Goal: Task Accomplishment & Management: Manage account settings

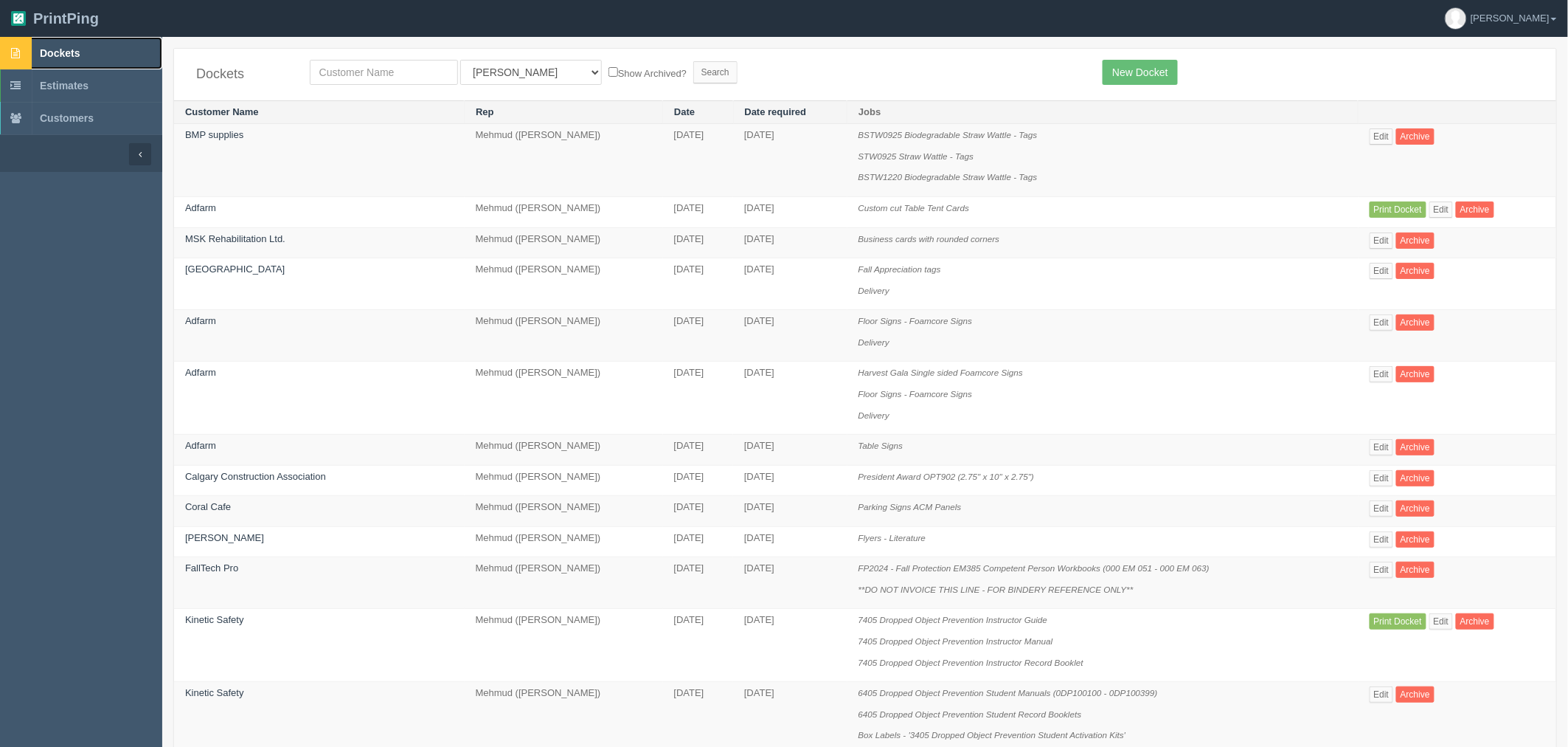
click at [76, 39] on link "Dockets" at bounding box center [81, 52] width 162 height 32
click at [389, 75] on input "text" at bounding box center [384, 72] width 148 height 25
type input "corteva"
click at [694, 61] on input "Search" at bounding box center [715, 72] width 44 height 22
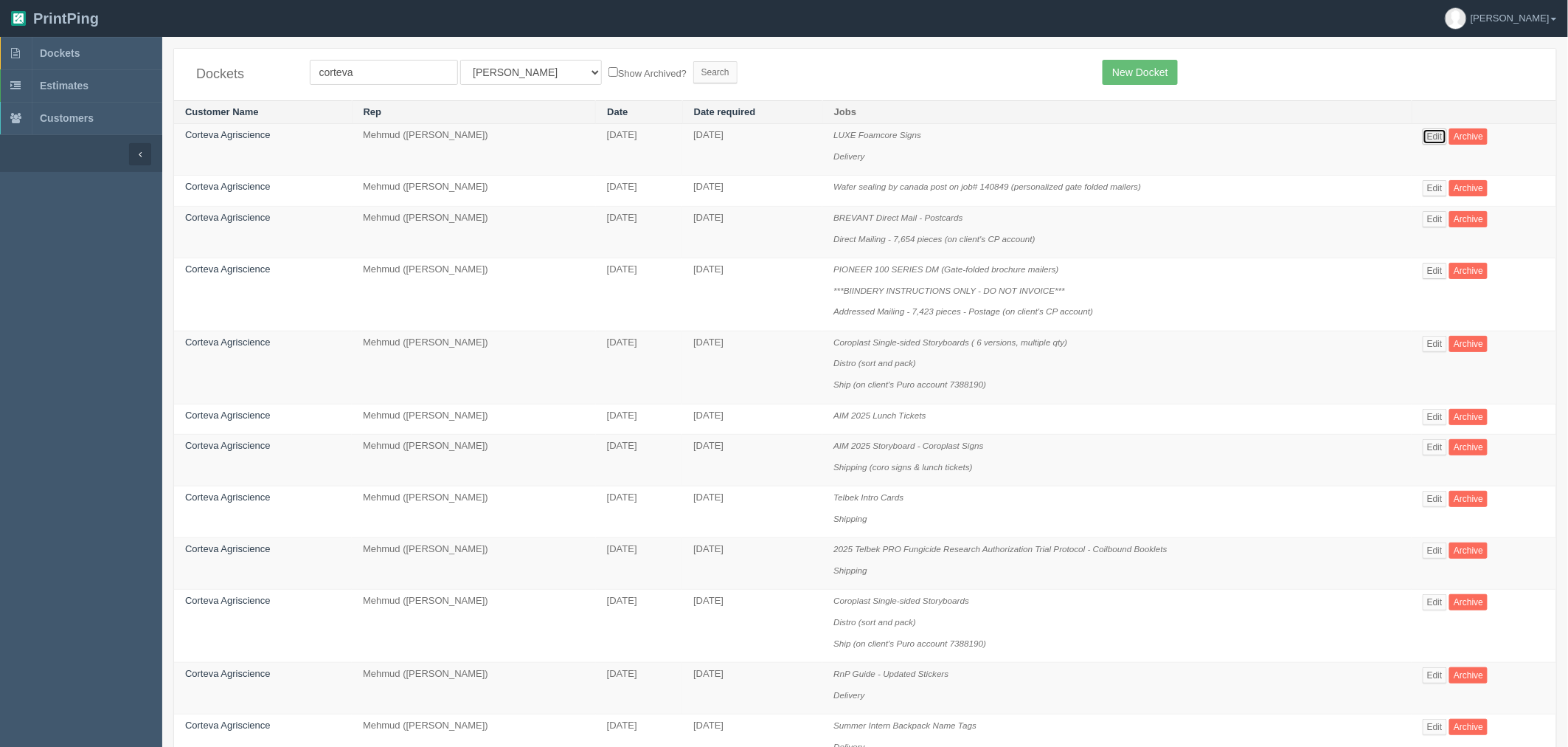
click at [1433, 136] on link "Edit" at bounding box center [1435, 137] width 24 height 17
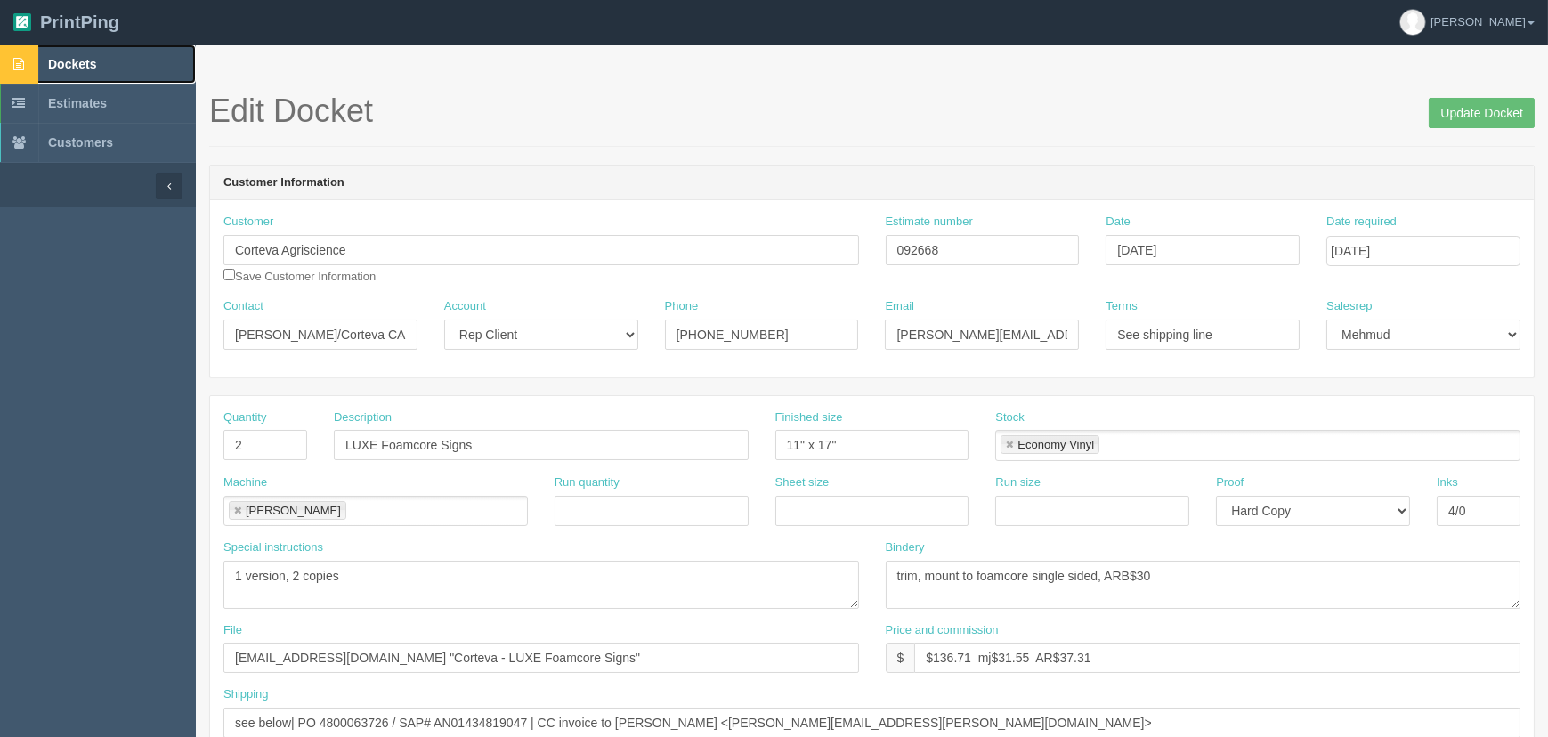
click at [71, 61] on span "Dockets" at bounding box center [72, 64] width 48 height 14
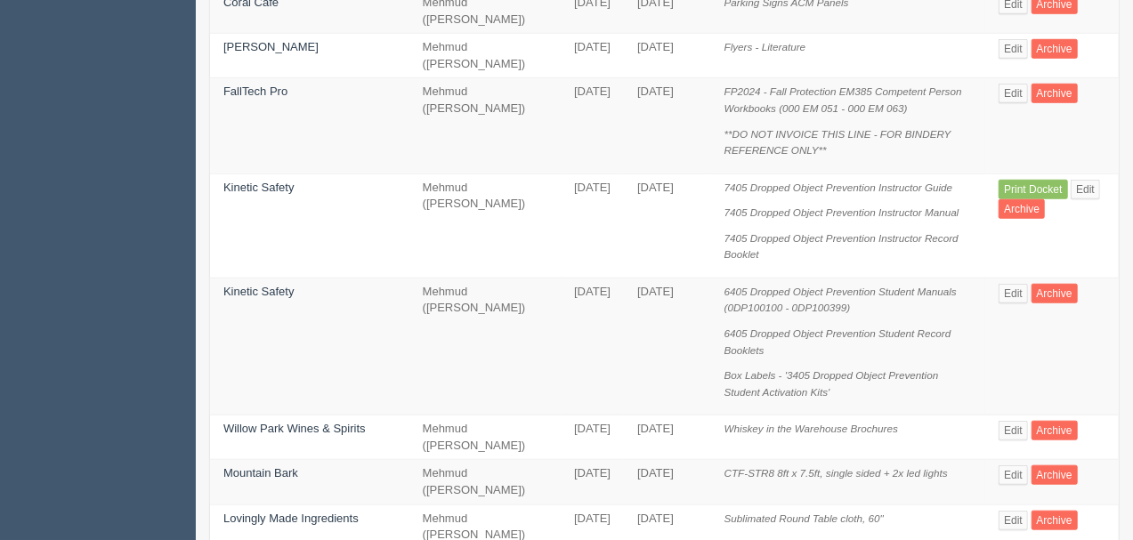
scroll to position [663, 0]
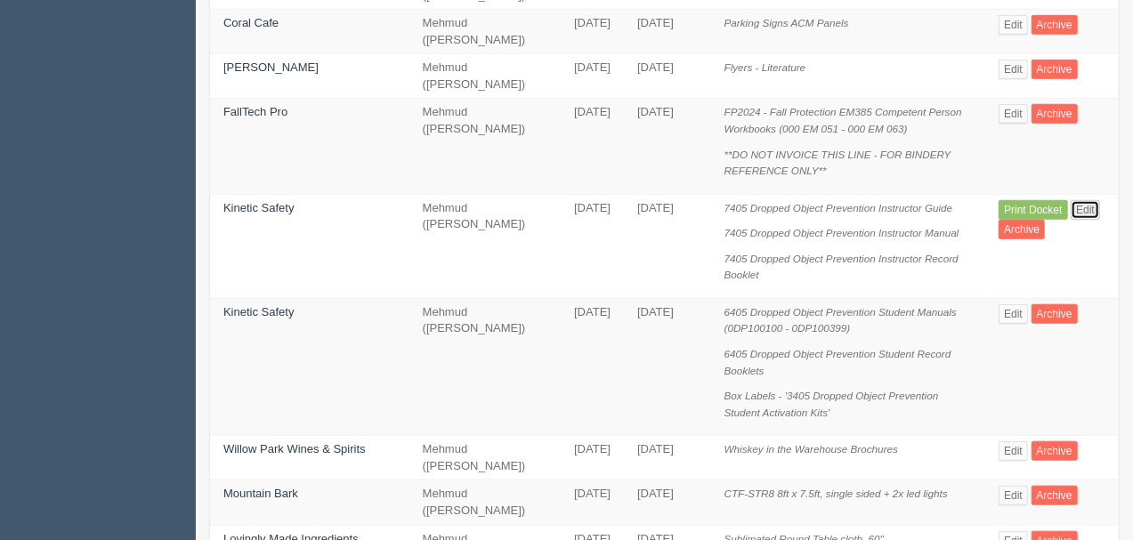
click at [1084, 200] on link "Edit" at bounding box center [1085, 210] width 29 height 20
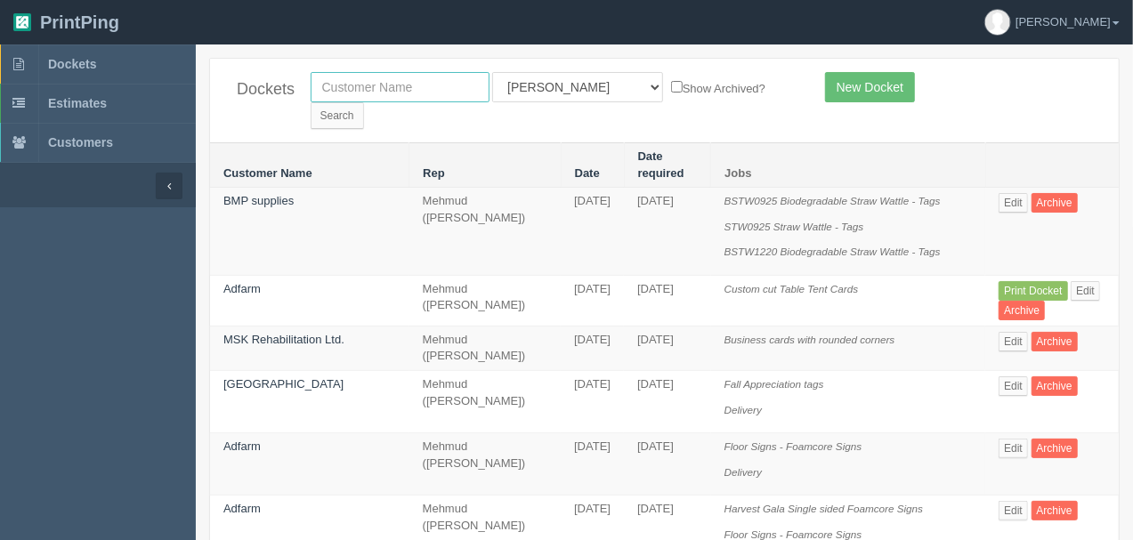
click at [365, 80] on input "text" at bounding box center [400, 87] width 179 height 30
type input "launch"
click at [311, 102] on input "Search" at bounding box center [337, 115] width 53 height 27
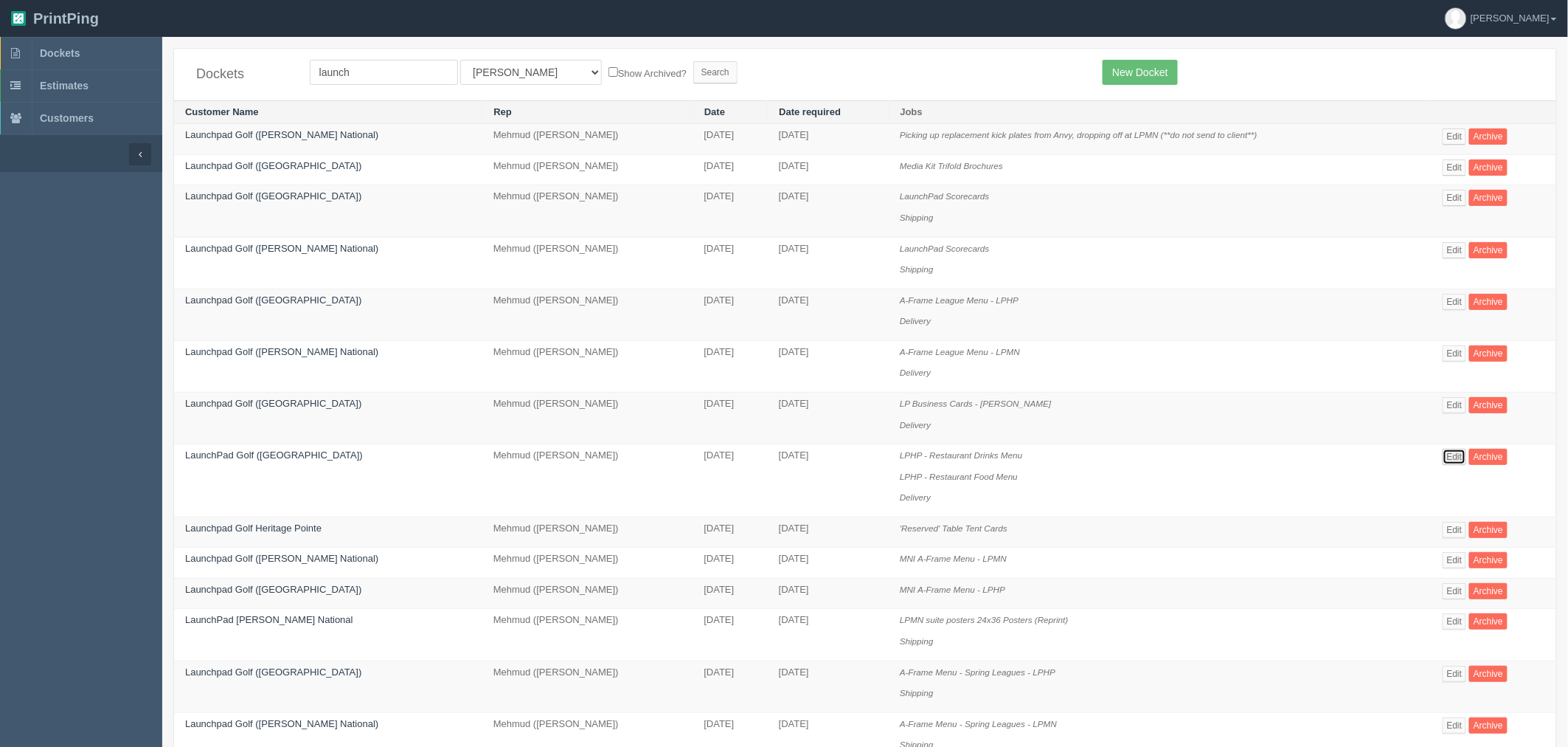
click at [938, 447] on link "Edit" at bounding box center [1454, 457] width 24 height 17
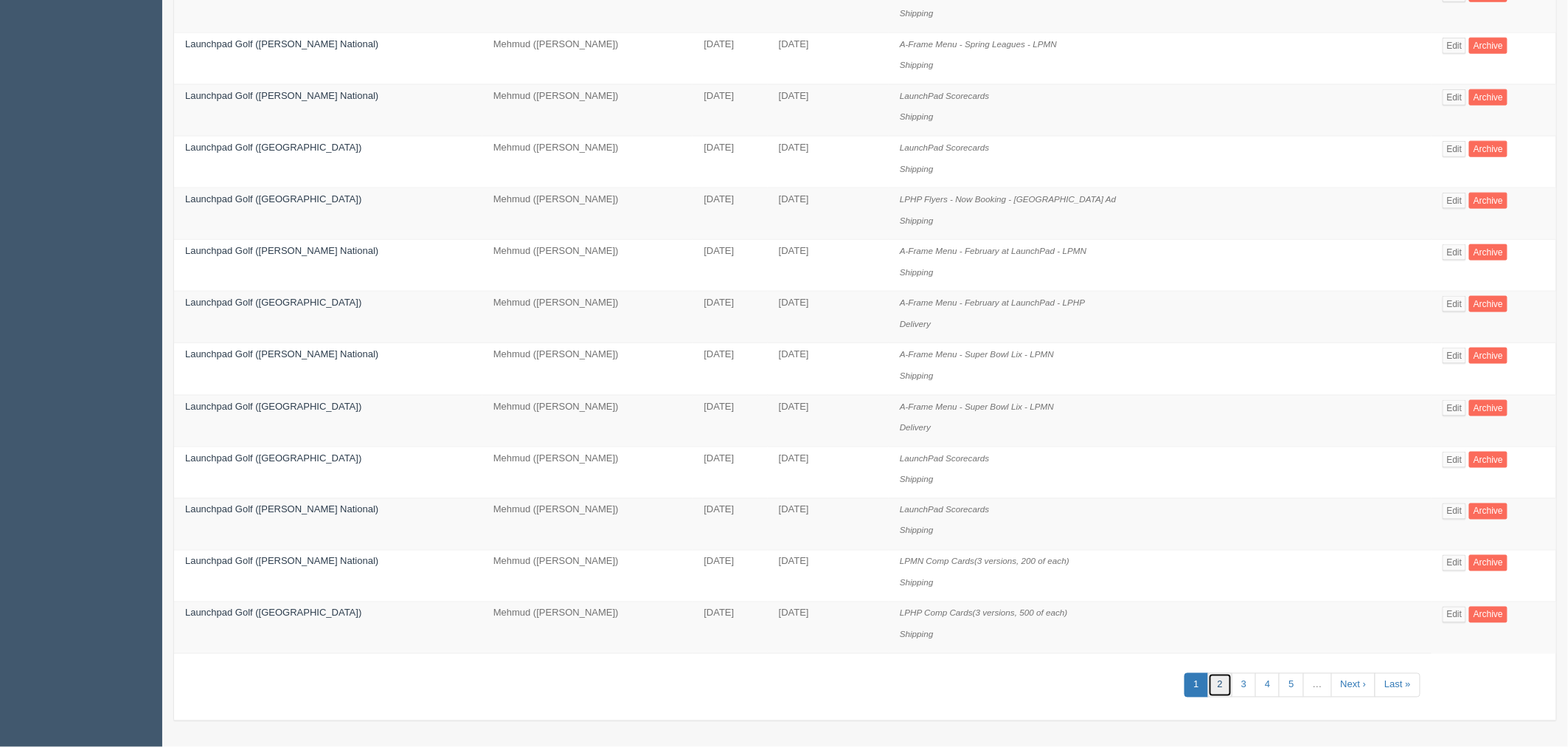
click at [938, 447] on link "2" at bounding box center [1220, 685] width 24 height 24
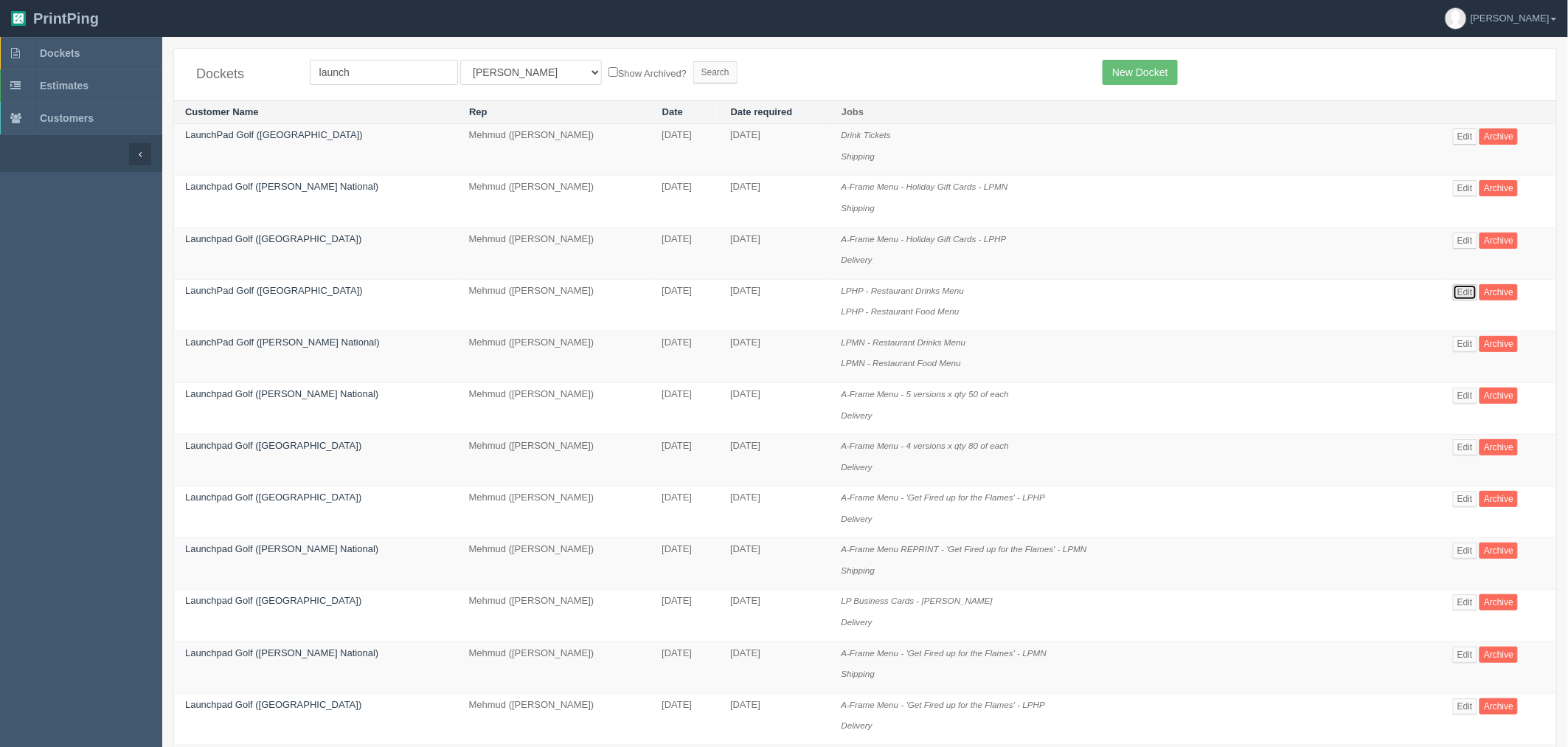
click at [938, 290] on link "Edit" at bounding box center [1464, 293] width 24 height 17
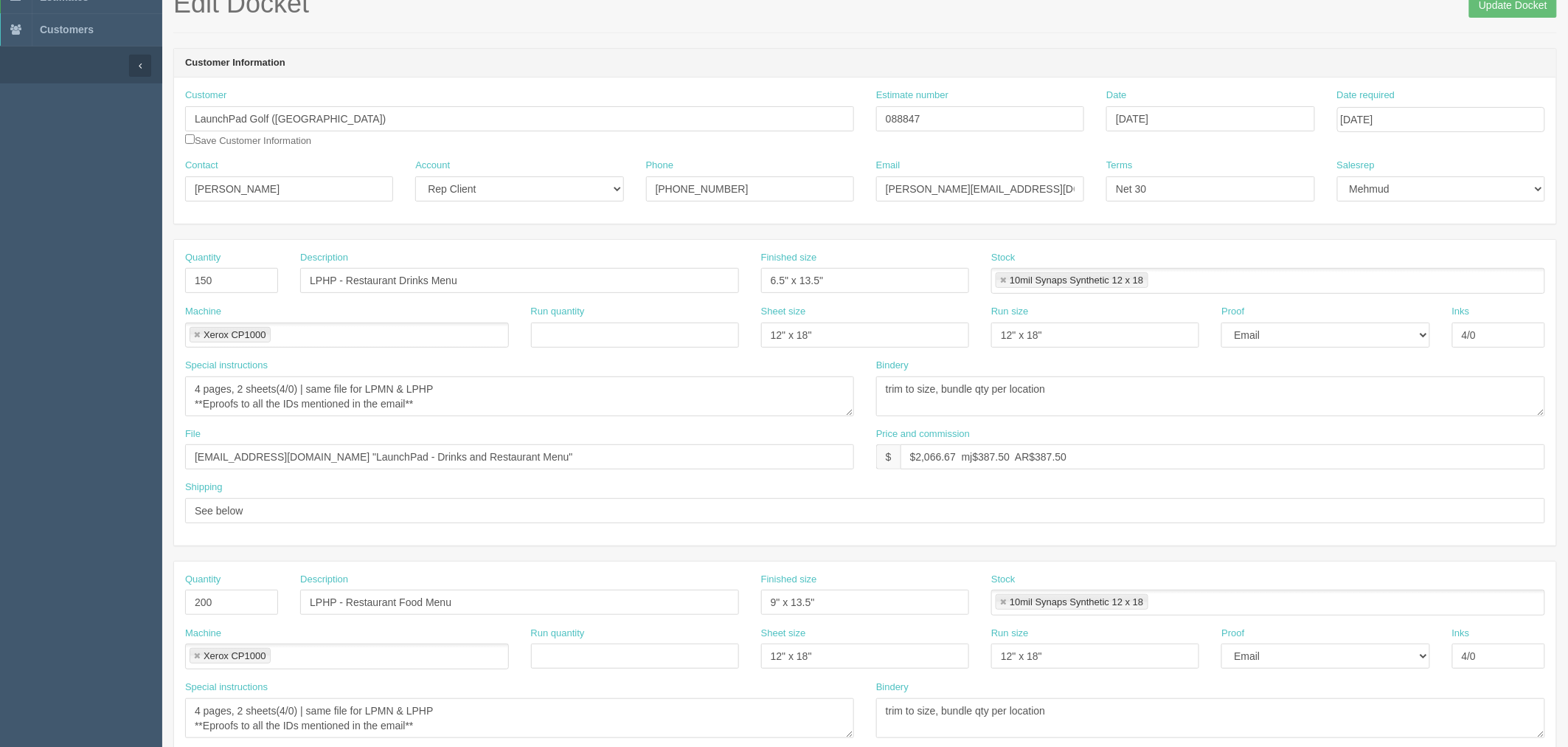
scroll to position [82, 0]
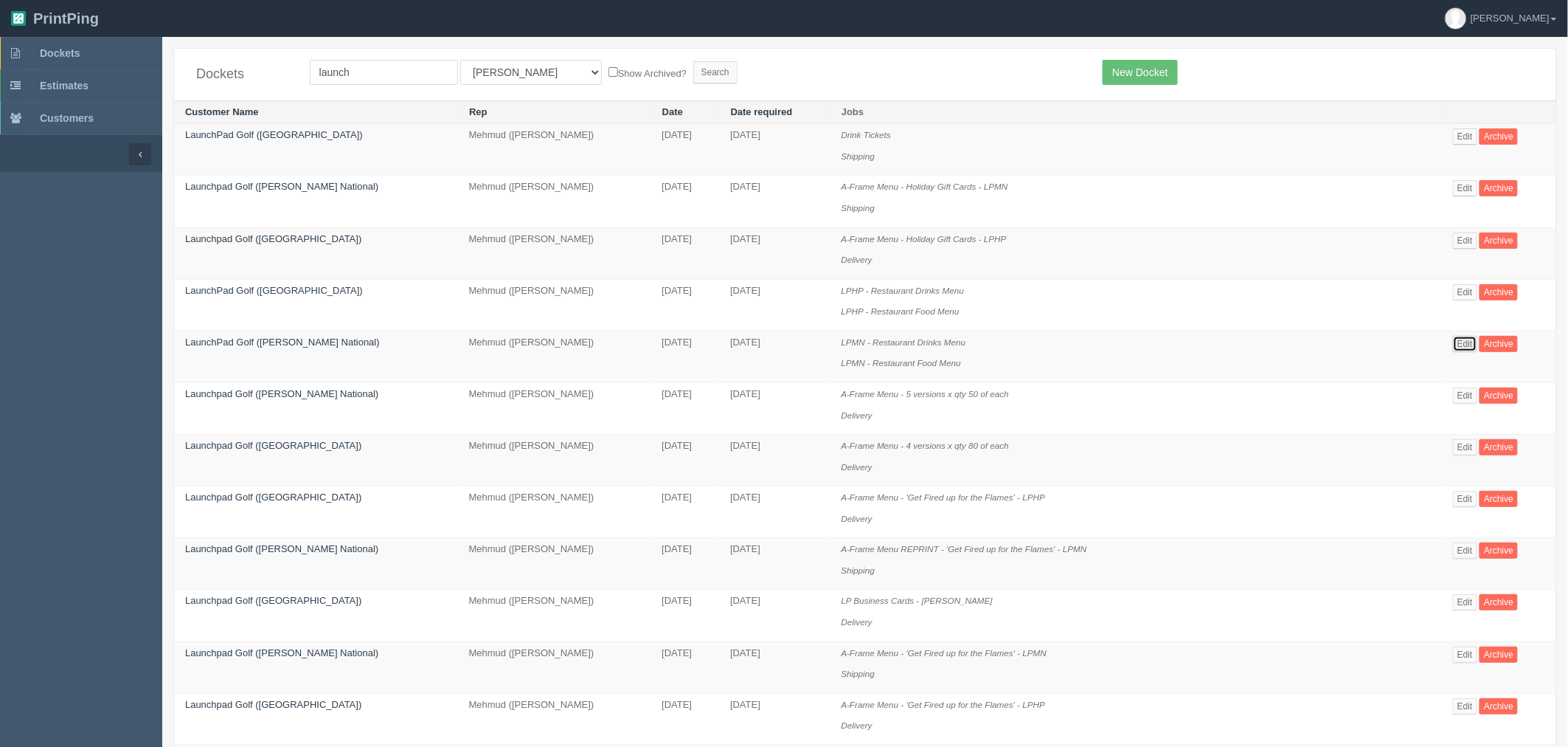
click at [938, 345] on link "Edit" at bounding box center [1464, 344] width 24 height 17
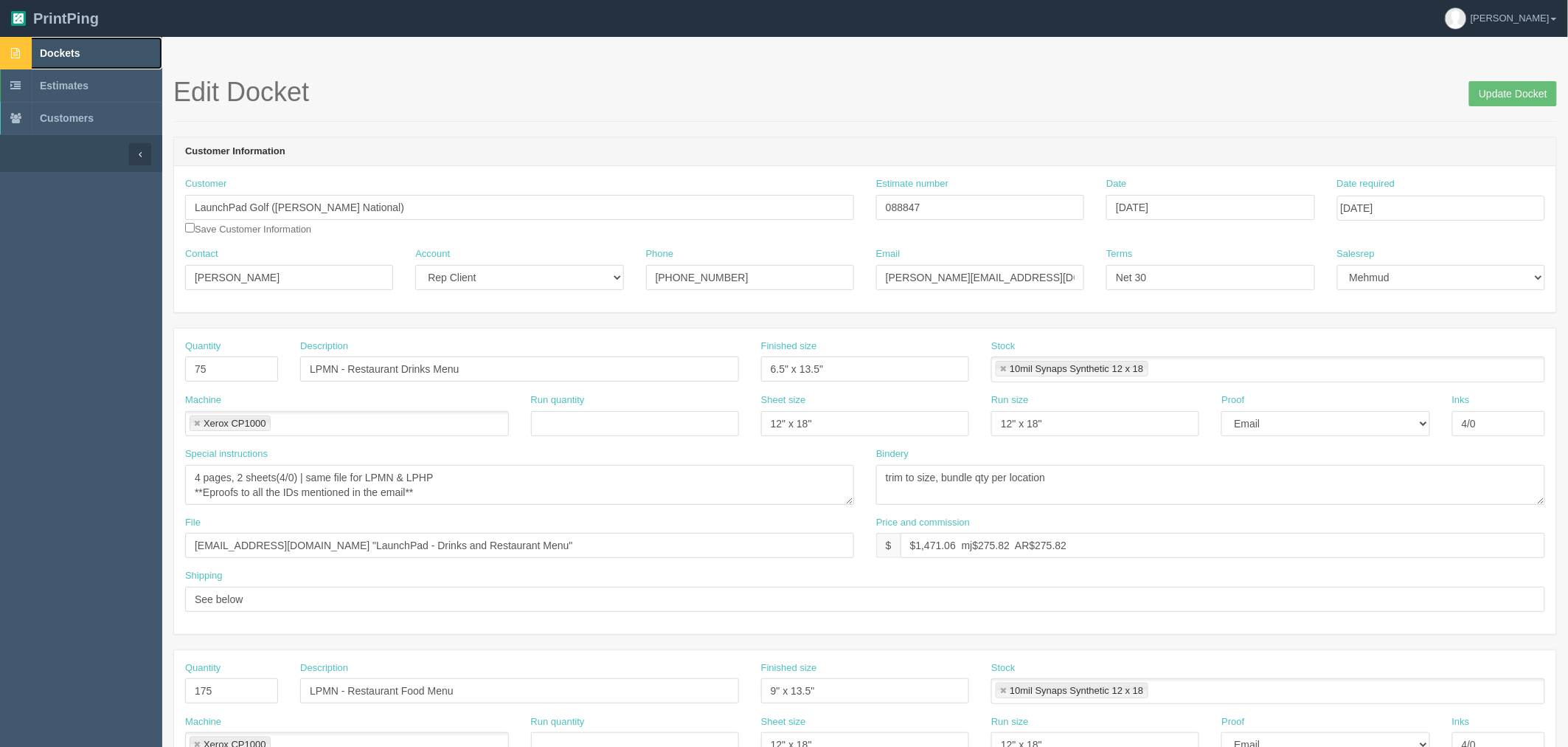
click at [77, 51] on span "Dockets" at bounding box center [60, 53] width 40 height 12
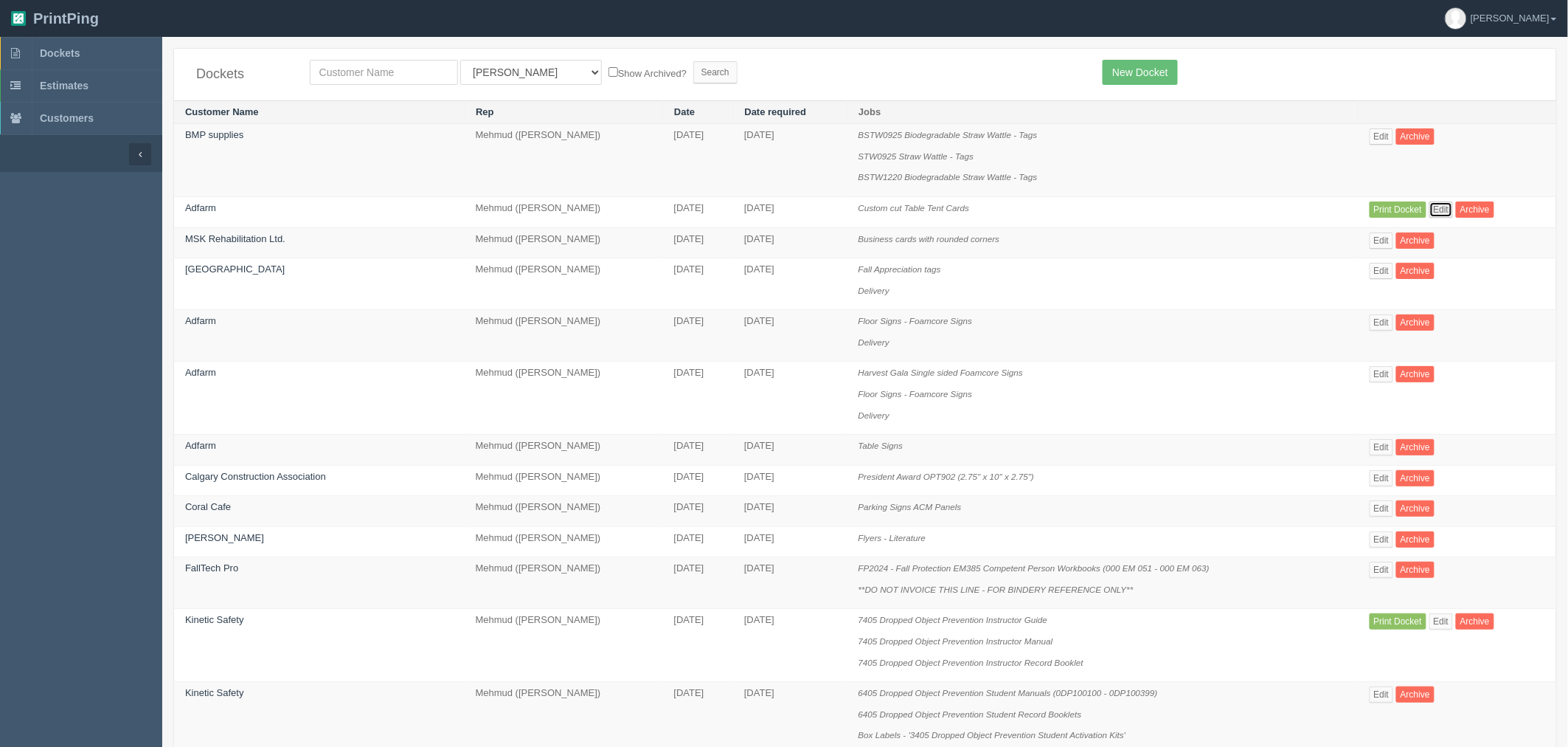
click at [938, 211] on link "Edit" at bounding box center [1441, 210] width 24 height 17
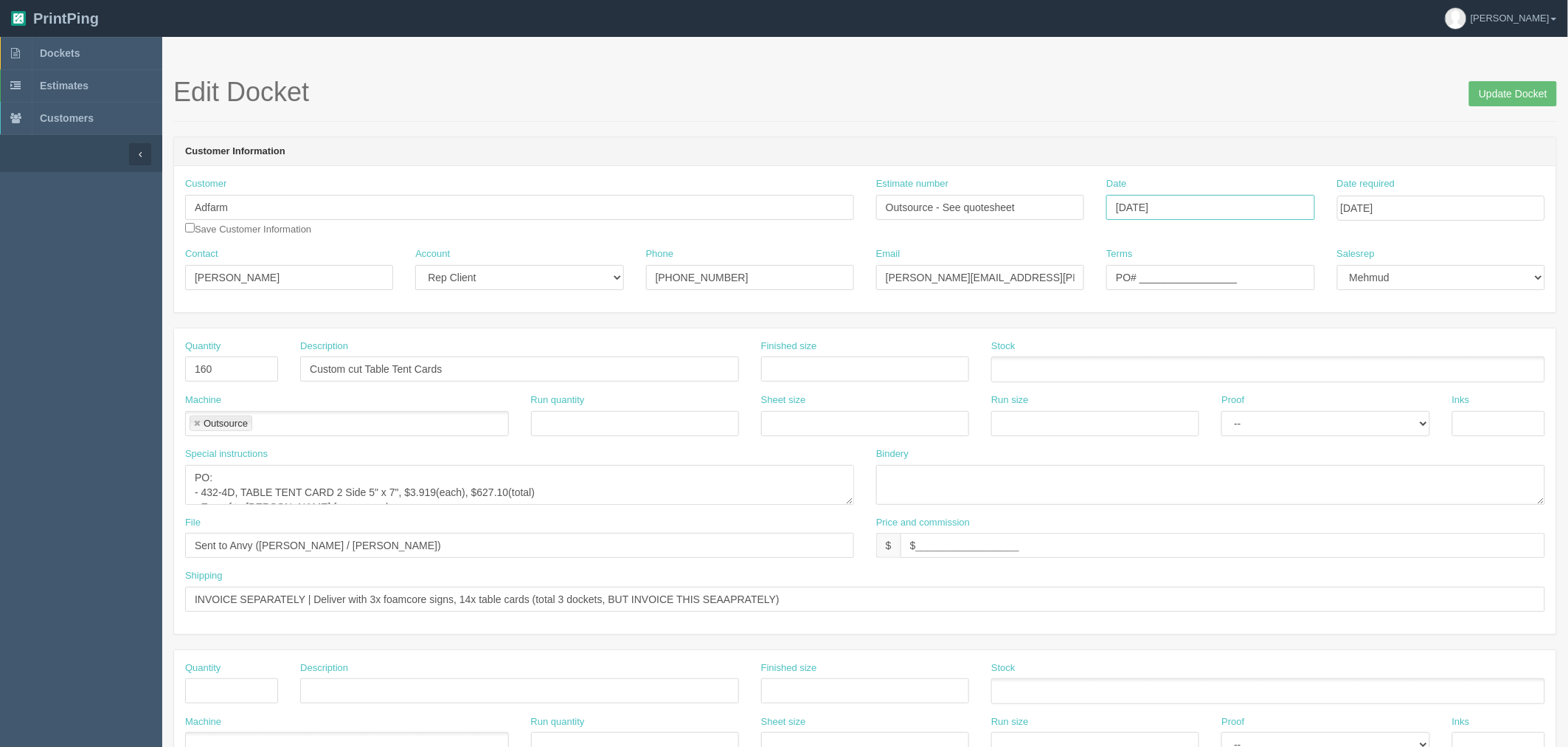
click at [938, 209] on input "[DATE]" at bounding box center [1210, 207] width 208 height 25
type input "October 8, 2025"
click at [938, 138] on header "Customer Information" at bounding box center [865, 153] width 1382 height 30
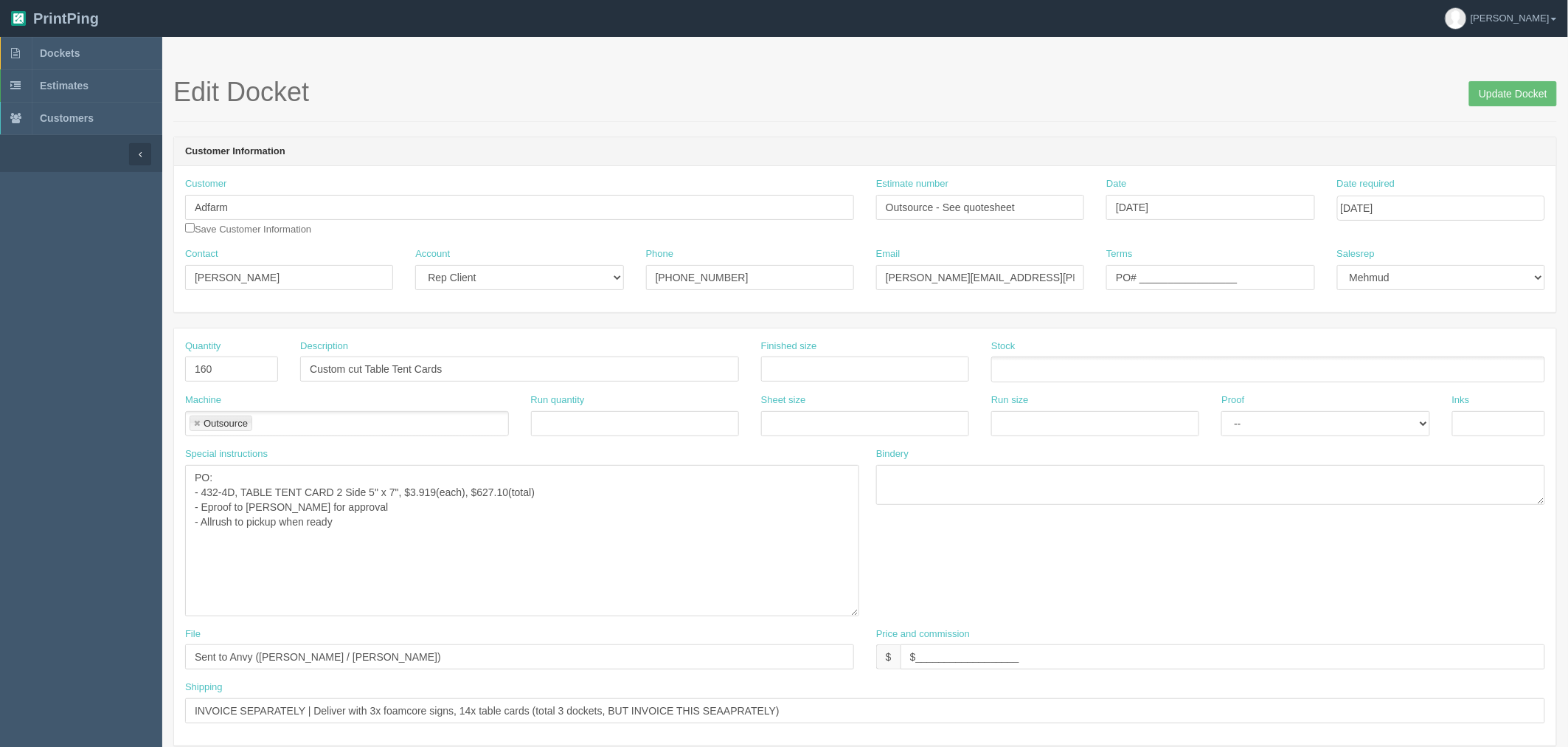
drag, startPoint x: 852, startPoint y: 500, endPoint x: 857, endPoint y: 613, distance: 113.1
click at [857, 447] on textarea "PO: - 432-4D, TABLE TENT CARD 2 Side 5" x 7", $3.919(each), $627.10(total) - Ep…" at bounding box center [521, 541] width 674 height 151
drag, startPoint x: 336, startPoint y: 491, endPoint x: 359, endPoint y: 509, distance: 29.2
click at [343, 447] on textarea "PO: - 432-4D, TABLE TENT CARD 2 Side 5" x 7", $3.919(each), $627.10(total) - Ep…" at bounding box center [521, 541] width 674 height 151
click at [201, 447] on textarea "PO: - 432-4D, TABLE TENT CARD 2 Side 5" x 7", $3.919(each), $627.10(total) - Ep…" at bounding box center [521, 541] width 674 height 151
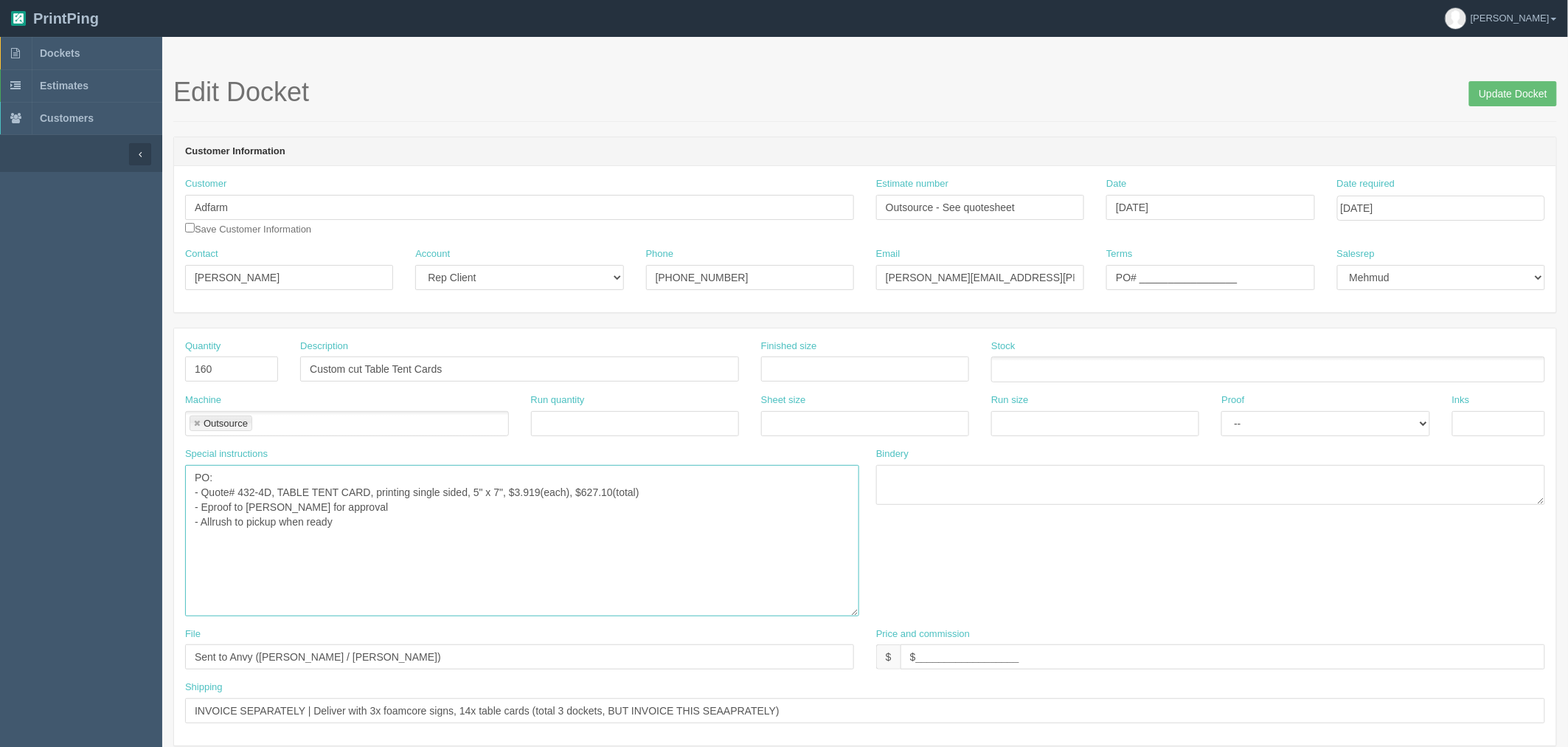
paste textarea "39952"
click at [409, 447] on textarea "PO: - 432-4D, TABLE TENT CARD 2 Side 5" x 7", $3.919(each), $627.10(total) - Ep…" at bounding box center [521, 541] width 674 height 151
click at [355, 447] on textarea "PO: - 432-4D, TABLE TENT CARD 2 Side 5" x 7", $3.919(each), $627.10(total) - Ep…" at bounding box center [521, 541] width 674 height 151
type textarea "PO: - Quote# 39952, 432-4D, TABLE TENT CARD, cover 15pt silk, 2 panel print, DS…"
drag, startPoint x: 1009, startPoint y: 659, endPoint x: 861, endPoint y: 654, distance: 148.1
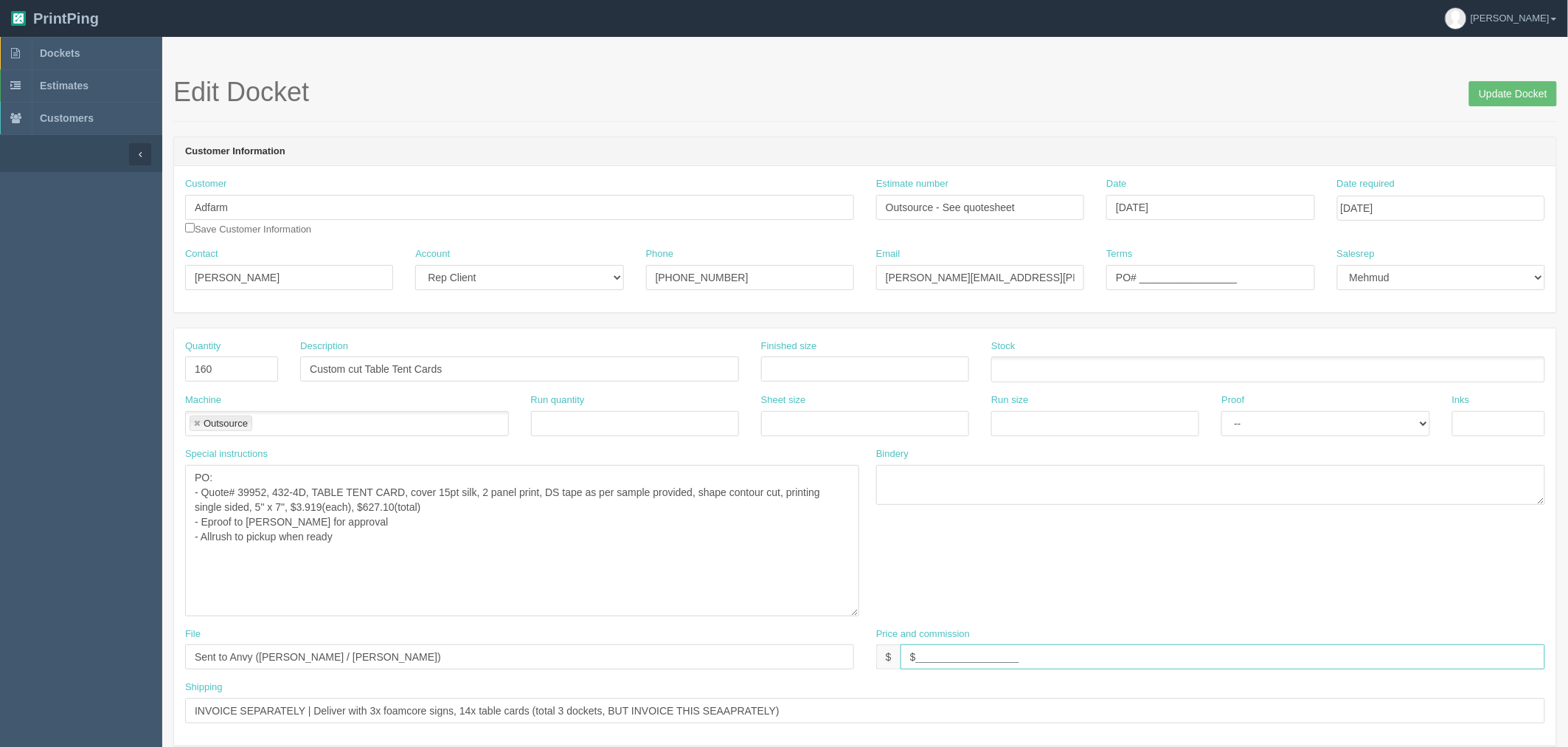
click at [864, 447] on div "File Sent to Anvy (Jasion / John) Price and commission $ $__________________" at bounding box center [865, 653] width 1382 height 54
type input "$1,083.89 mj$194.13 AR$194.13"
click at [458, 447] on textarea "PO: - 432-4D, TABLE TENT CARD 2 Side 5" x 7", $3.919(each), $627.10(total) - Ep…" at bounding box center [521, 541] width 674 height 151
click at [362, 447] on textarea "PO: - 432-4D, TABLE TENT CARD 2 Side 5" x 7", $3.919(each), $627.10(total) - Ep…" at bounding box center [521, 541] width 674 height 151
click at [375, 447] on textarea "PO: - 432-4D, TABLE TENT CARD 2 Side 5" x 7", $3.919(each), $627.10(total) - Ep…" at bounding box center [521, 541] width 674 height 151
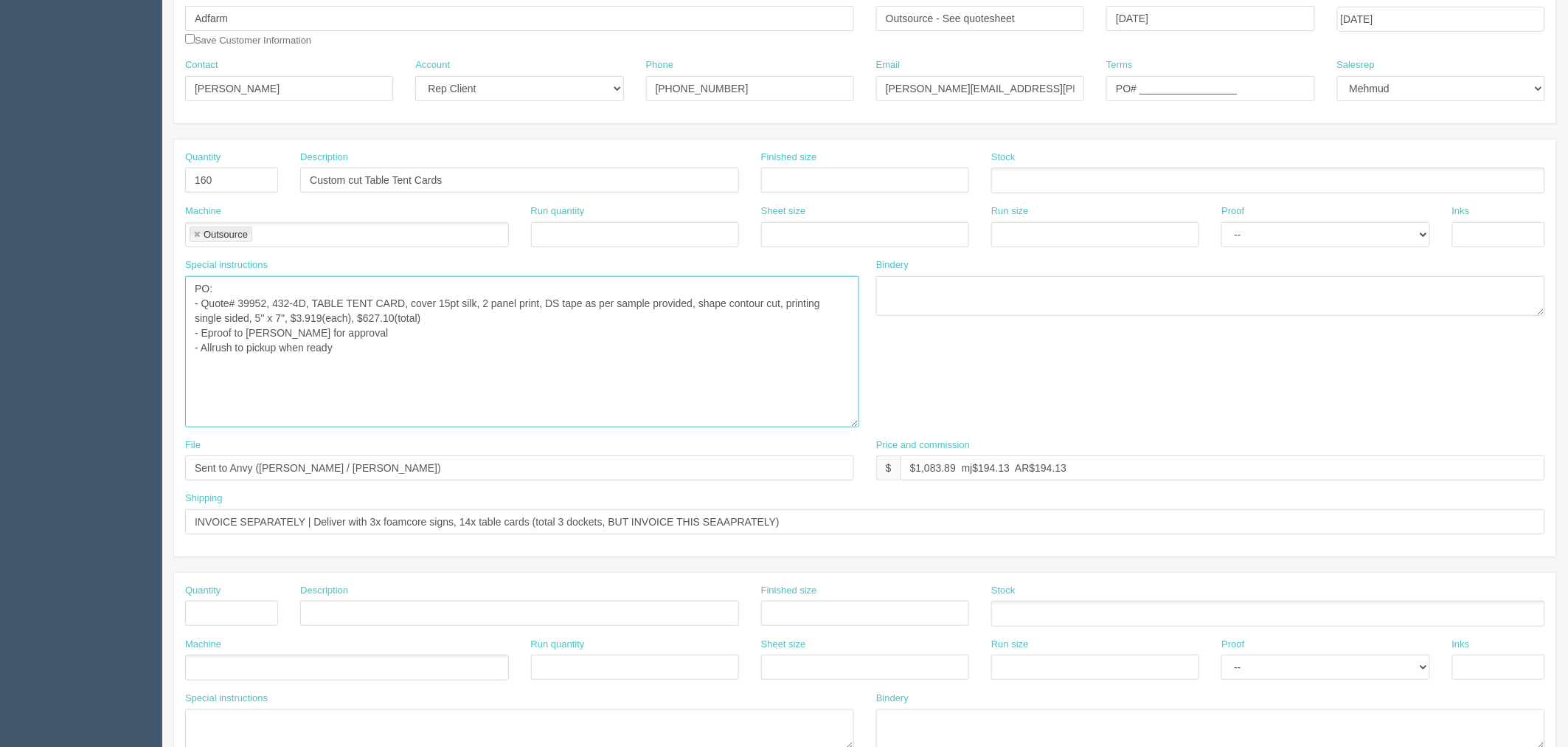
scroll to position [245, 0]
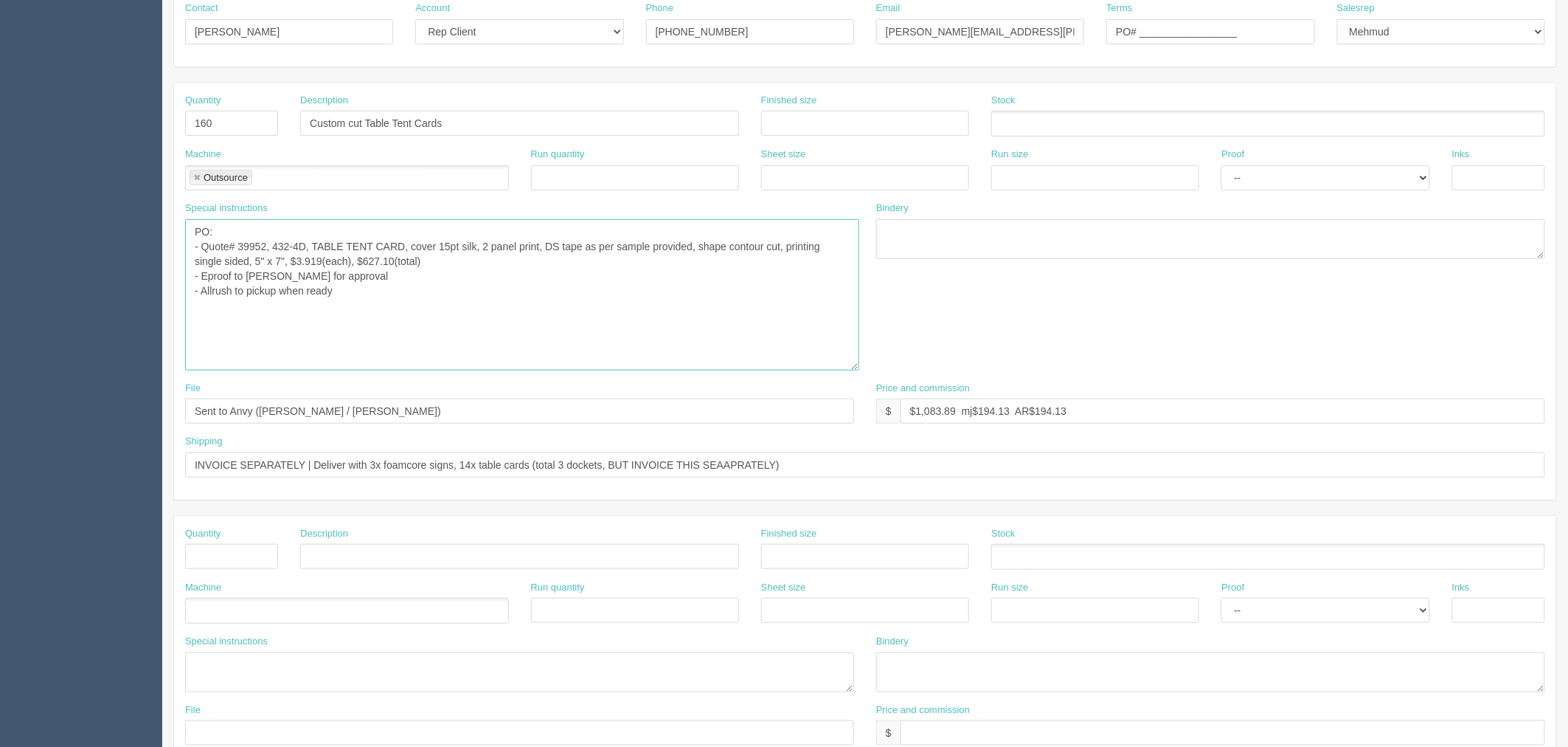
click at [351, 292] on textarea "PO: - 432-4D, TABLE TENT CARD 2 Side 5" x 7", $3.919(each), $627.10(total) - Ep…" at bounding box center [521, 294] width 674 height 151
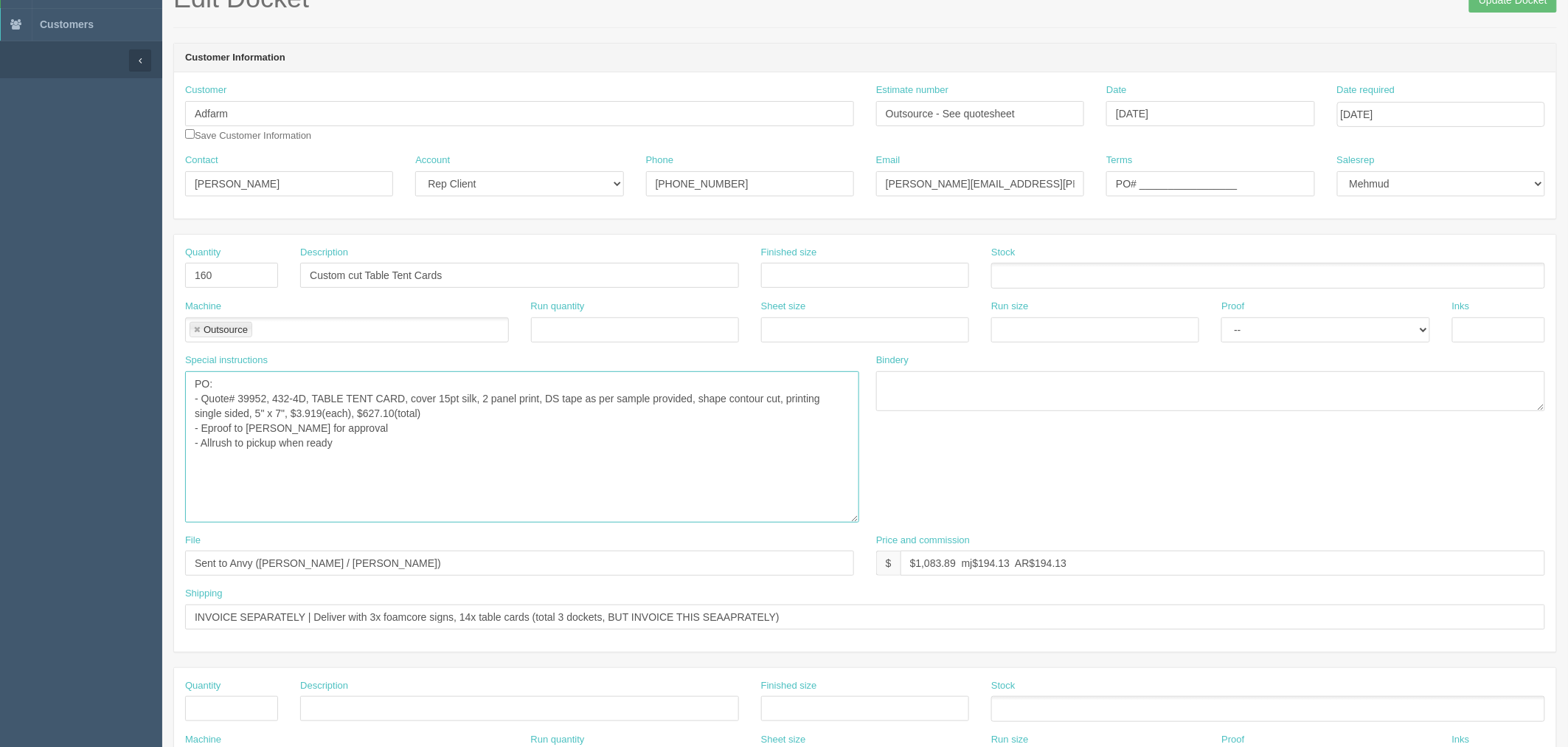
scroll to position [82, 0]
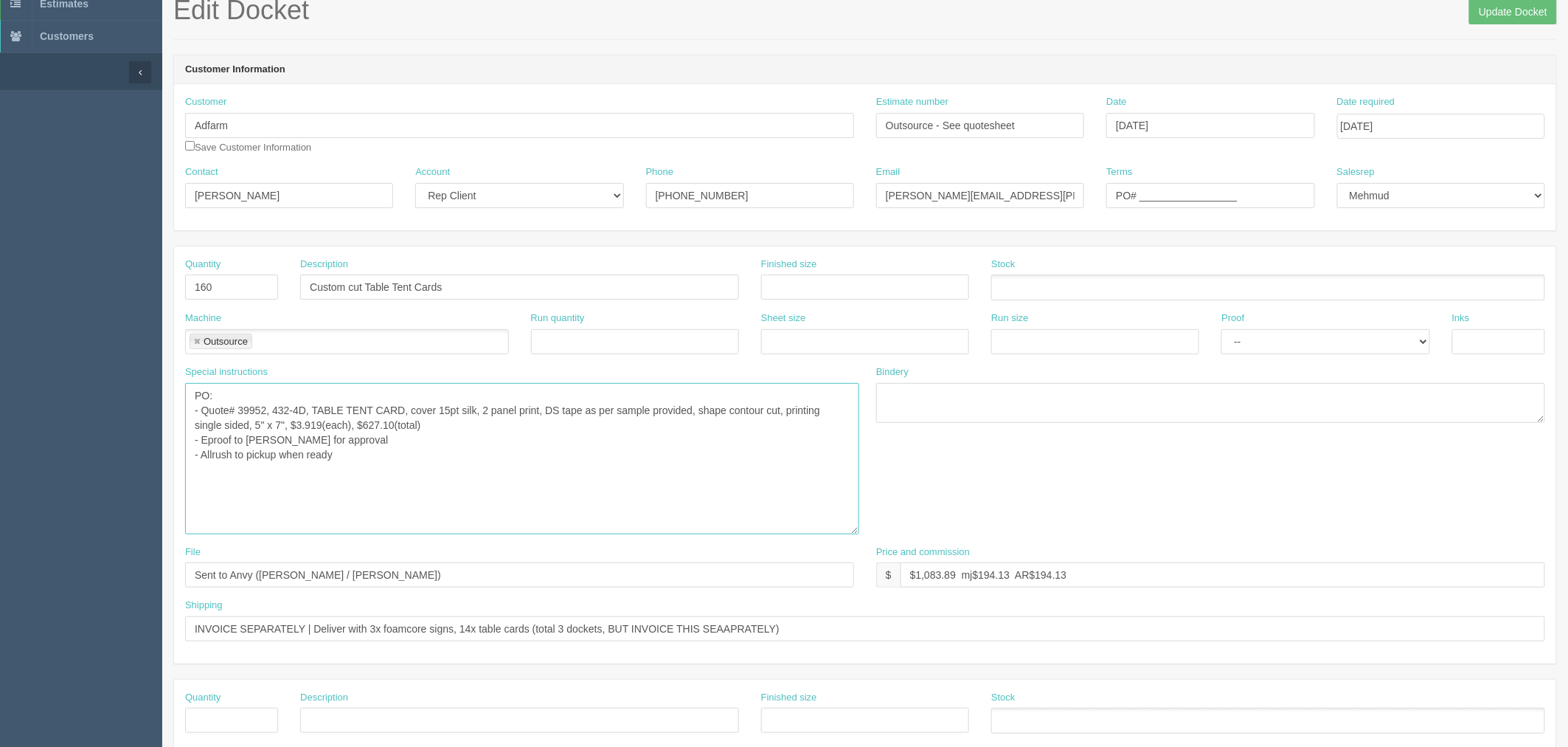
click at [413, 447] on textarea "PO: - 432-4D, TABLE TENT CARD 2 Side 5" x 7", $3.919(each), $627.10(total) - Ep…" at bounding box center [521, 458] width 674 height 151
drag, startPoint x: 1136, startPoint y: 195, endPoint x: 1451, endPoint y: 195, distance: 315.0
click at [938, 195] on div "Contact Amanda Howard Account -- Existing Client Allrush Client Rep Client Phon…" at bounding box center [865, 192] width 1382 height 54
paste input "05955"
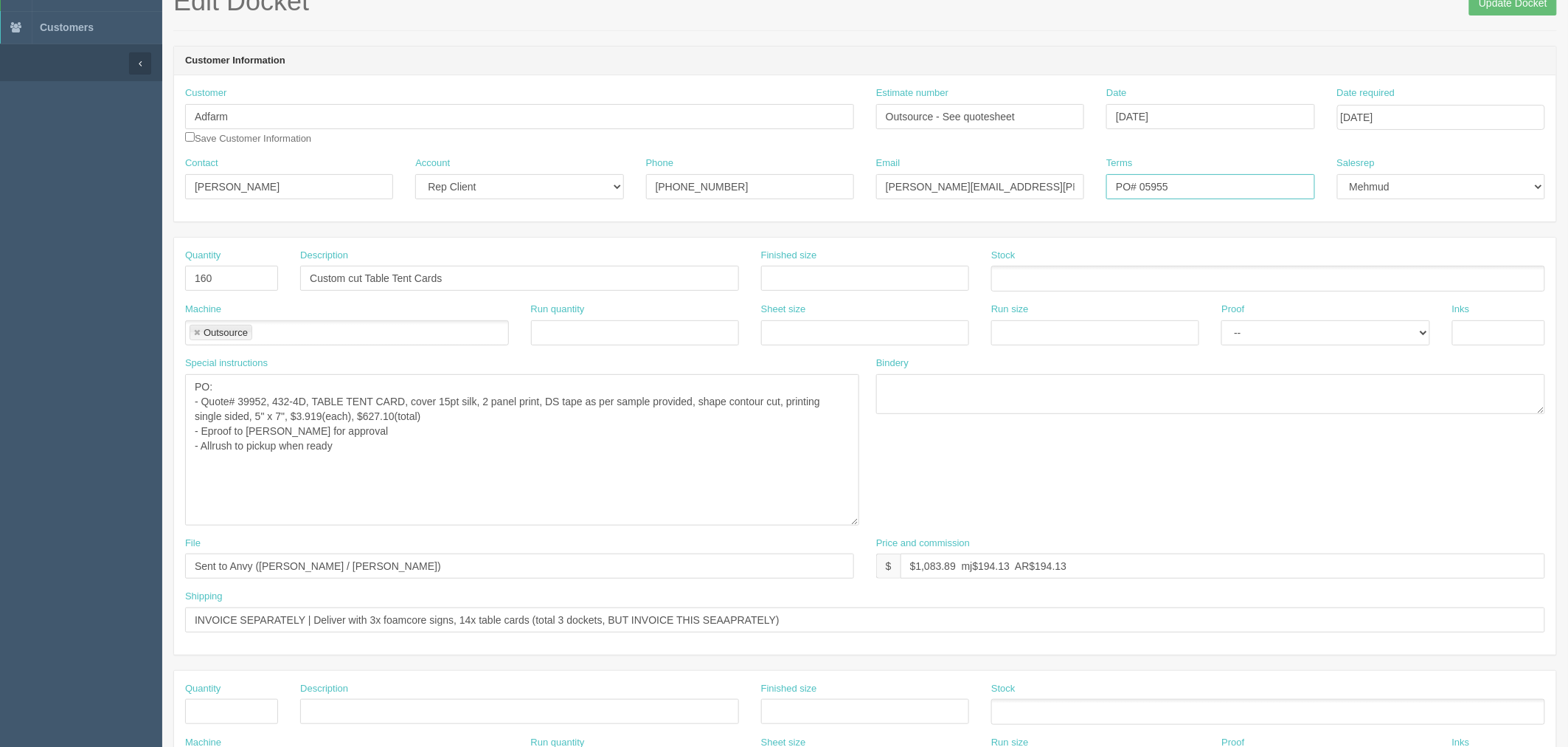
scroll to position [0, 0]
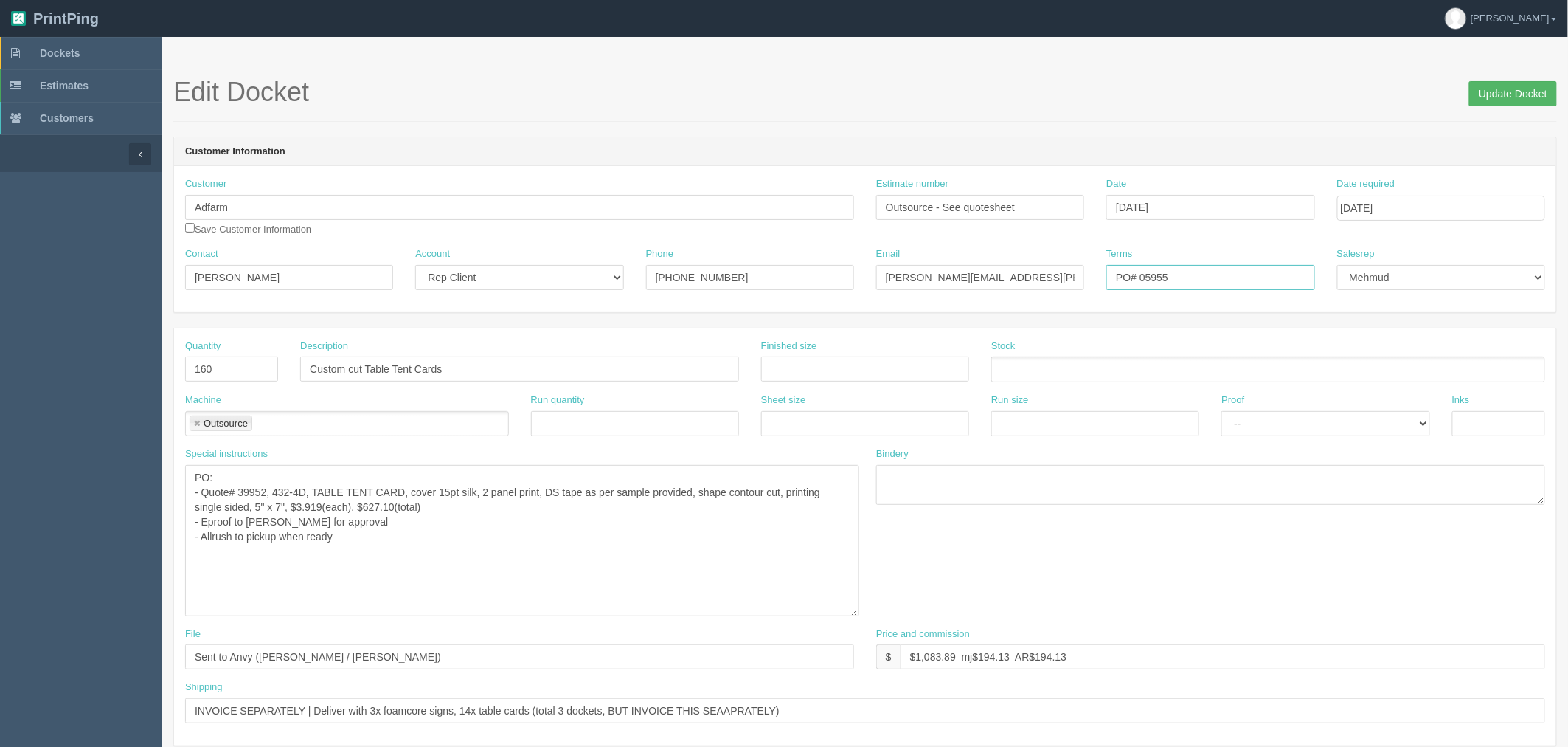
type input "PO# 05955"
click at [938, 87] on input "Update Docket" at bounding box center [1513, 94] width 88 height 25
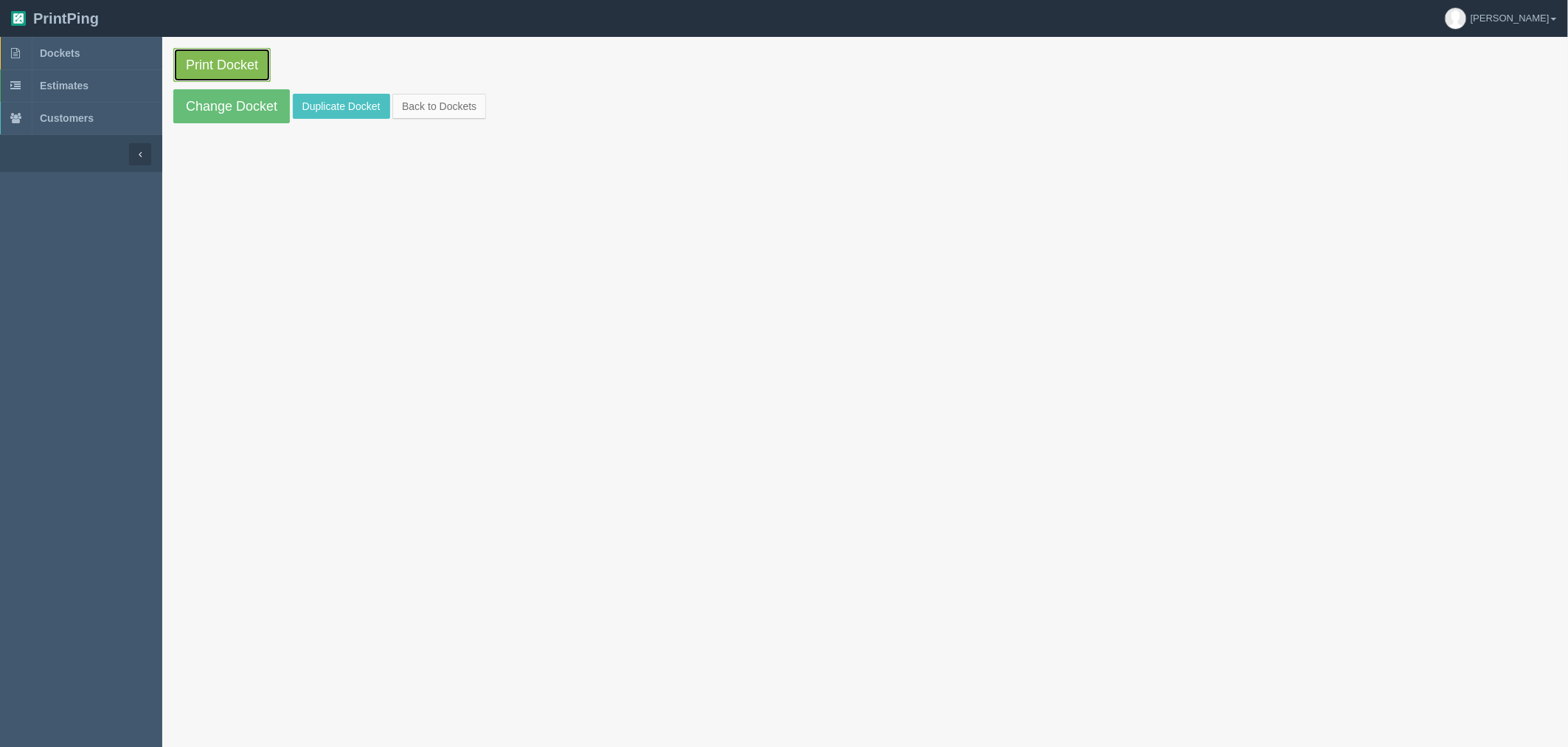
drag, startPoint x: 0, startPoint y: 0, endPoint x: 225, endPoint y: 67, distance: 234.8
click at [225, 67] on link "Print Docket" at bounding box center [221, 65] width 97 height 34
click at [94, 55] on link "Dockets" at bounding box center [81, 52] width 162 height 32
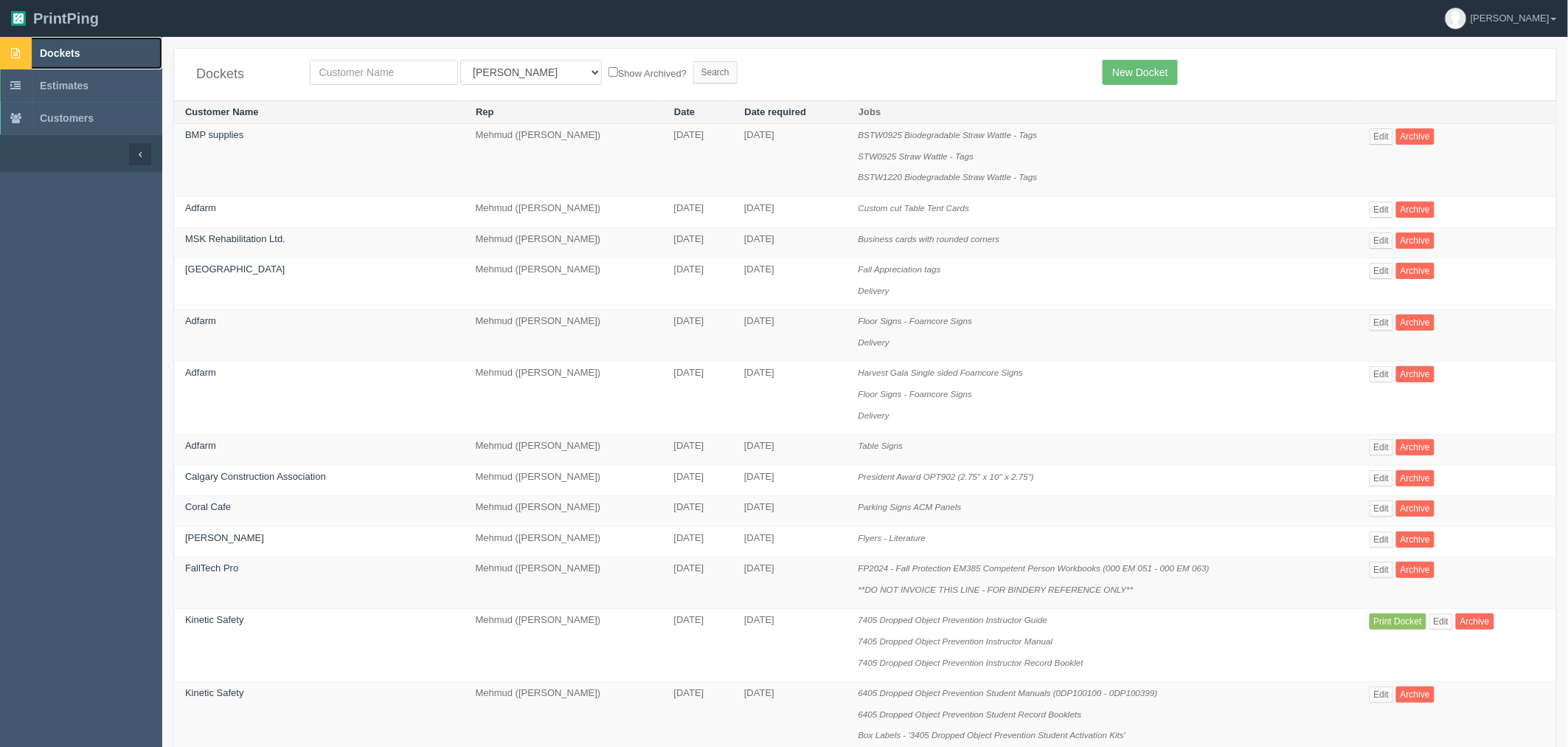
click at [78, 49] on span "Dockets" at bounding box center [60, 53] width 40 height 12
click at [67, 50] on span "Dockets" at bounding box center [60, 53] width 40 height 12
click at [90, 60] on link "Dockets" at bounding box center [81, 52] width 162 height 32
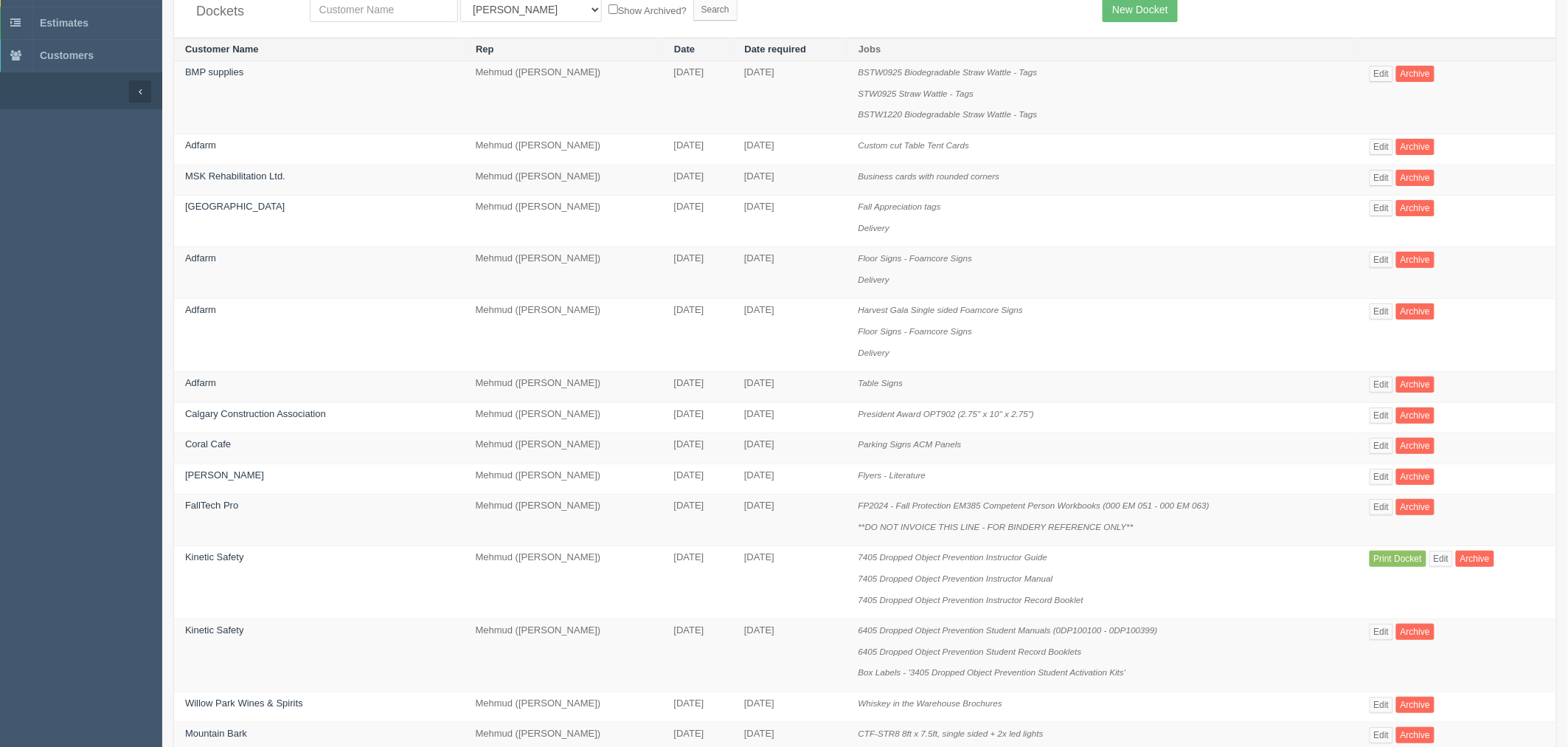
scroll to position [245, 0]
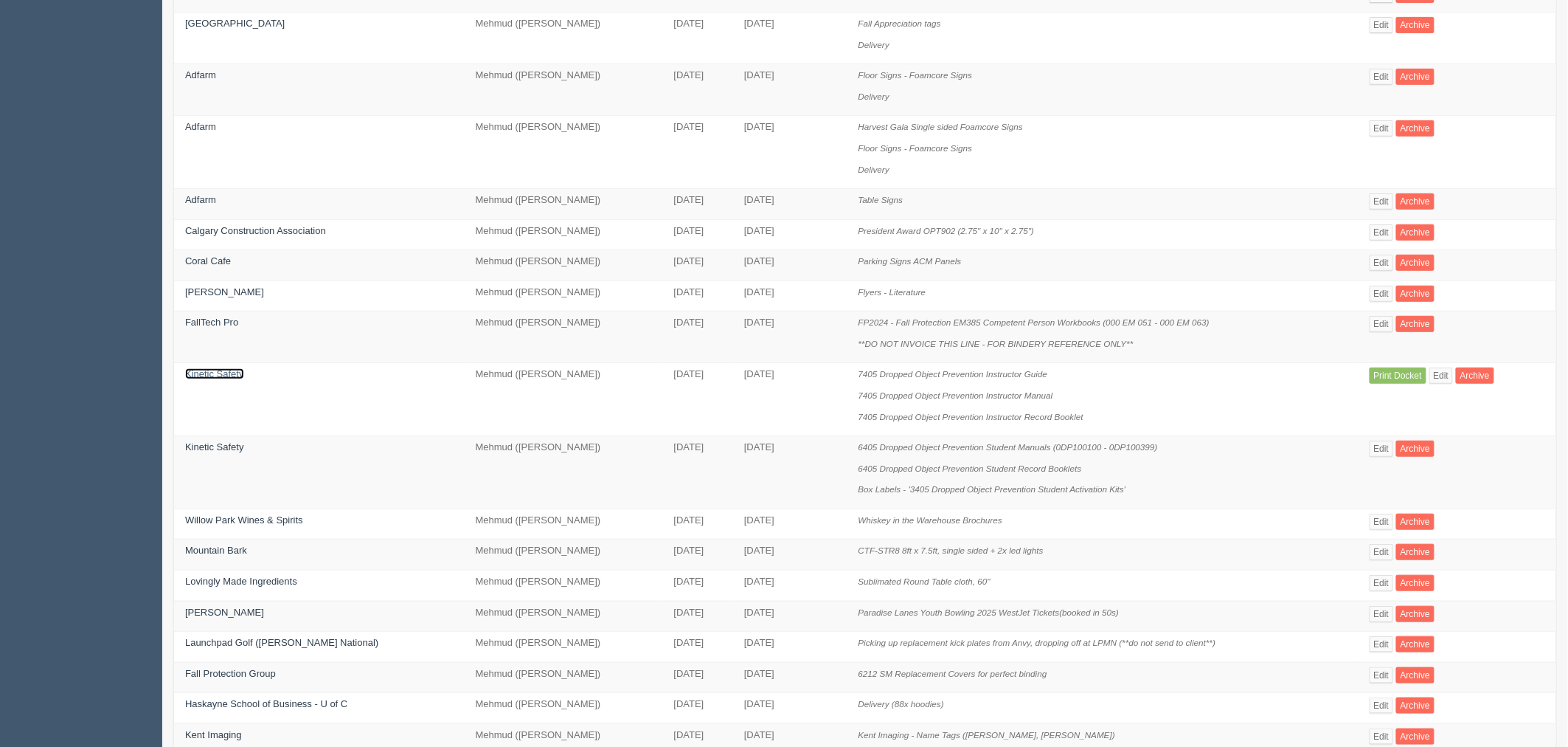
click at [225, 379] on link "Kinetic Safety" at bounding box center [214, 373] width 59 height 11
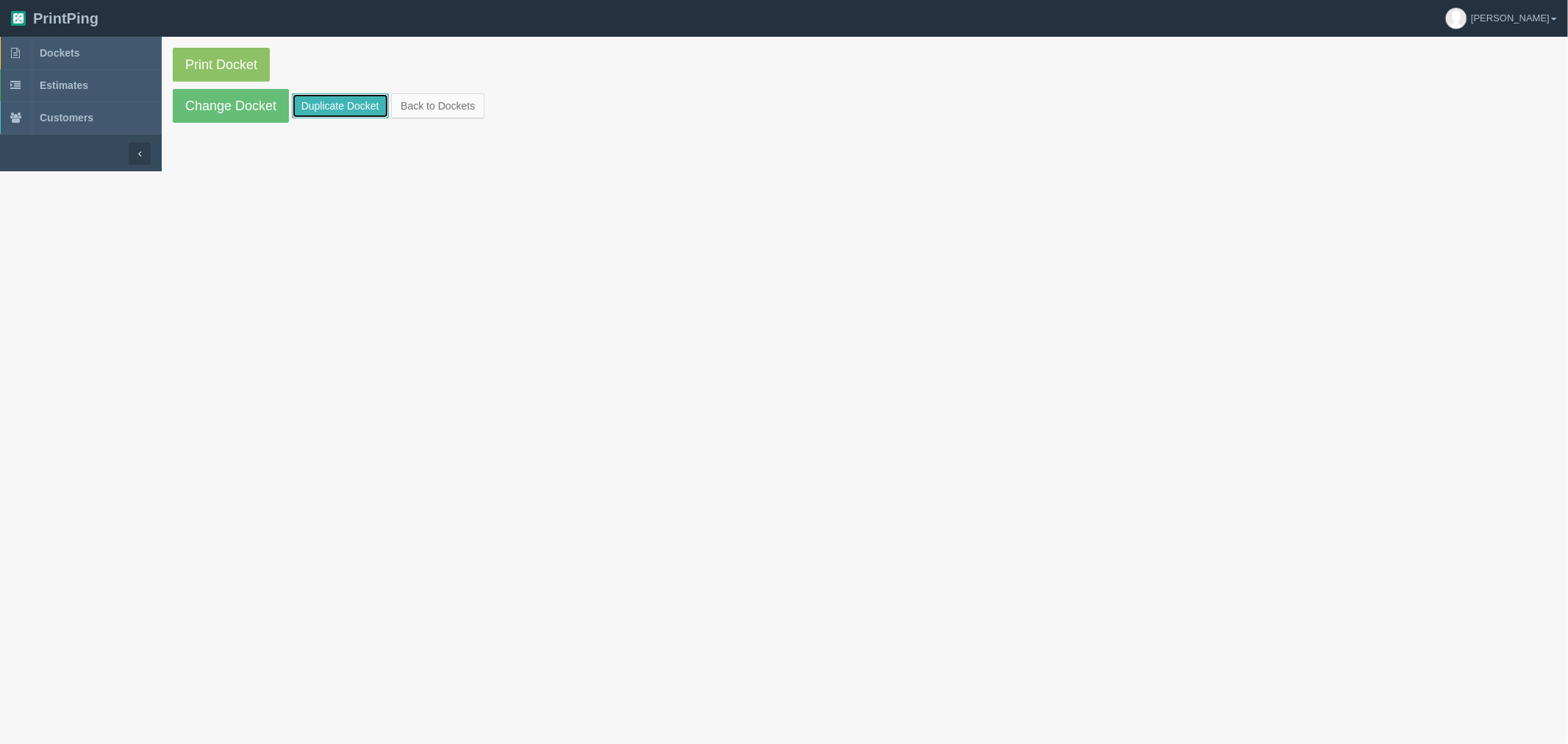
click at [332, 107] on link "Duplicate Docket" at bounding box center [340, 106] width 97 height 25
click at [274, 108] on link "Change Docket" at bounding box center [230, 106] width 116 height 34
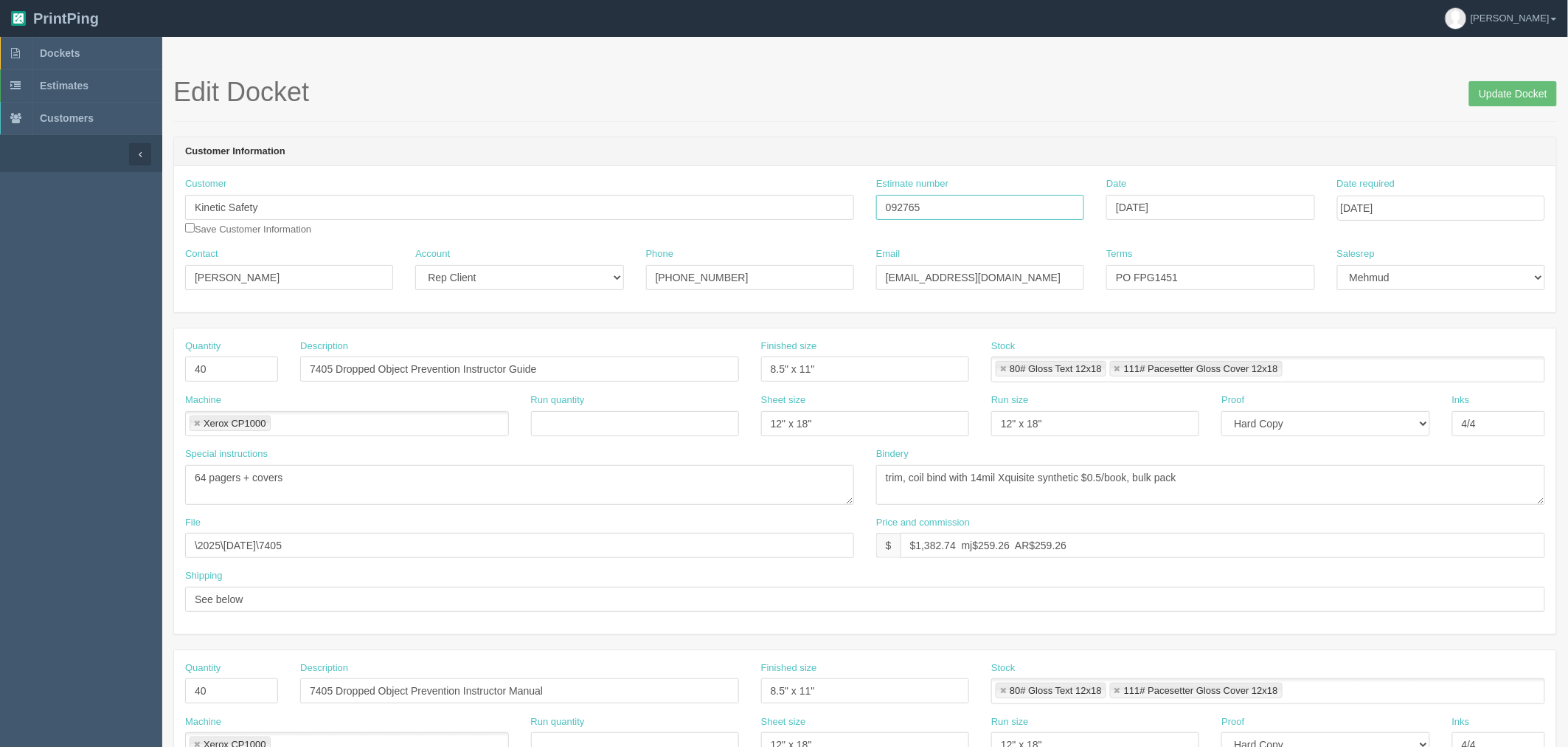
drag, startPoint x: 889, startPoint y: 198, endPoint x: 716, endPoint y: 191, distance: 173.1
click at [719, 191] on div "Customer Kinetic Safety Save Customer Information Estimate number 092765 Date O…" at bounding box center [865, 212] width 1382 height 70
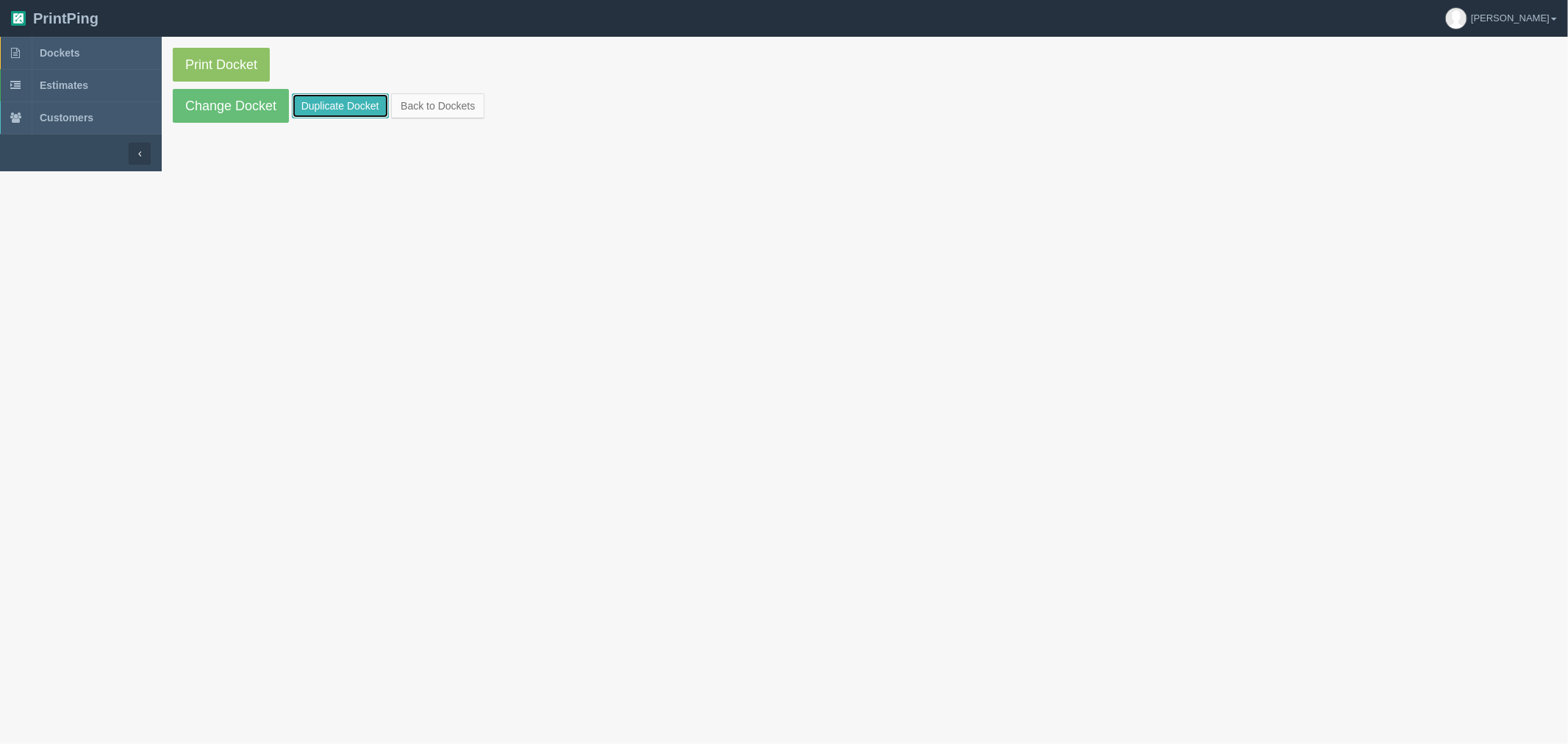
click at [353, 101] on link "Duplicate Docket" at bounding box center [340, 106] width 97 height 25
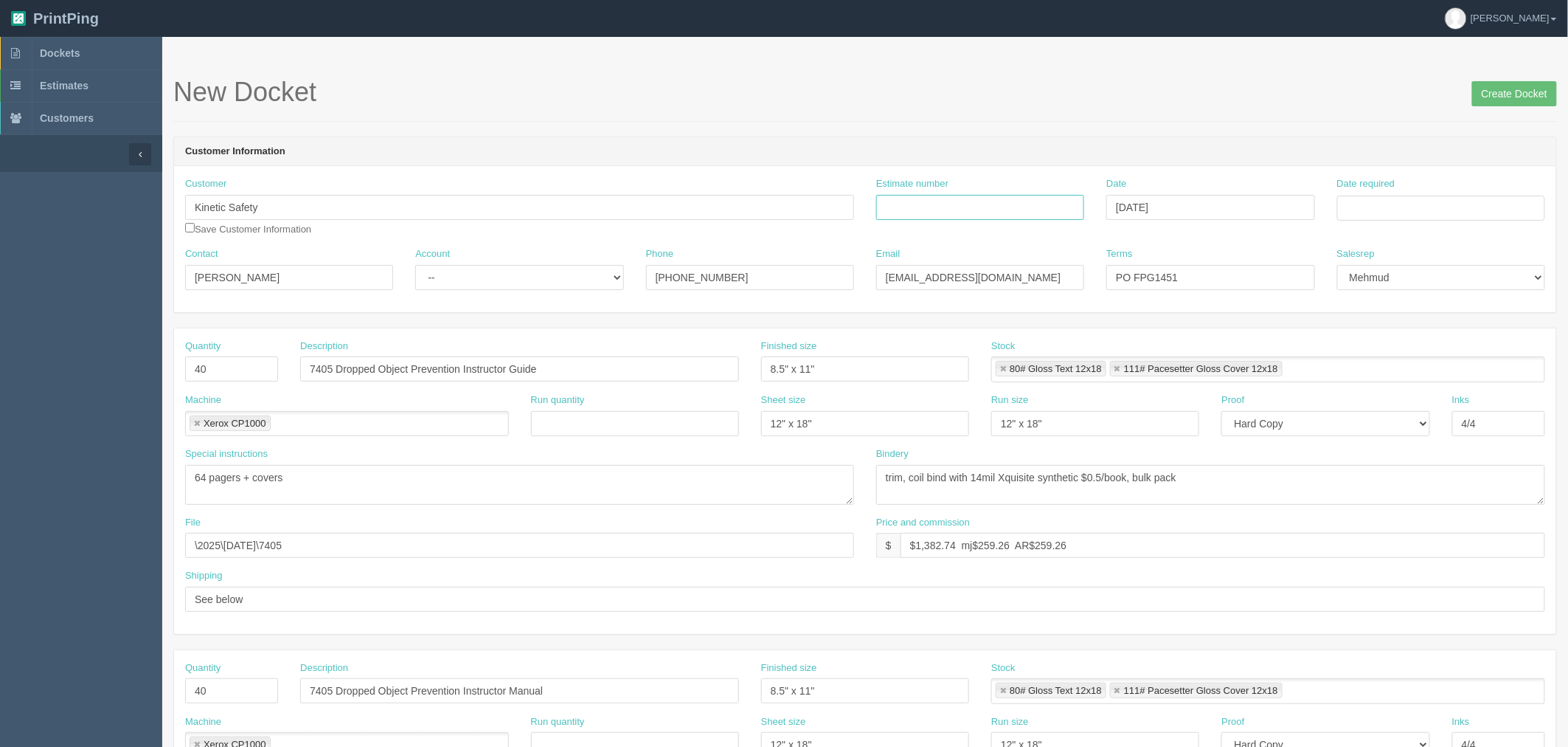
drag, startPoint x: 919, startPoint y: 205, endPoint x: 930, endPoint y: 211, distance: 12.5
click at [919, 205] on input "Estimate number" at bounding box center [980, 207] width 208 height 25
paste input "092765"
type input "092765"
click at [1409, 211] on input "Date required" at bounding box center [1440, 208] width 208 height 25
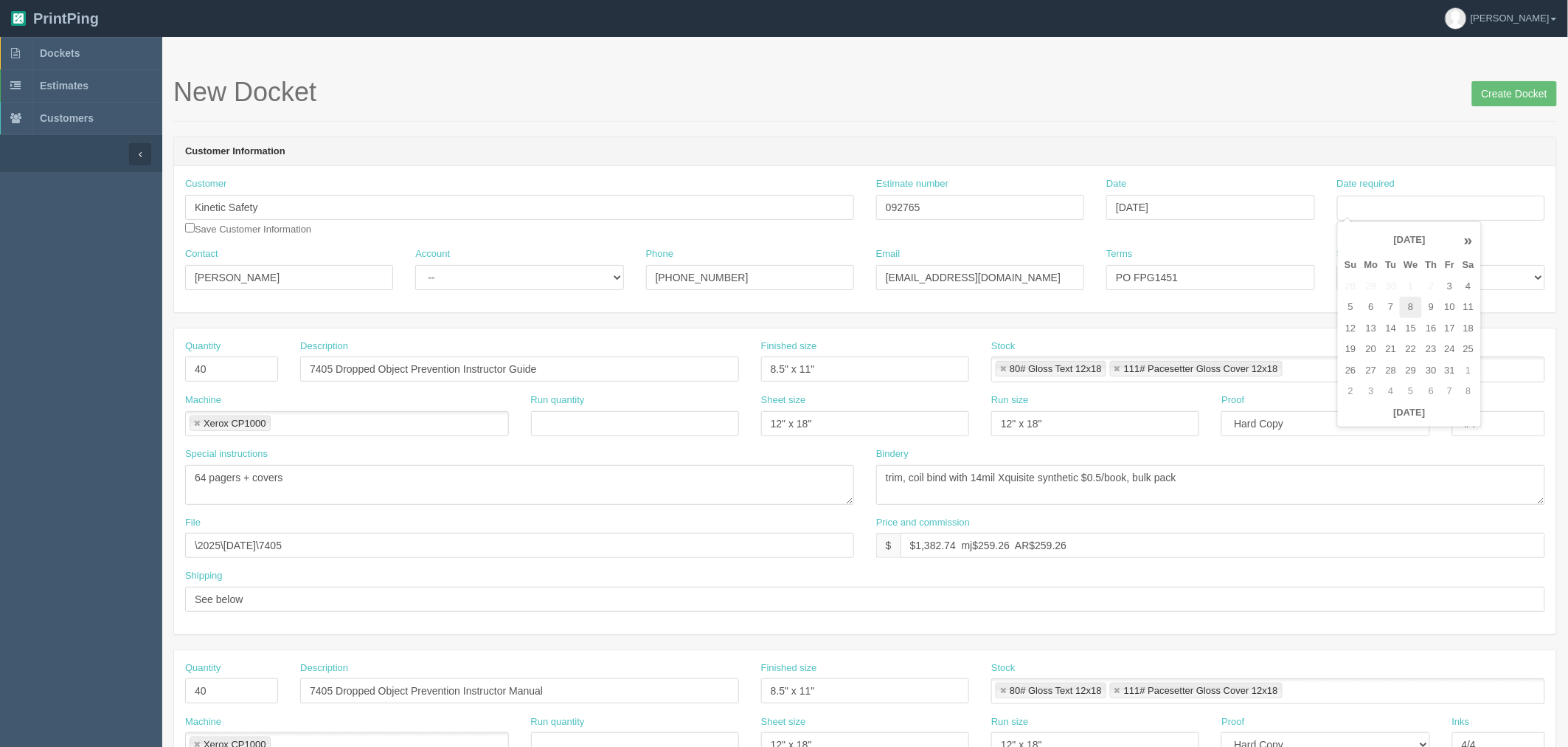
click at [1411, 312] on td "8" at bounding box center [1411, 308] width 22 height 22
click at [1389, 328] on td "14" at bounding box center [1391, 329] width 18 height 22
type input "[DATE]"
click at [1230, 171] on div "Customer Kinetic Safety Save Customer Information Estimate number 092765 Date O…" at bounding box center [865, 239] width 1382 height 146
click at [1488, 90] on input "Create Docket" at bounding box center [1514, 94] width 85 height 25
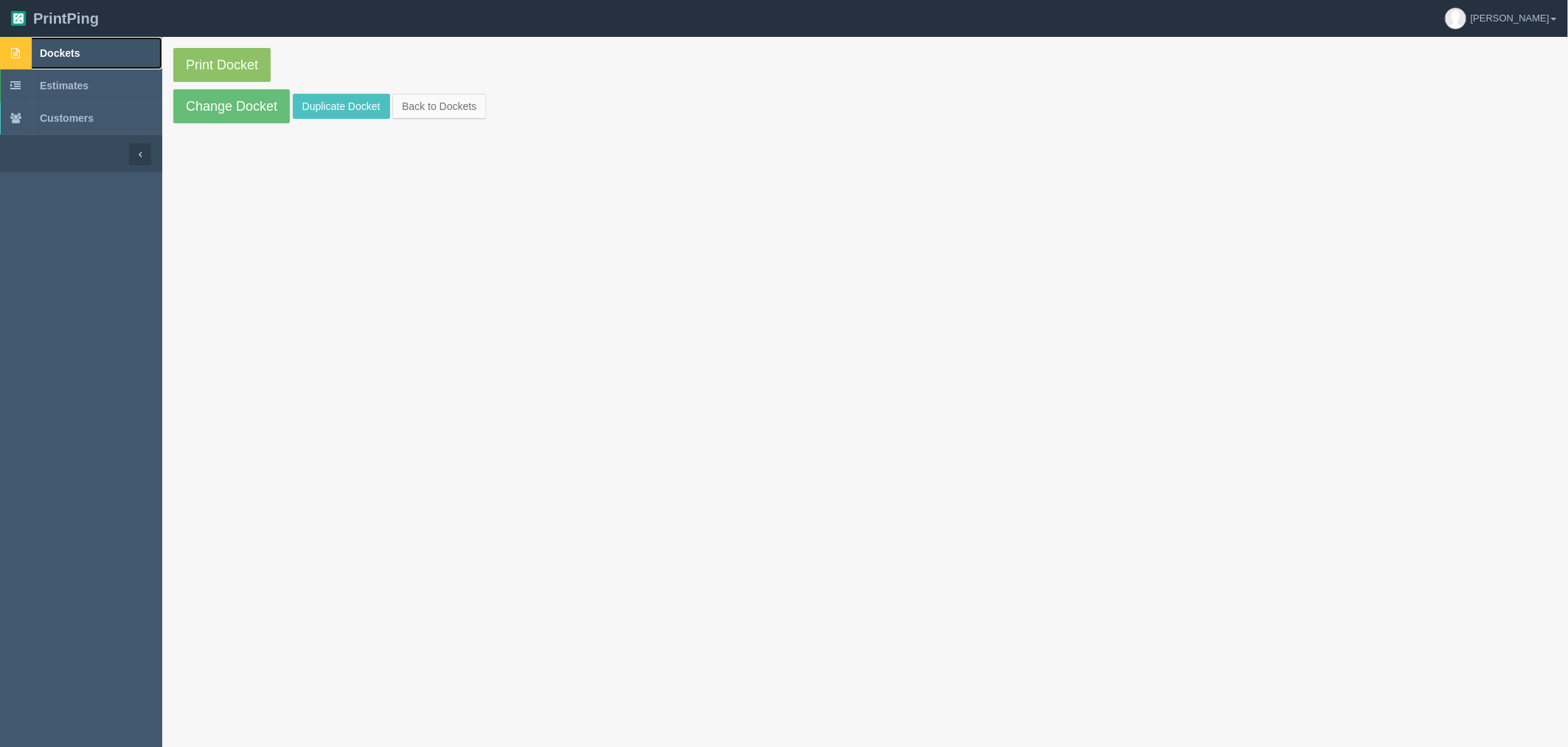
click at [106, 46] on link "Dockets" at bounding box center [81, 52] width 162 height 32
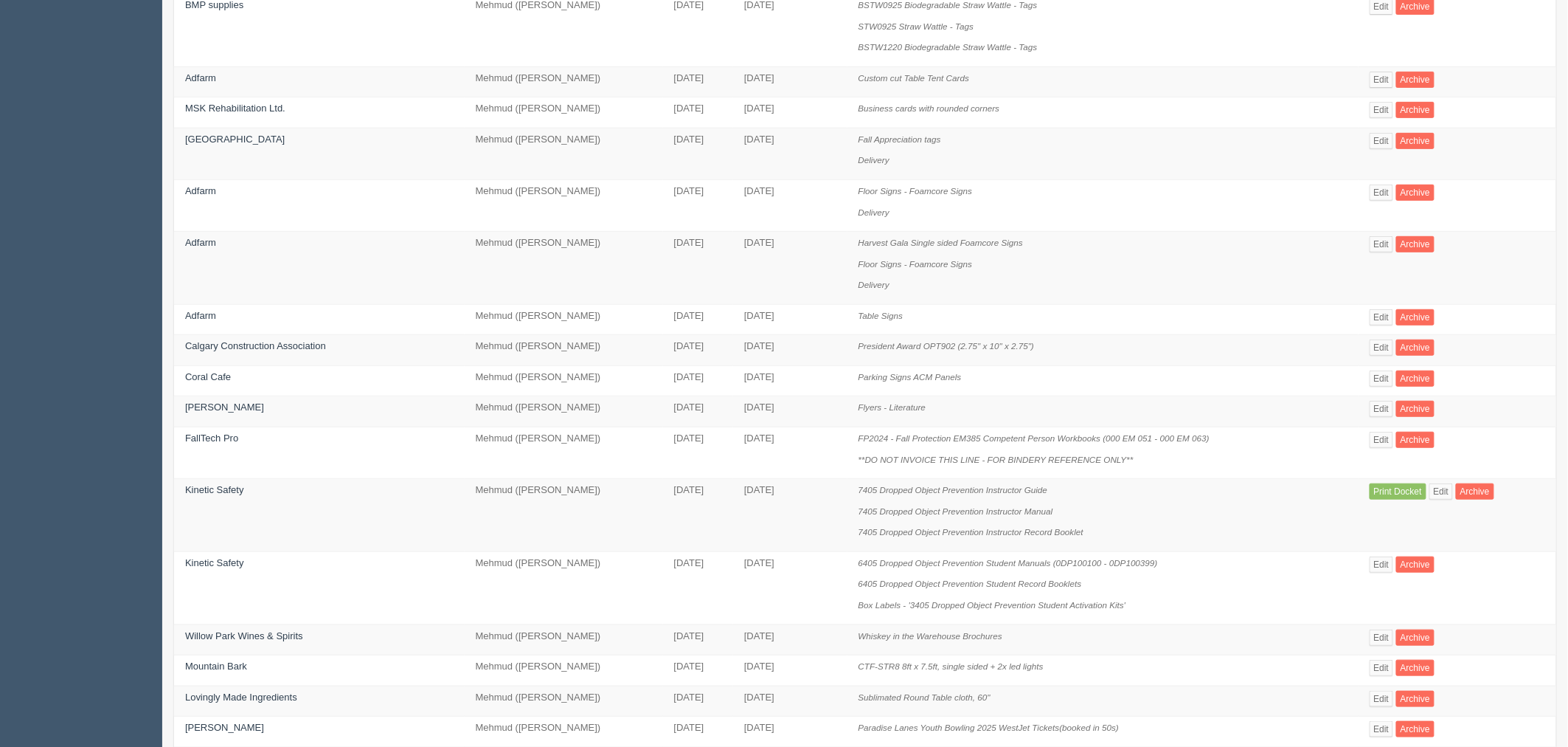
scroll to position [245, 0]
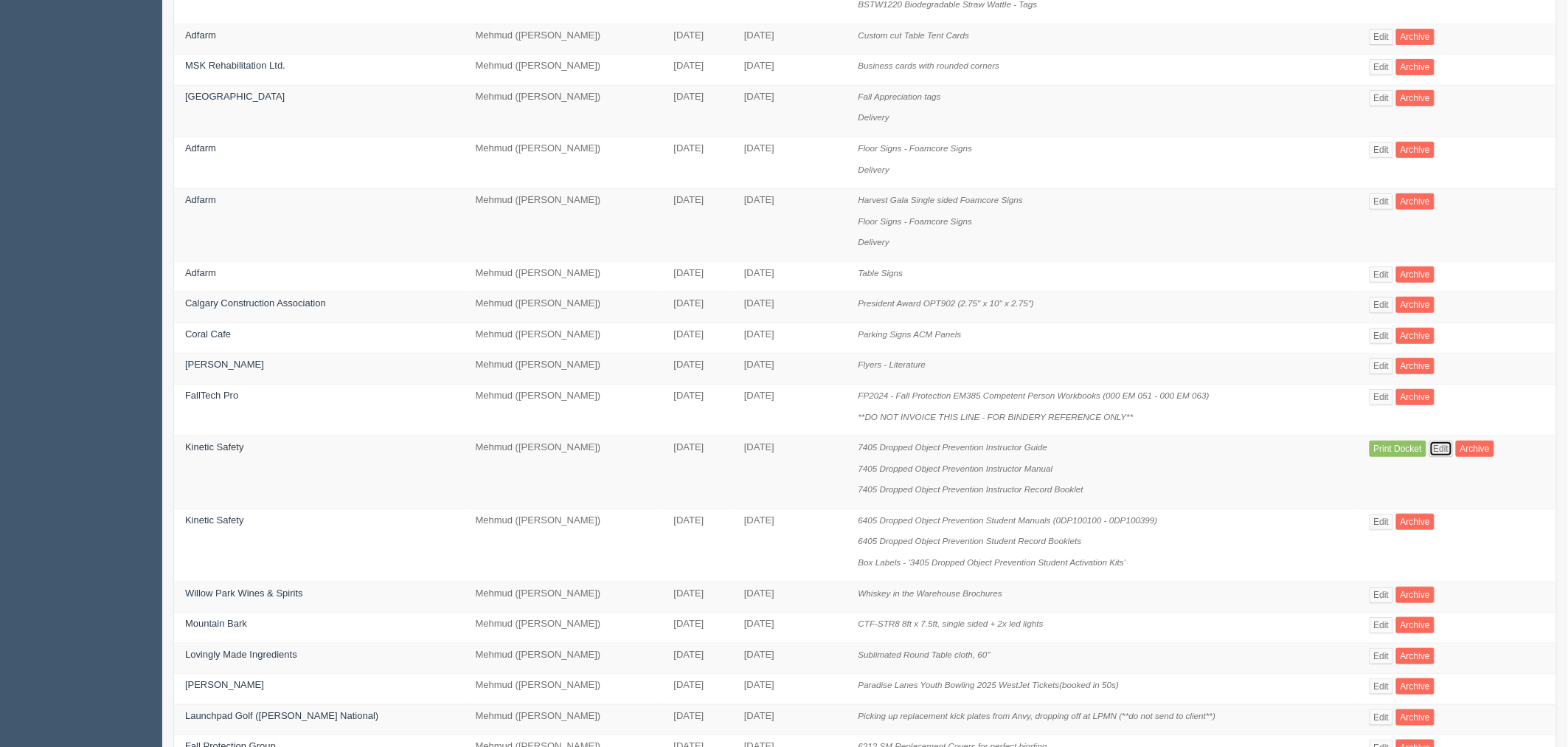
click at [1435, 450] on link "Edit" at bounding box center [1441, 449] width 24 height 17
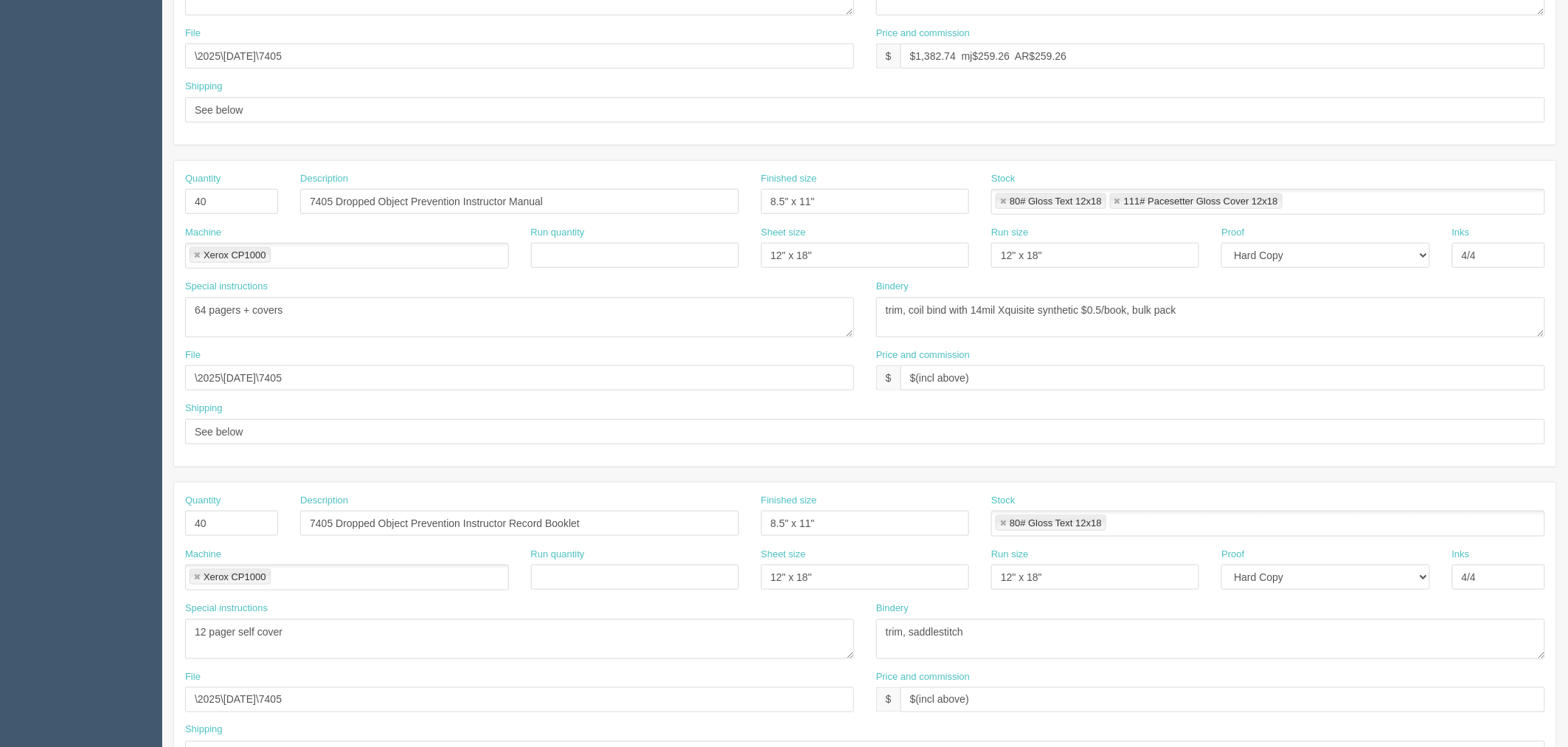
scroll to position [492, 0]
drag, startPoint x: 625, startPoint y: 192, endPoint x: 119, endPoint y: 156, distance: 507.3
click at [121, 156] on section "Dockets Estimates Customers" at bounding box center [784, 197] width 1568 height 1303
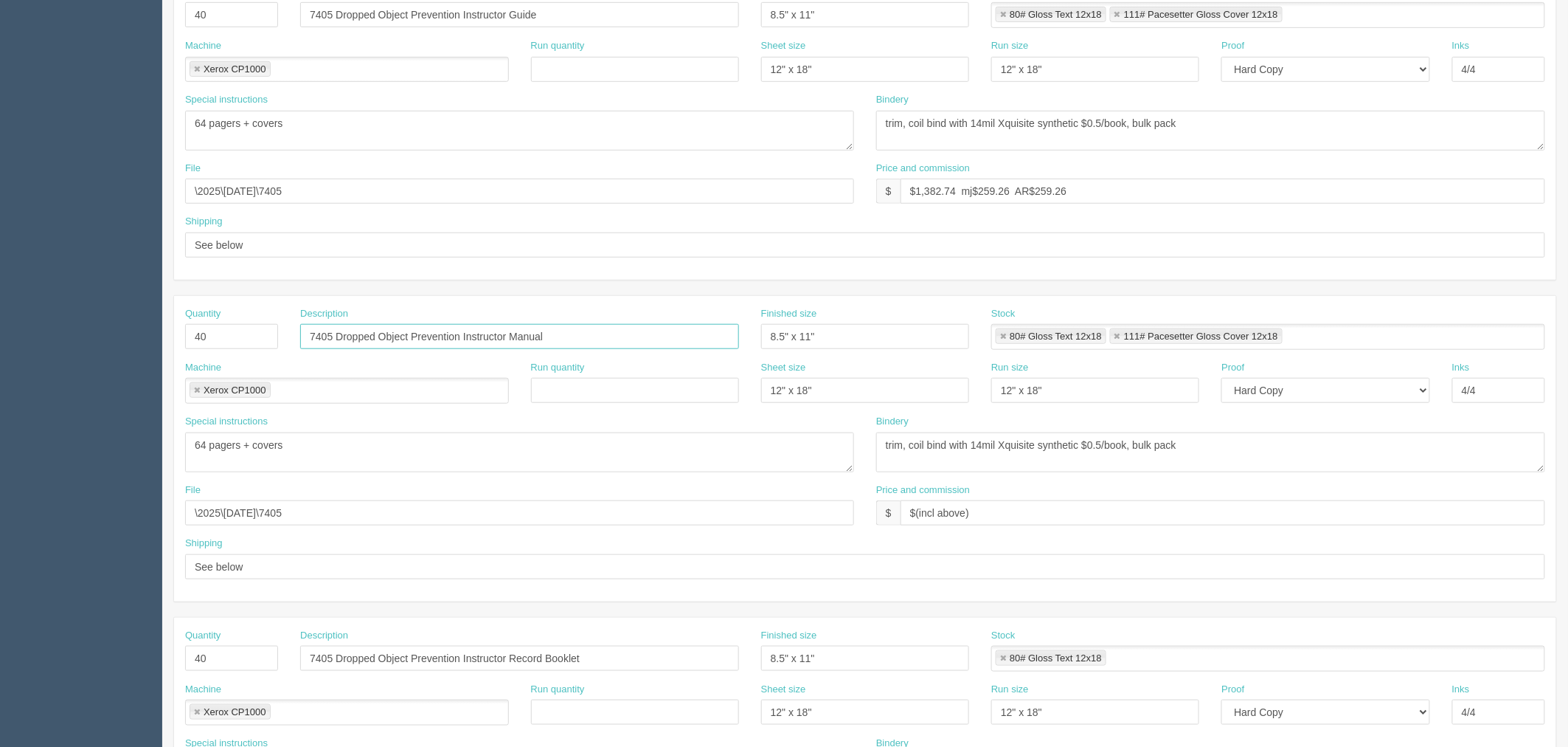
scroll to position [348, 0]
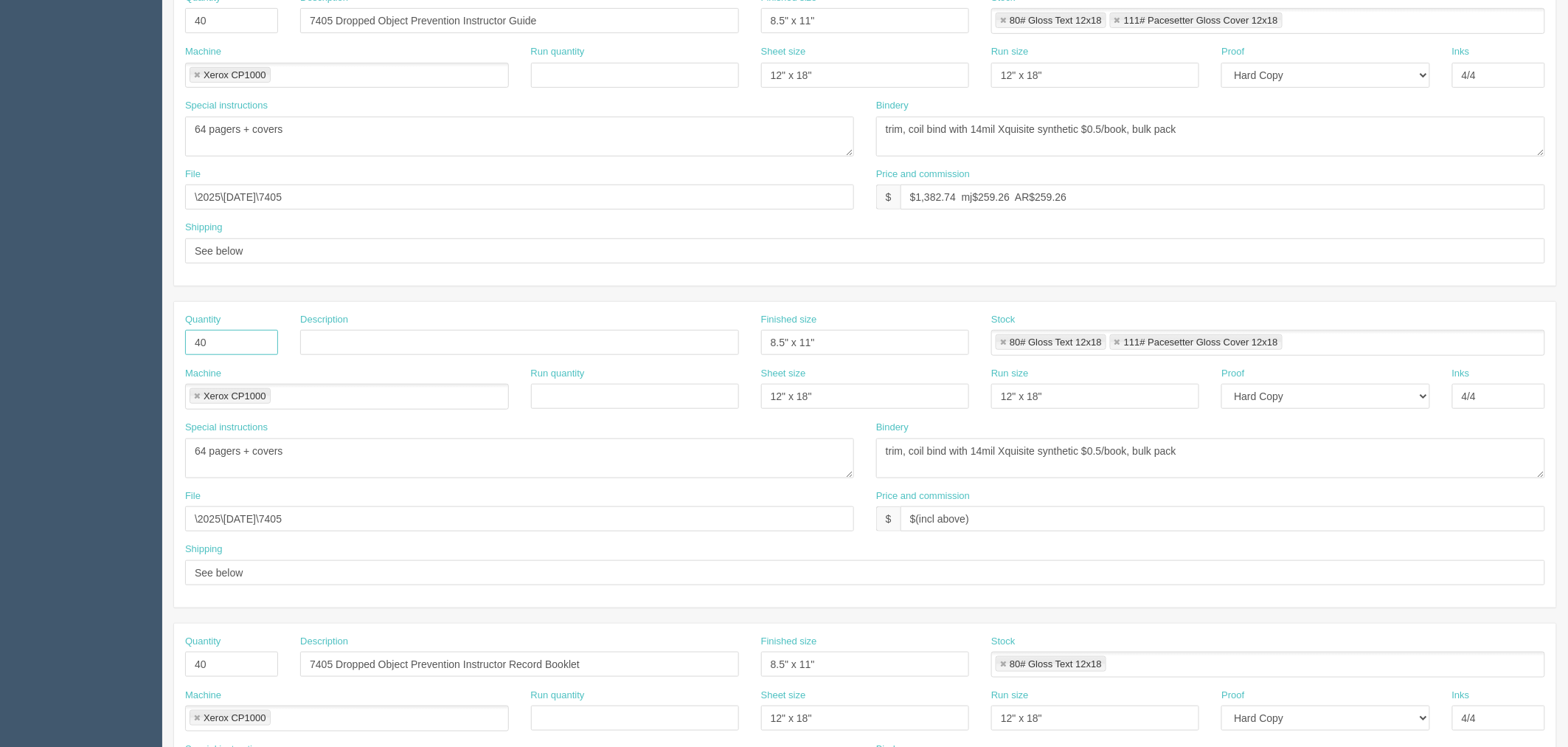
drag, startPoint x: 241, startPoint y: 344, endPoint x: 59, endPoint y: 335, distance: 182.2
click at [59, 335] on section "Dockets Estimates Customers" at bounding box center [784, 340] width 1568 height 1303
click at [196, 394] on link at bounding box center [196, 397] width 9 height 10
drag, startPoint x: 811, startPoint y: 340, endPoint x: 564, endPoint y: 334, distance: 247.1
click at [564, 334] on div "Quantity Description Finished size 8.5" x 11" Stock 80# Gloss Text 12x18 111# P…" at bounding box center [865, 339] width 1382 height 54
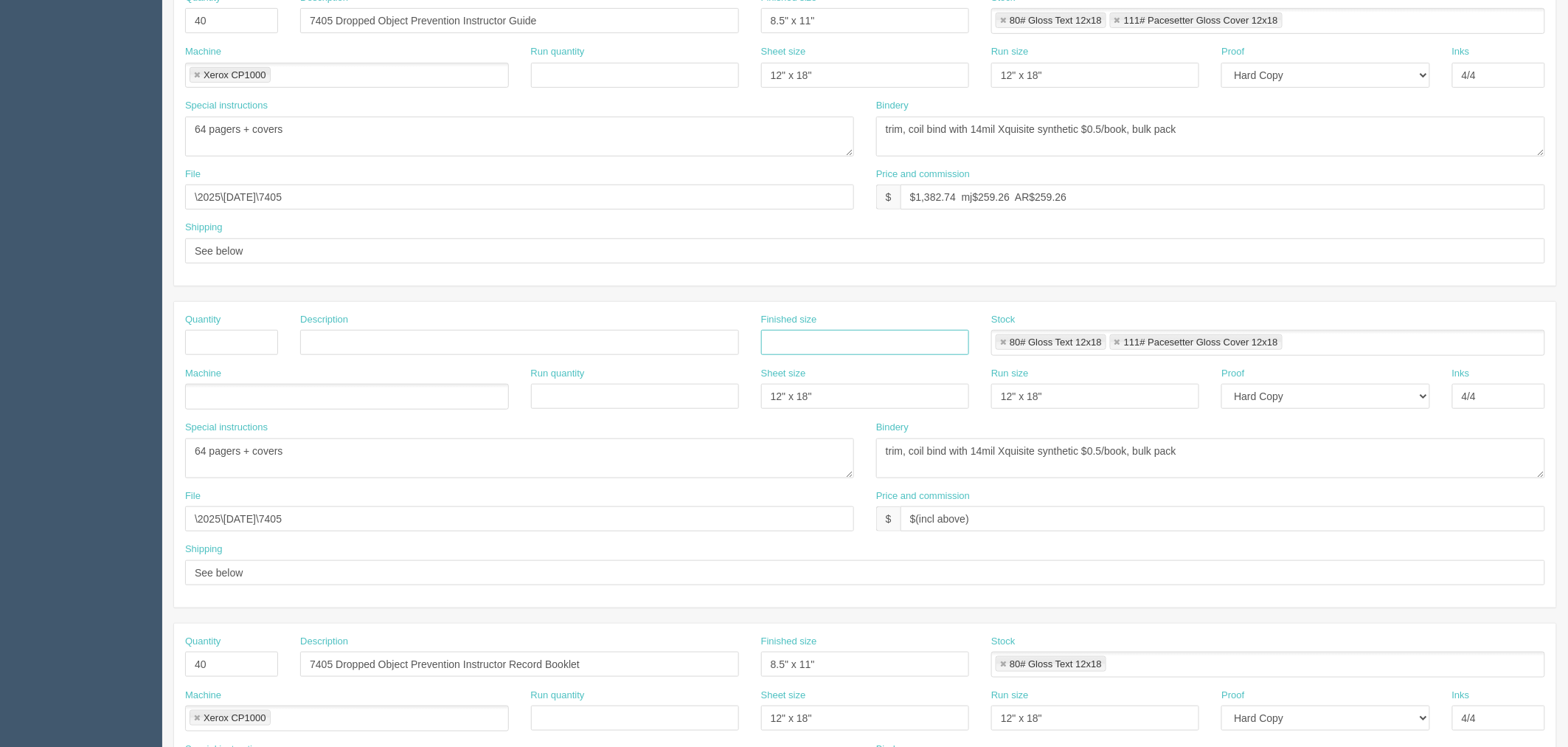
click at [999, 343] on link at bounding box center [1003, 343] width 9 height 10
type input "111# Pacesetter Gloss Cover 12x18"
click at [999, 343] on link at bounding box center [1003, 343] width 9 height 10
drag, startPoint x: 731, startPoint y: 400, endPoint x: 960, endPoint y: 397, distance: 229.0
click at [719, 400] on div "Machine Run quantity Sheet size 12" x 18" Run size 12" x 18" Proof -- Email Har…" at bounding box center [865, 393] width 1382 height 54
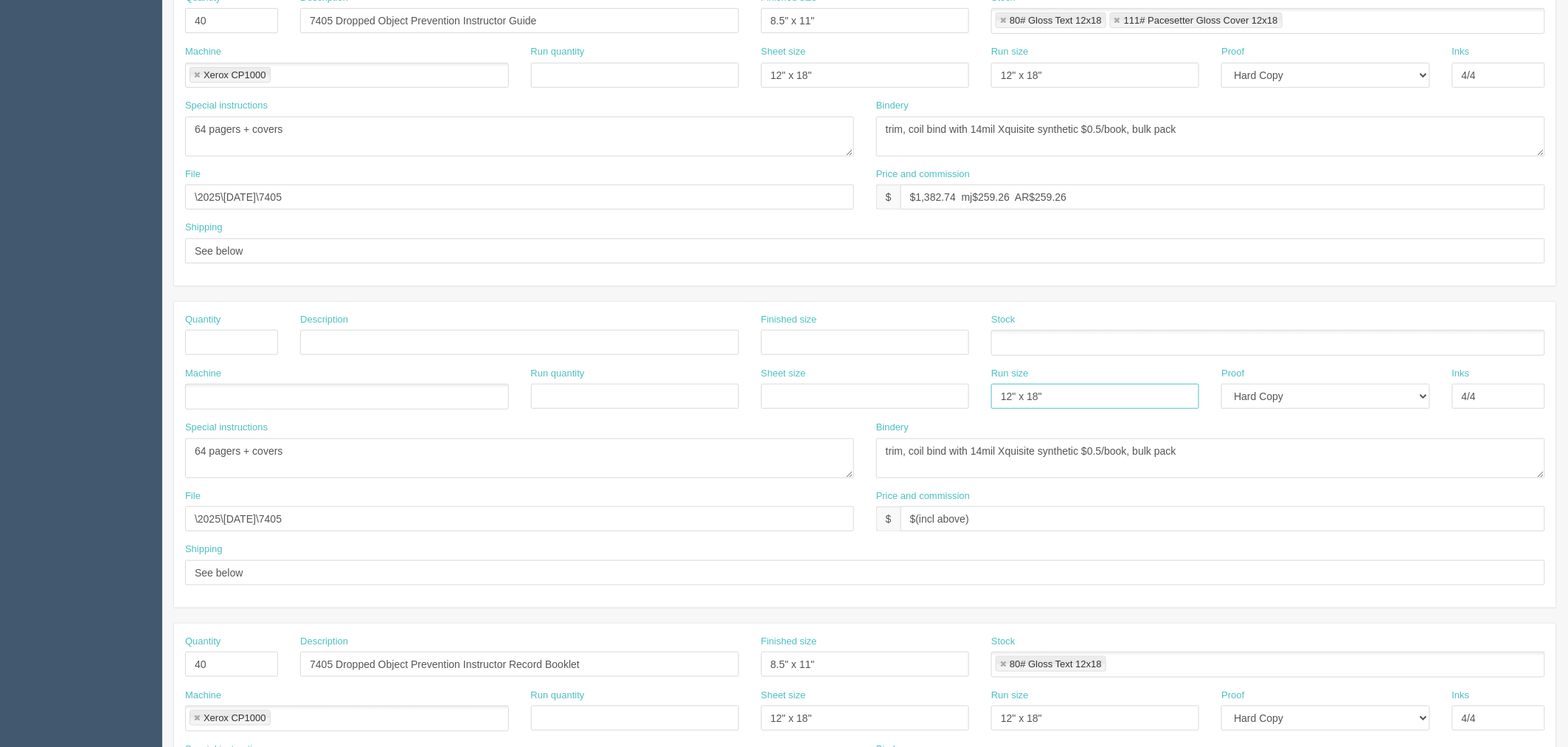
drag, startPoint x: 1061, startPoint y: 386, endPoint x: 985, endPoint y: 386, distance: 76.0
click at [920, 386] on div "Machine Run quantity Sheet size Run size 12" x 18" Proof -- Email Hard Copy Ink…" at bounding box center [865, 393] width 1382 height 54
click at [1298, 393] on select "-- Email Hard Copy" at bounding box center [1325, 396] width 208 height 25
select select
click at [1222, 384] on select "-- Email Hard Copy" at bounding box center [1325, 396] width 208 height 25
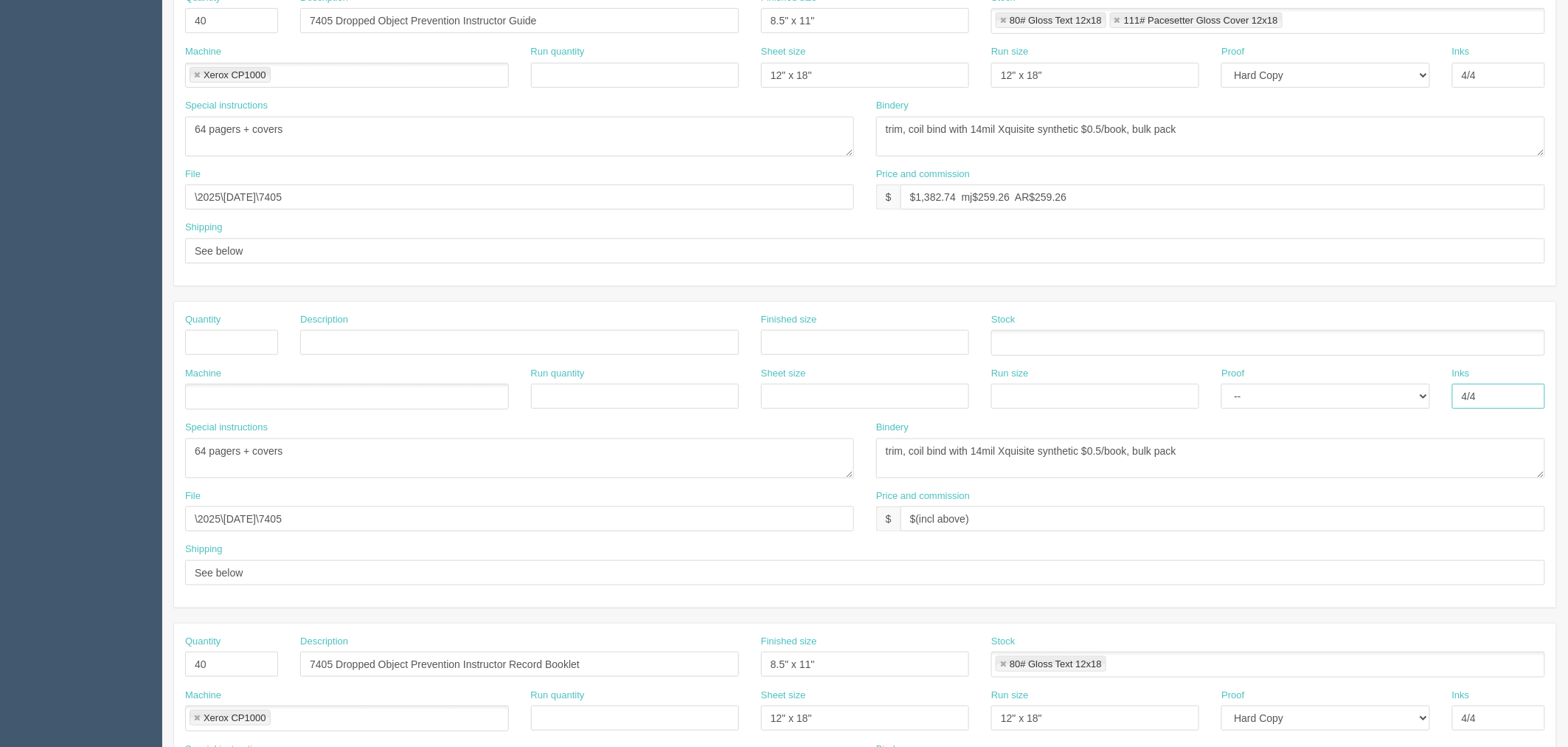
drag, startPoint x: 1501, startPoint y: 395, endPoint x: 1190, endPoint y: 446, distance: 315.2
click at [1190, 436] on div "Quantity Description Finished size Stock Machine Run quantity Sheet size Run si…" at bounding box center [865, 454] width 1382 height 305
drag, startPoint x: 1251, startPoint y: 458, endPoint x: 771, endPoint y: 460, distance: 480.0
click at [771, 460] on div "Special instructions 64 pagers + covers Bindery trim, coil bind with 14mil Xqui…" at bounding box center [865, 454] width 1382 height 69
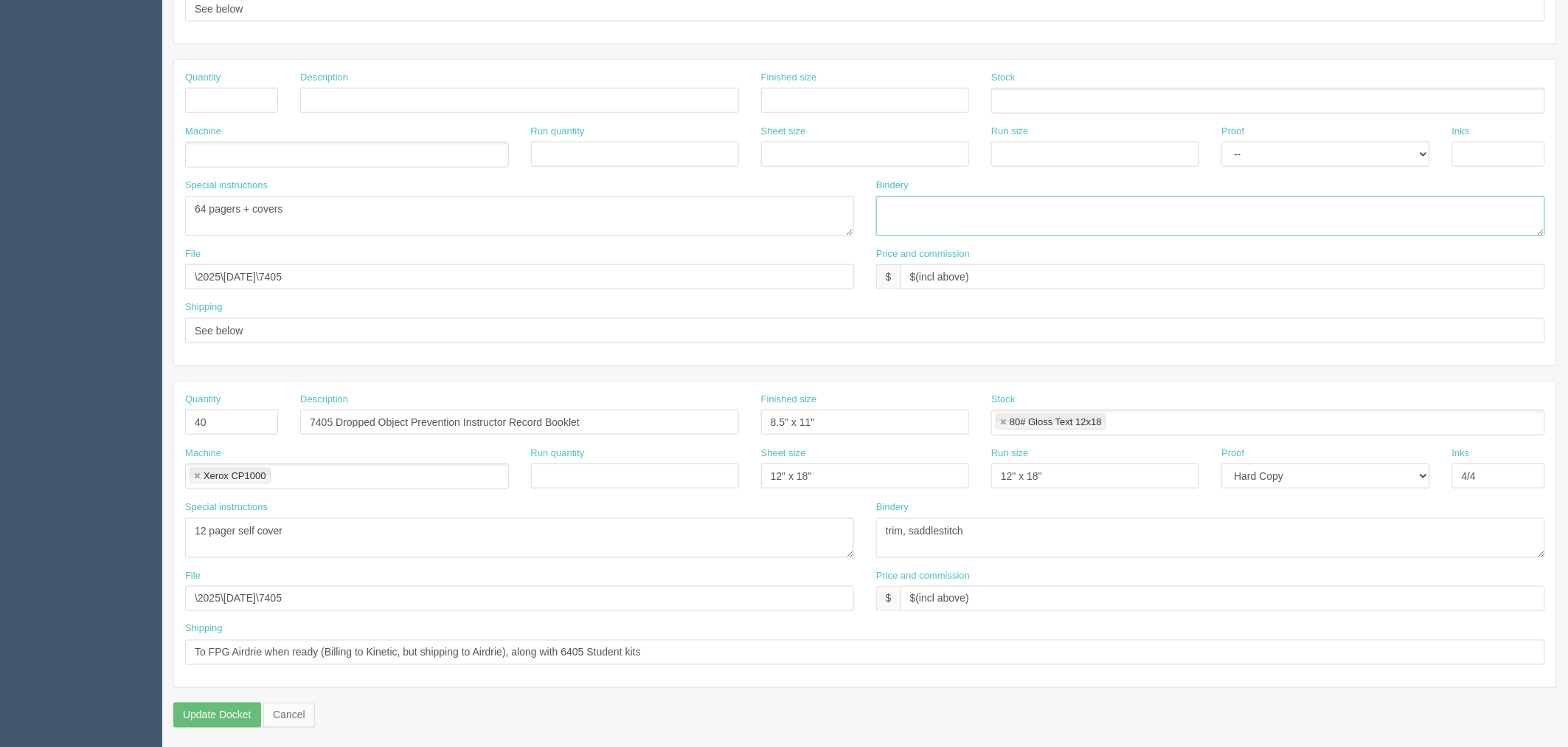
scroll to position [594, 0]
drag, startPoint x: 1046, startPoint y: 536, endPoint x: 499, endPoint y: 512, distance: 547.5
click at [499, 512] on div "Special instructions 12 pager self cover Bindery trim, saddlestitch" at bounding box center [865, 531] width 1382 height 69
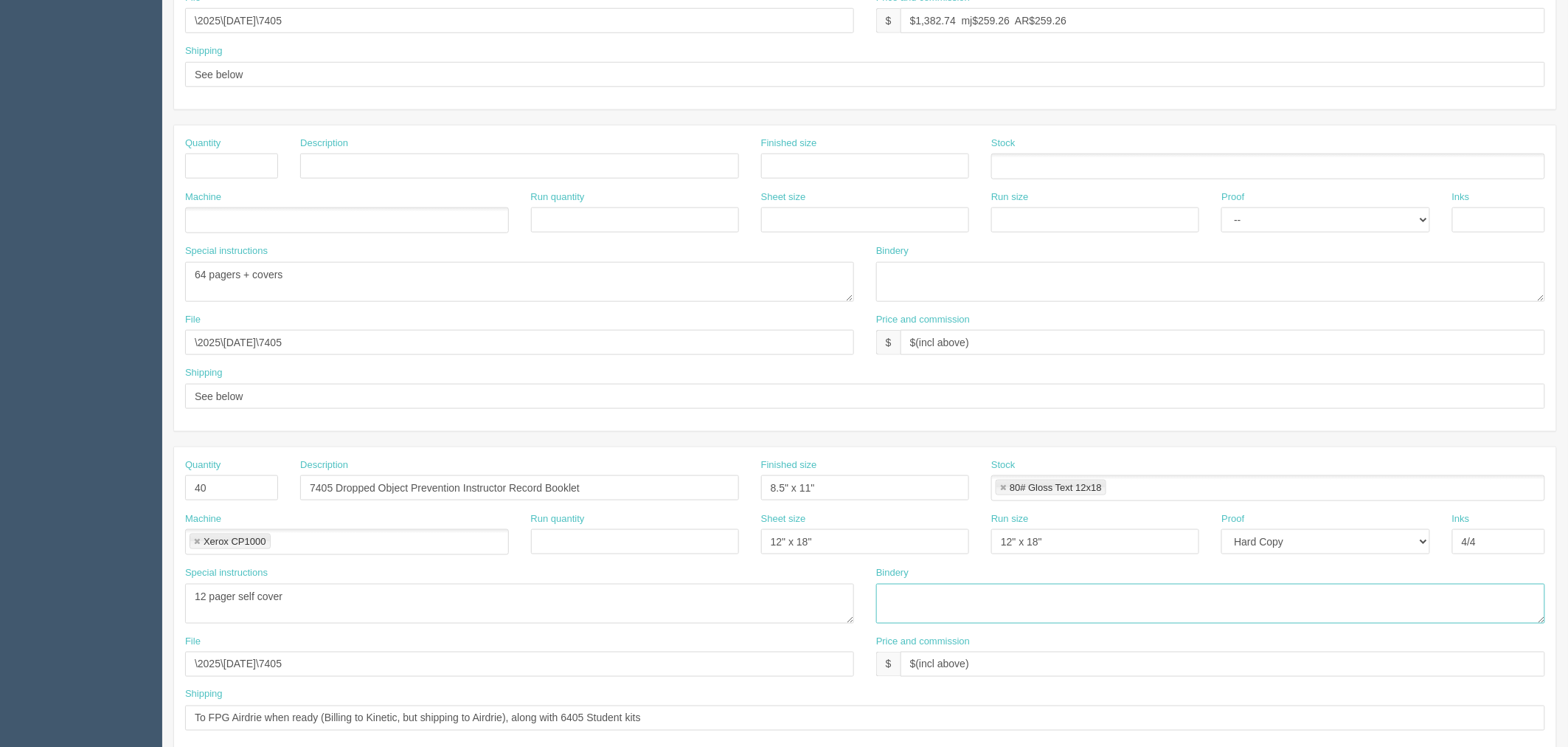
scroll to position [430, 0]
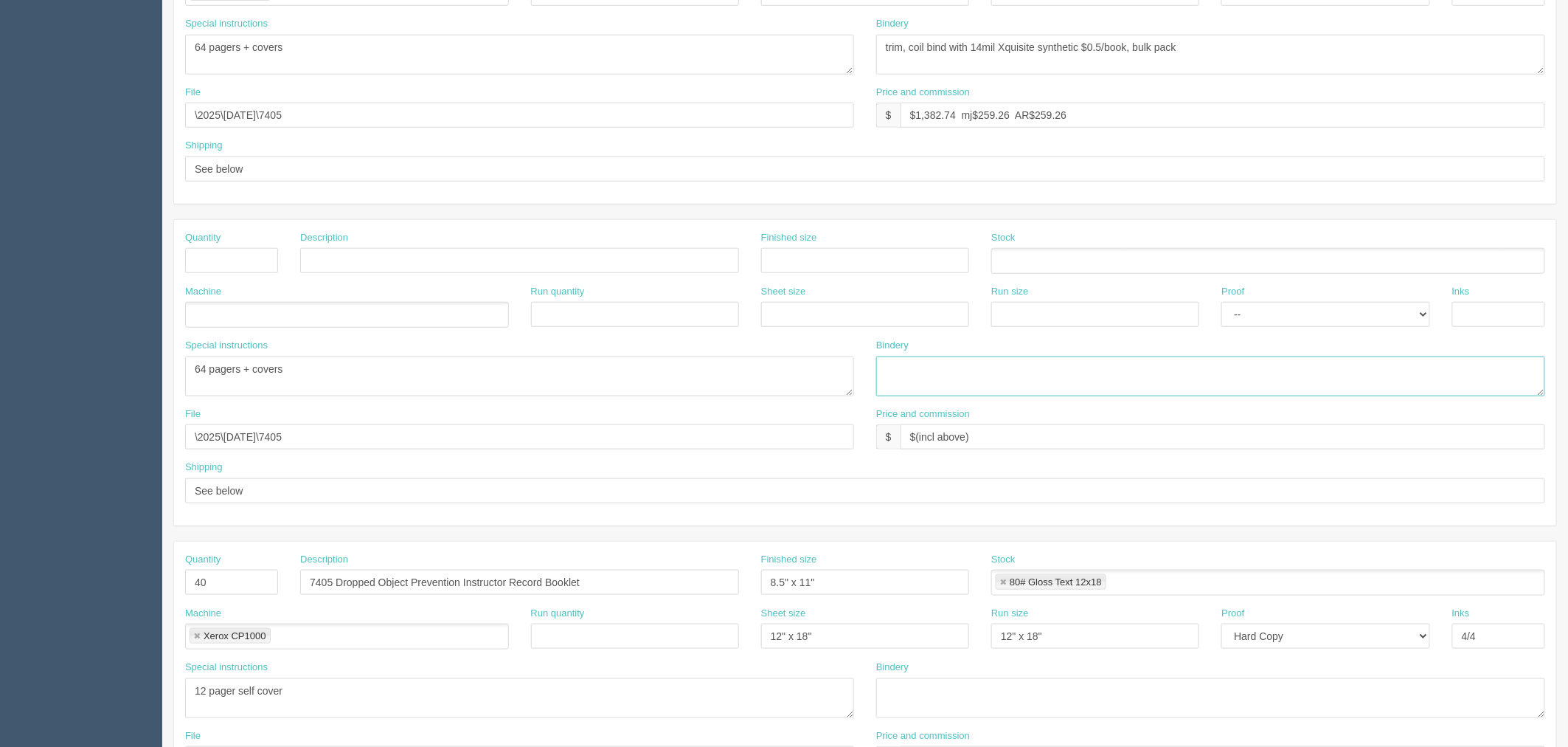
click at [927, 369] on textarea "trim, coil bind with 14mil Xquisite synthetic $0.5/book, bulk pack" at bounding box center [1210, 376] width 669 height 40
paste textarea "trim, saddlestitch"
type textarea "trim, saddlestitch"
drag, startPoint x: 474, startPoint y: 574, endPoint x: 190, endPoint y: 574, distance: 284.0
click at [190, 574] on div "Quantity 40 Description 7405 Dropped Object Prevention Instructor Record Bookle…" at bounding box center [865, 580] width 1382 height 54
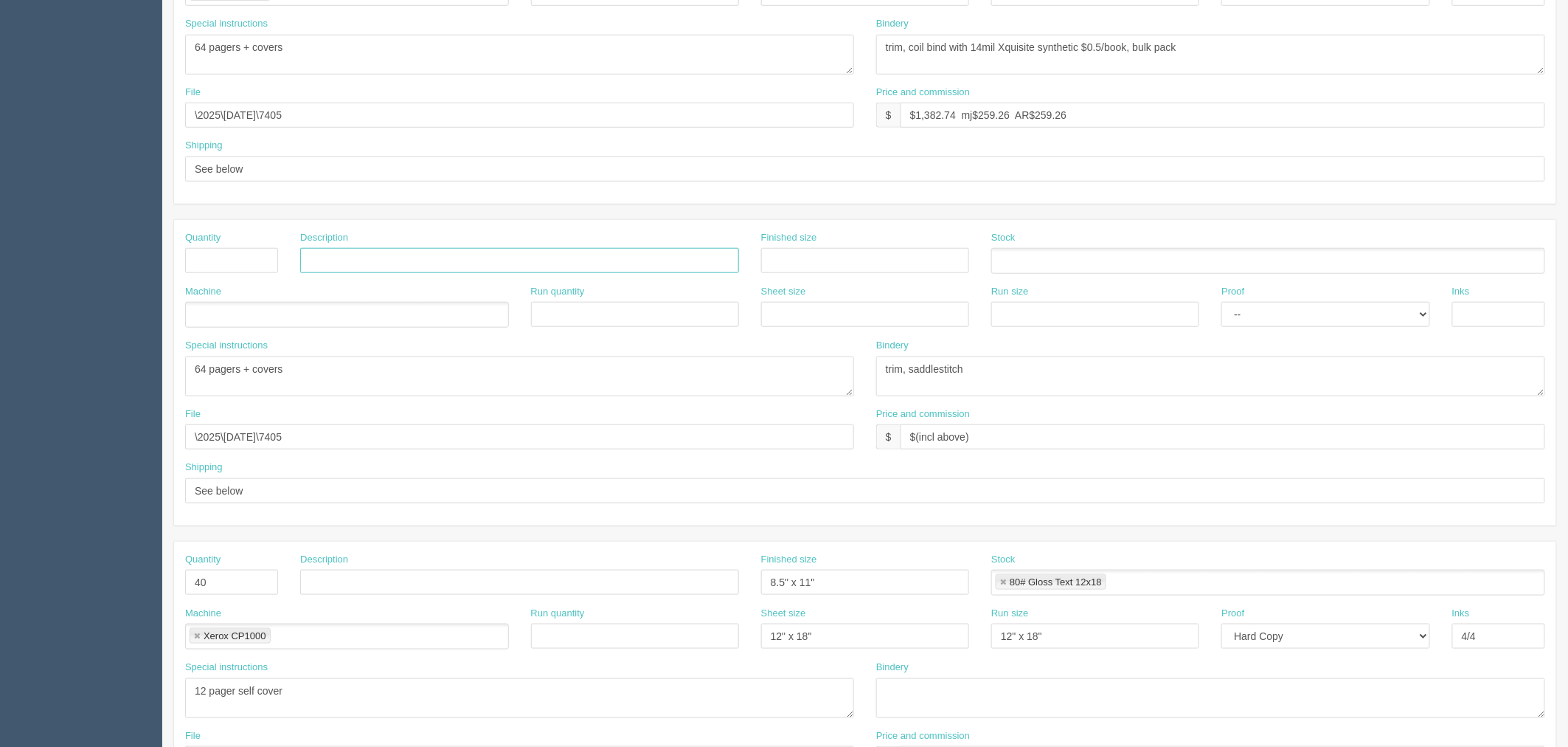
drag, startPoint x: 478, startPoint y: 260, endPoint x: 431, endPoint y: 260, distance: 47.0
click at [478, 260] on input "text" at bounding box center [520, 260] width 439 height 25
paste input "7405 Dropped Object Prevention Instructor Record Booklet"
type input "7405 Dropped Object Prevention Instructor Record Booklet"
click at [261, 263] on input "text" at bounding box center [231, 260] width 93 height 25
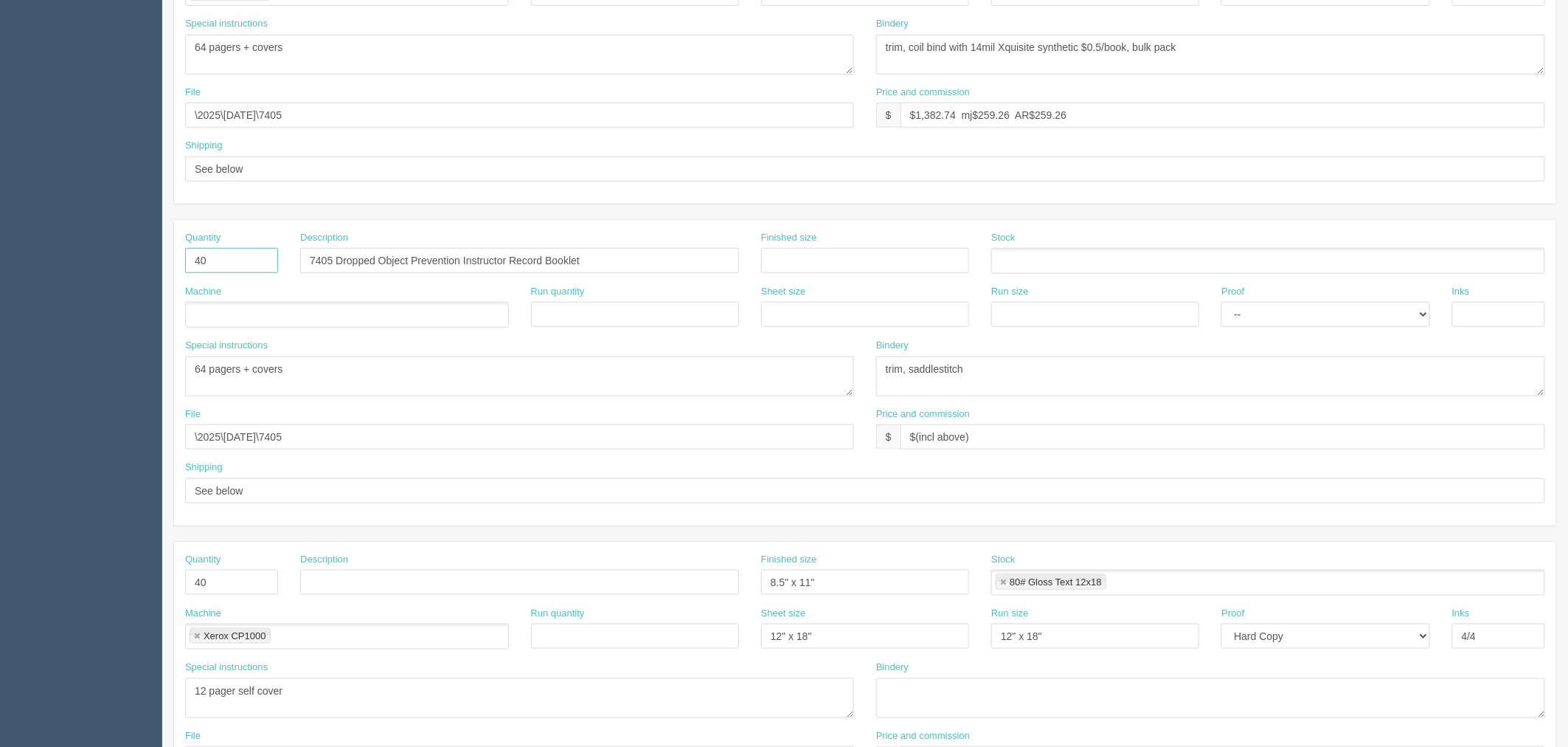
type input "40"
drag, startPoint x: 867, startPoint y: 592, endPoint x: 608, endPoint y: 587, distance: 259.0
click at [608, 587] on div "Quantity 40 Description Finished size 8.5" x 11" Stock 80# Gloss Text 12x18 80#…" at bounding box center [865, 580] width 1382 height 54
click at [849, 263] on input "text" at bounding box center [864, 260] width 208 height 25
paste input "8.5" x 11""
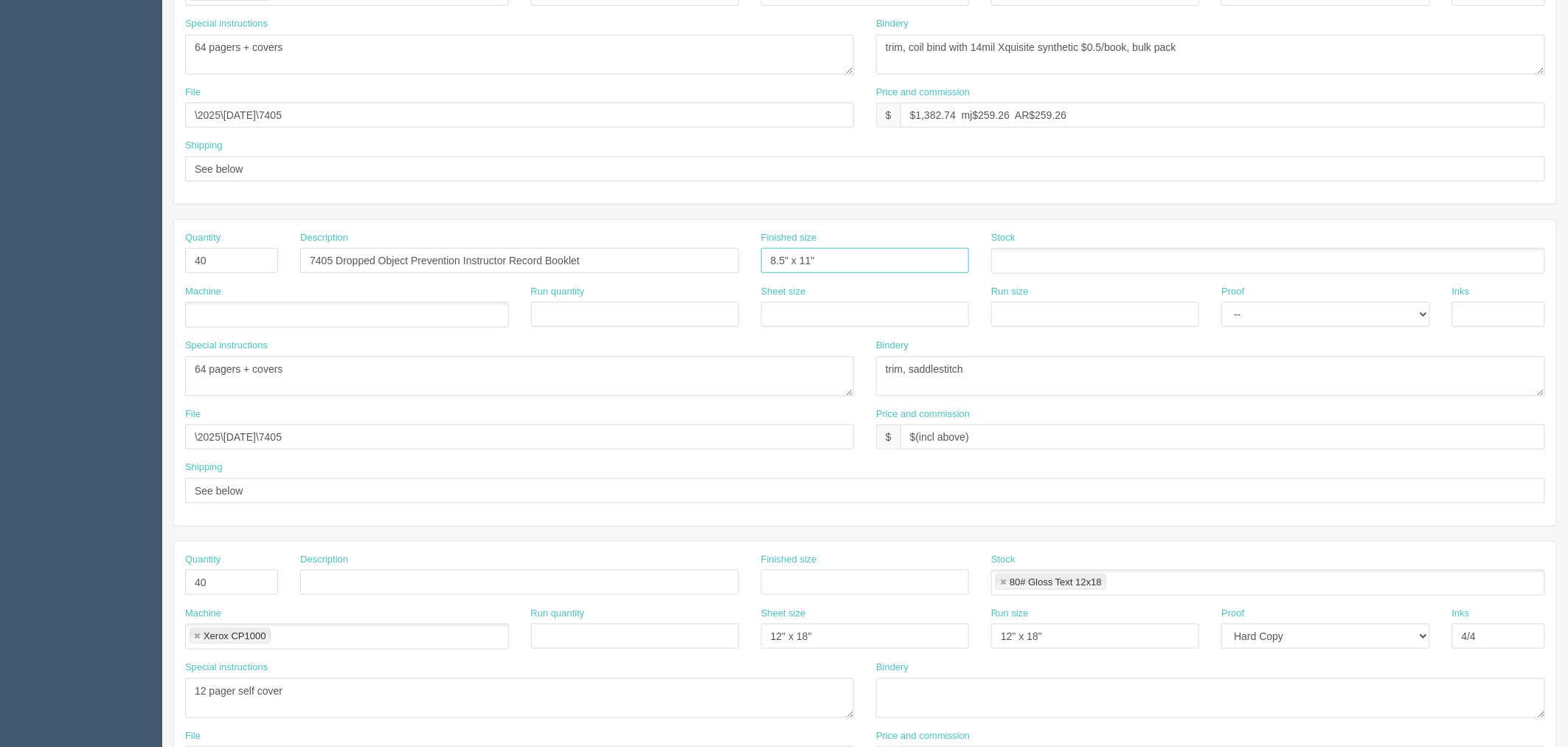
type input "8.5" x 11""
click at [1072, 257] on ul at bounding box center [1268, 260] width 554 height 26
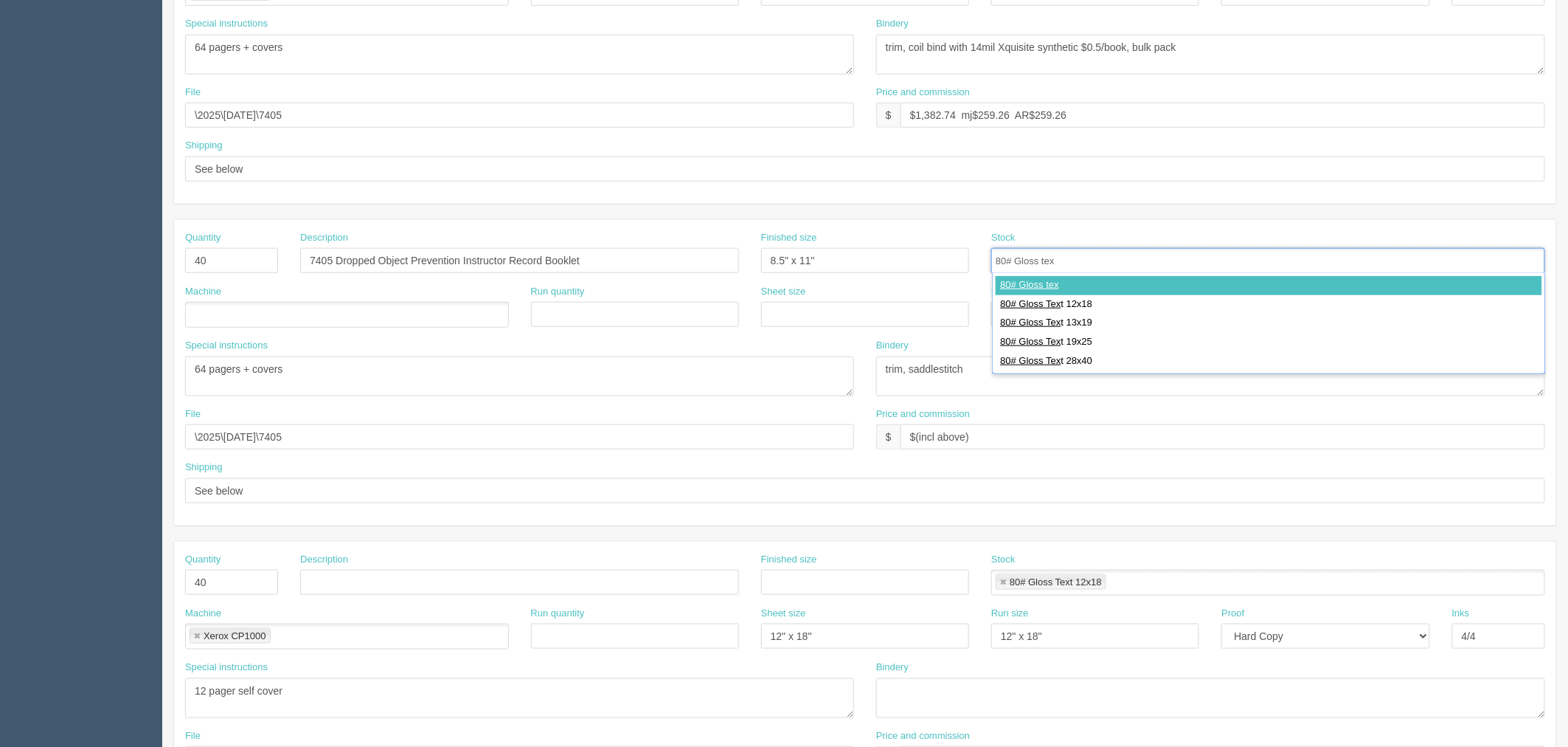
type input "80# Gloss text"
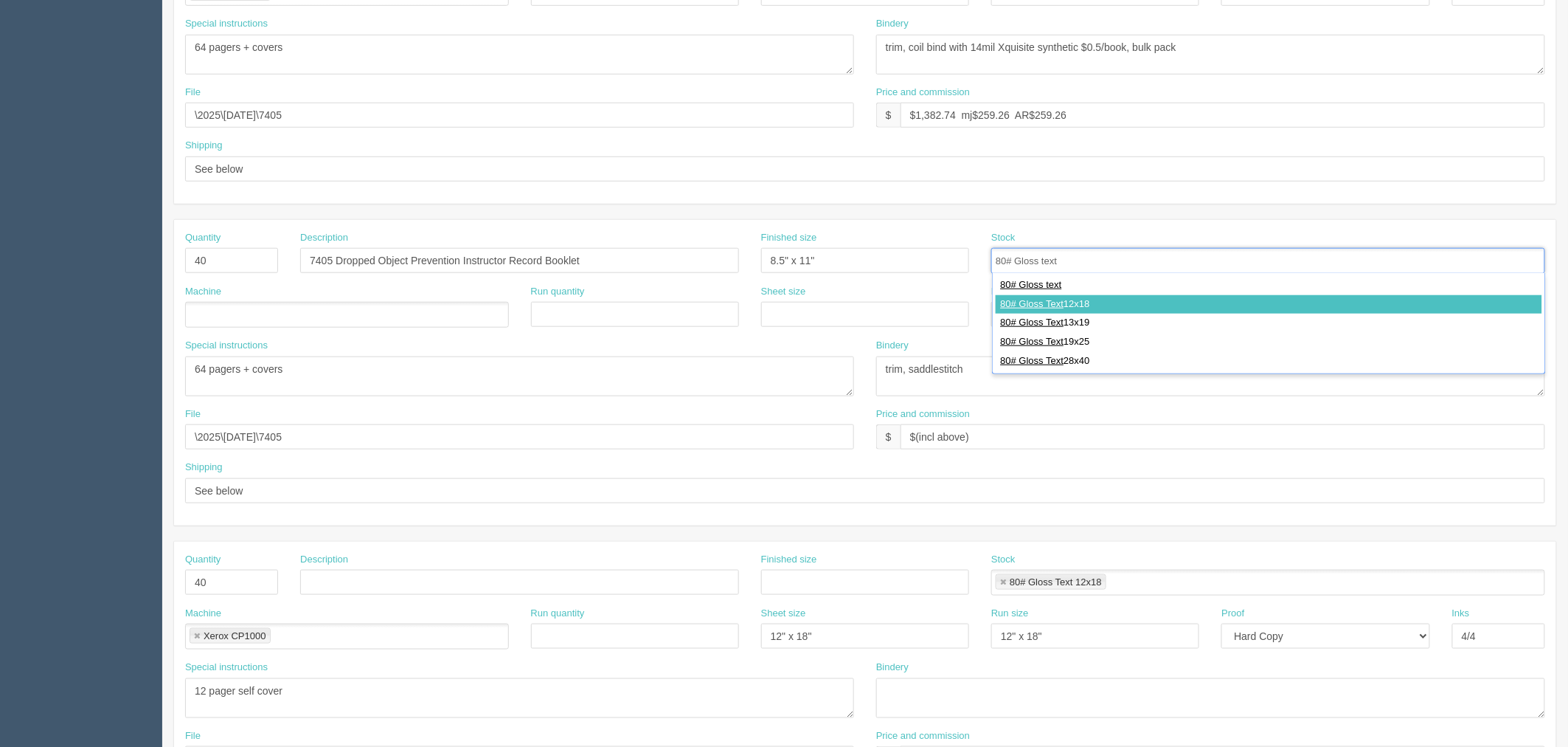
type input "80# Gloss Text 12x18"
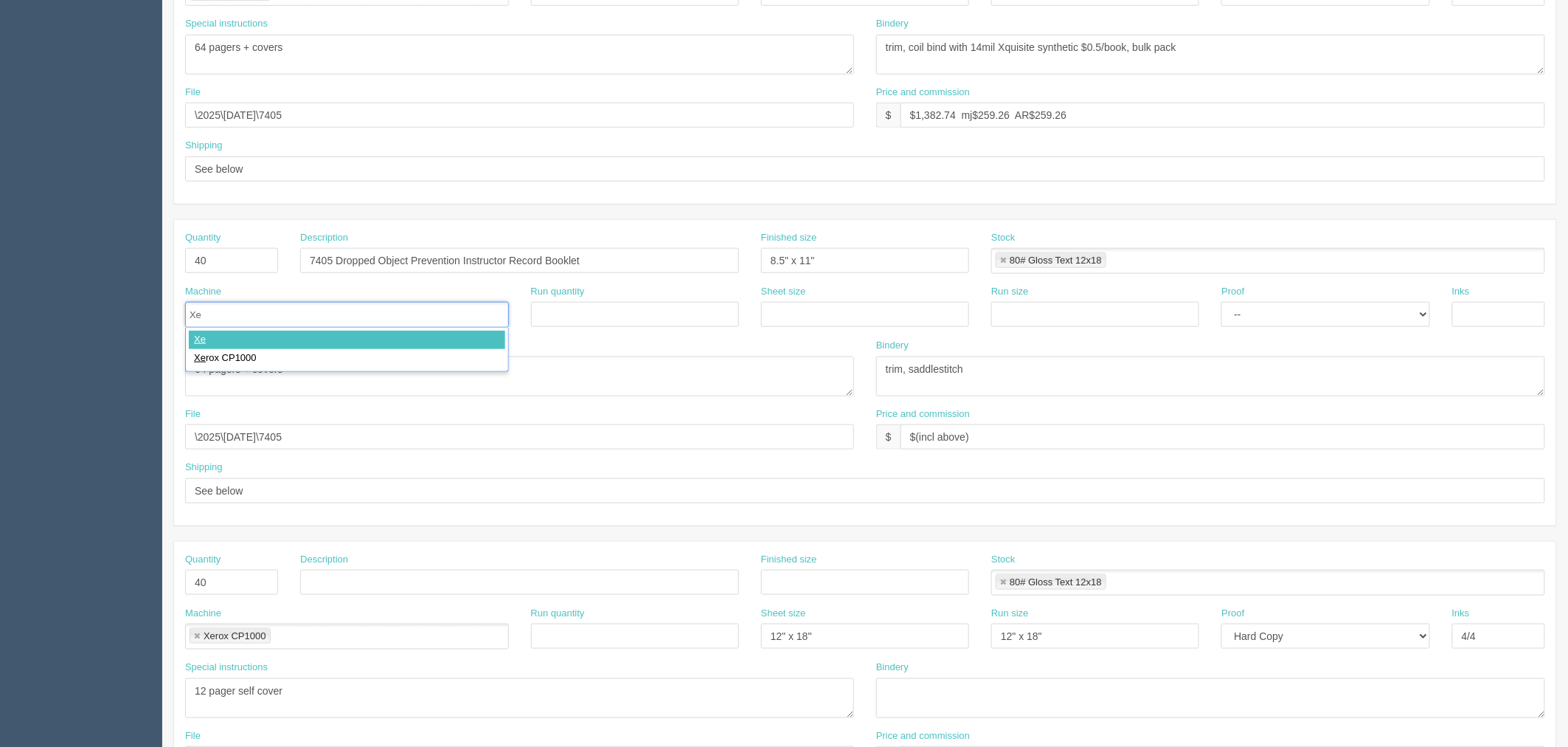
type input "Xer"
type input "Xerox CP1000"
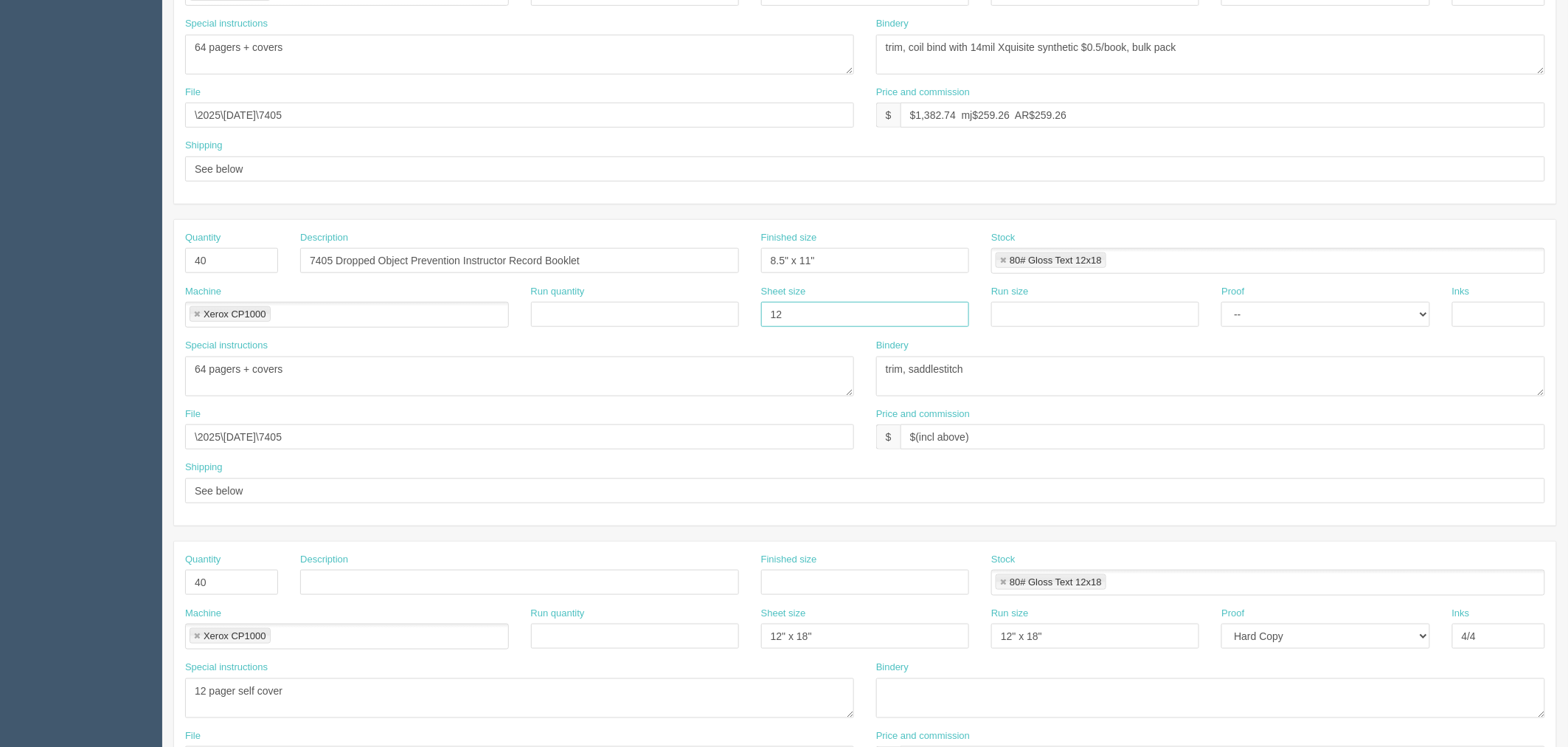
type input "12" x 18""
paste input "12" x 18""
type input "12" x 18""
select select "Hard Copy"
click at [1222, 302] on select "-- Email Hard Copy" at bounding box center [1325, 314] width 208 height 25
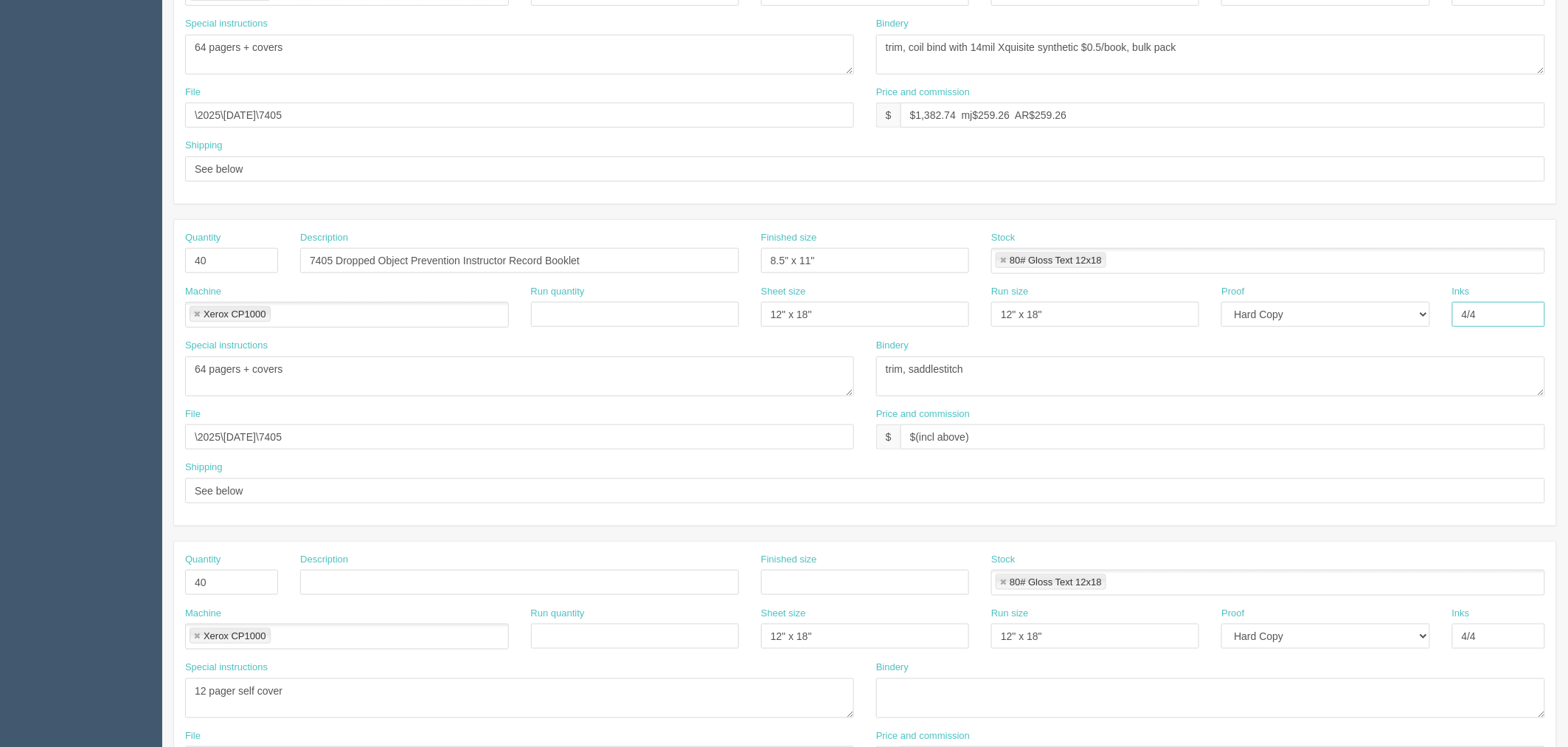
type input "4/4"
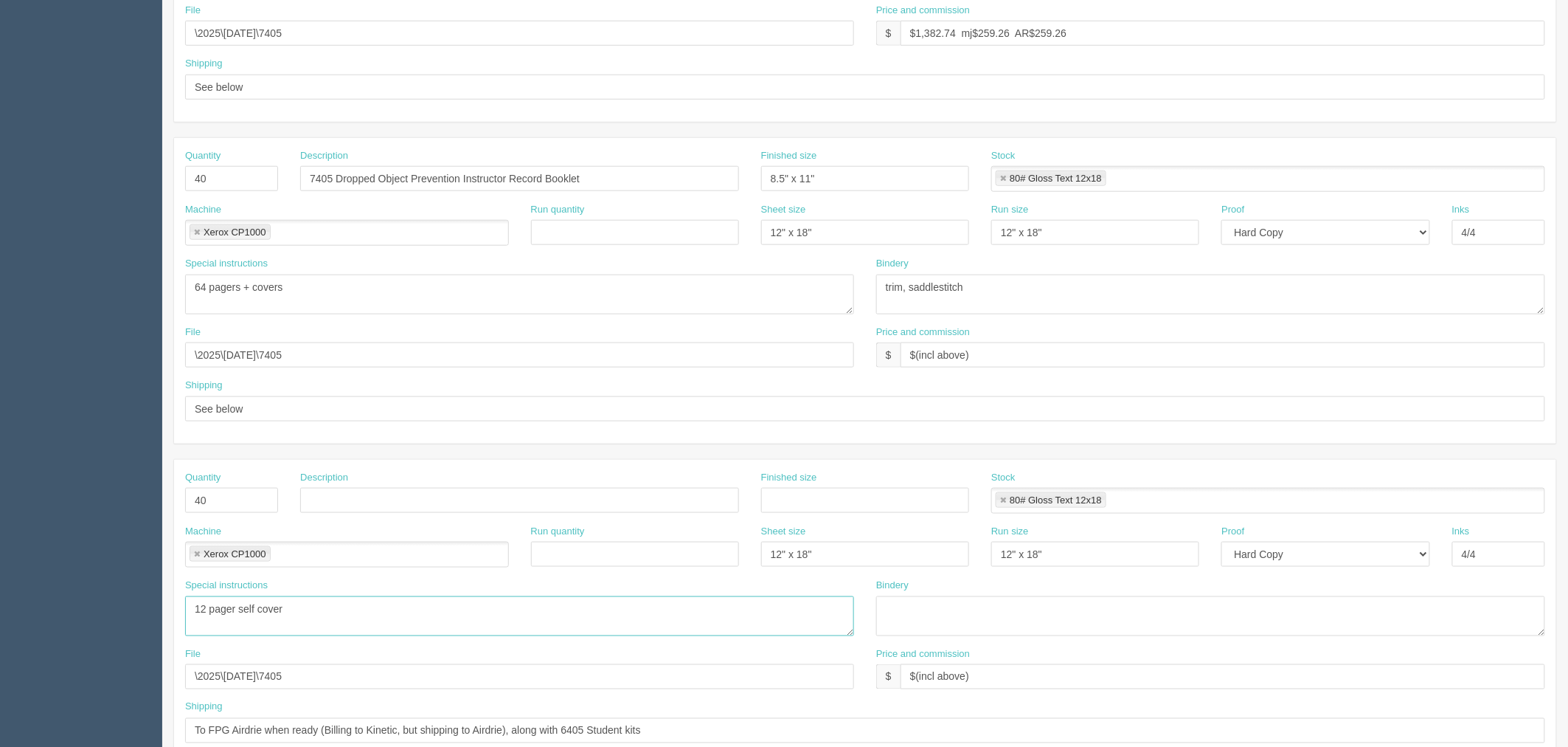
click at [300, 607] on textarea "12 pager self cover" at bounding box center [519, 616] width 669 height 40
drag, startPoint x: 337, startPoint y: 285, endPoint x: 0, endPoint y: 271, distance: 337.3
click at [0, 271] on section "Dockets Estimates Customers" at bounding box center [784, 177] width 1568 height 1303
paste textarea "12 pager self cover"
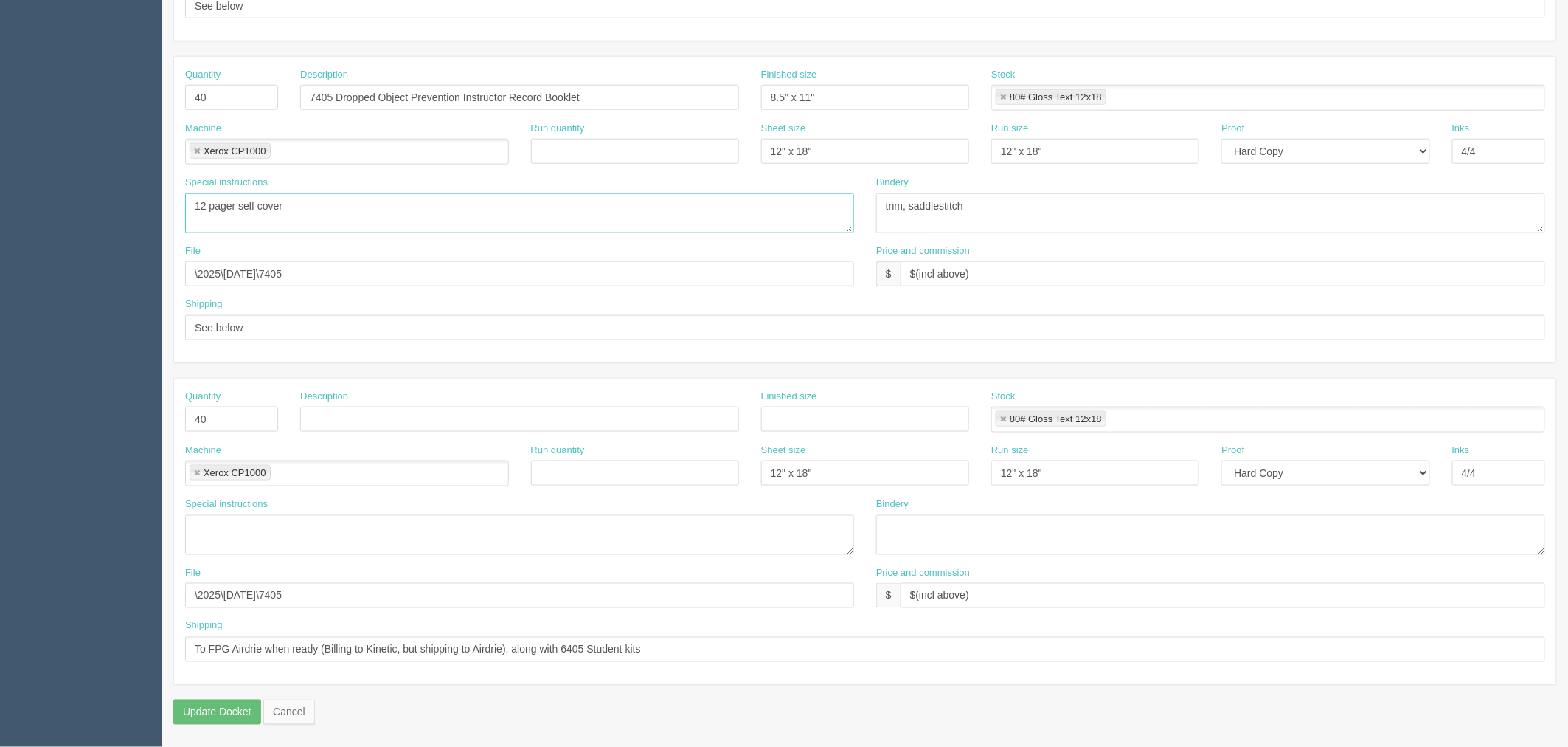
type textarea "12 pager self cover"
drag, startPoint x: 738, startPoint y: 647, endPoint x: 0, endPoint y: 655, distance: 738.0
click at [0, 655] on section "Dockets Estimates Customers" at bounding box center [784, 95] width 1568 height 1303
drag, startPoint x: 306, startPoint y: 323, endPoint x: 0, endPoint y: 312, distance: 306.2
click at [0, 312] on section "Dockets Estimates Customers" at bounding box center [784, 95] width 1568 height 1303
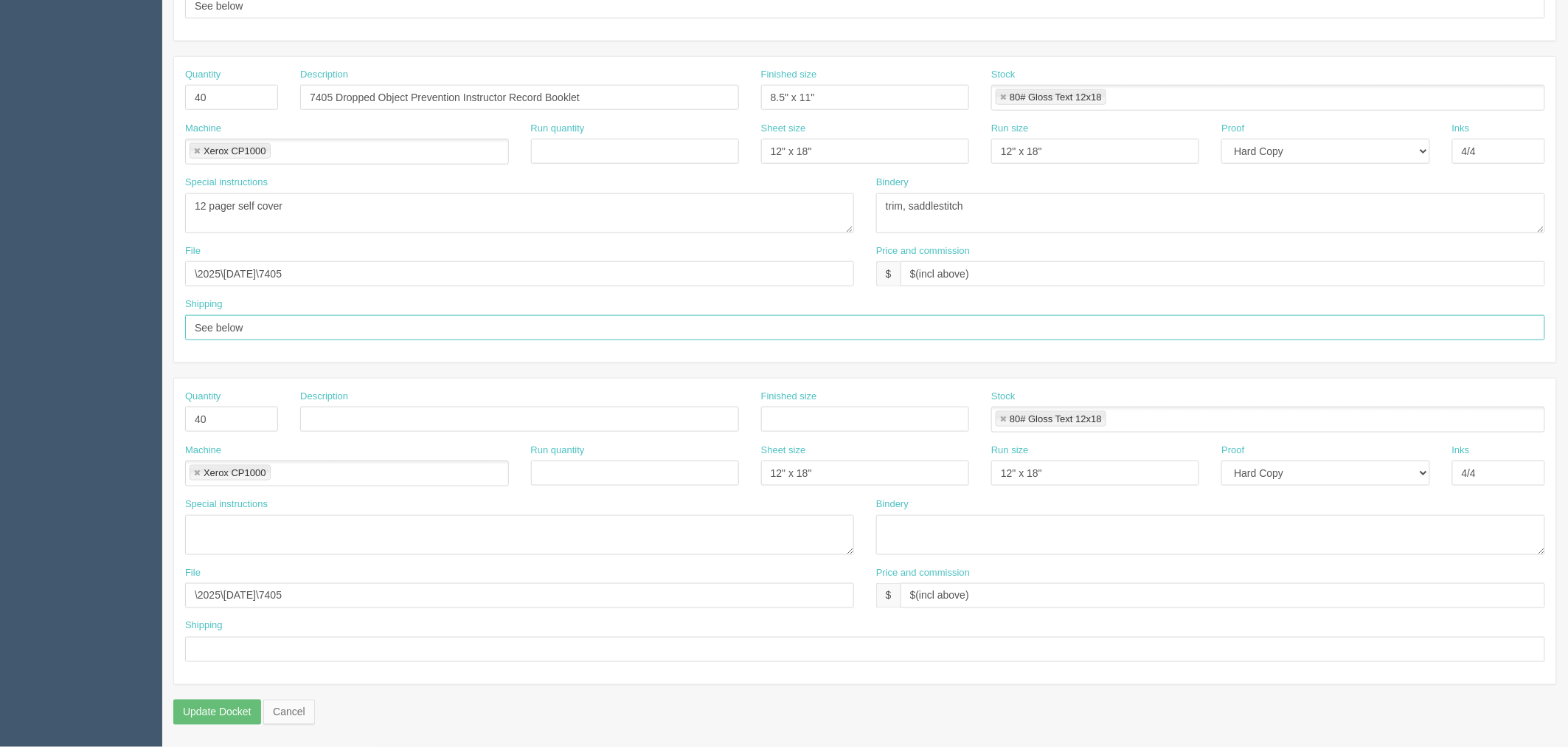
paste input "To FPG Airdrie when ready (Billing to Kinetic, but shipping to Airdrie), along …"
click at [191, 321] on input "To FPG Airdrie when ready (Billing to Kinetic, but shipping to Airdrie), along …" at bounding box center [864, 327] width 1360 height 25
type input "SEE ZACK BEFORE SSHIPPING (about 7405 IM) | To FPG Airdrie when ready (Billing …"
drag, startPoint x: 230, startPoint y: 417, endPoint x: 41, endPoint y: 417, distance: 189.0
click at [41, 417] on section "Dockets Estimates Customers" at bounding box center [784, 95] width 1568 height 1303
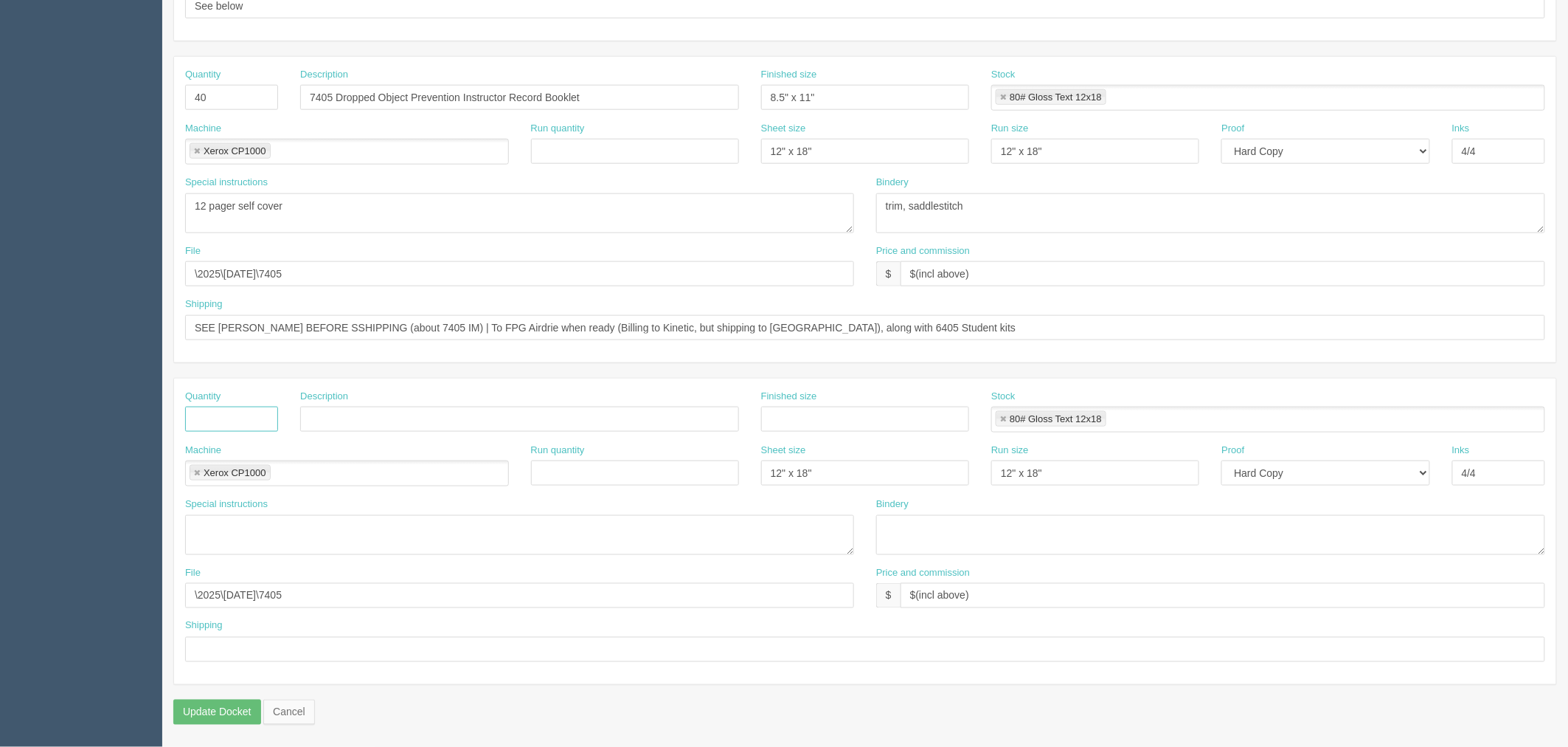
click at [192, 473] on link at bounding box center [196, 473] width 9 height 10
drag, startPoint x: 346, startPoint y: 596, endPoint x: 0, endPoint y: 533, distance: 351.7
click at [0, 533] on section "Dockets Estimates Customers" at bounding box center [784, 95] width 1568 height 1303
drag, startPoint x: 995, startPoint y: 600, endPoint x: 733, endPoint y: 591, distance: 262.2
click at [724, 598] on div "File Price and commission $ $(incl above)" at bounding box center [865, 593] width 1382 height 54
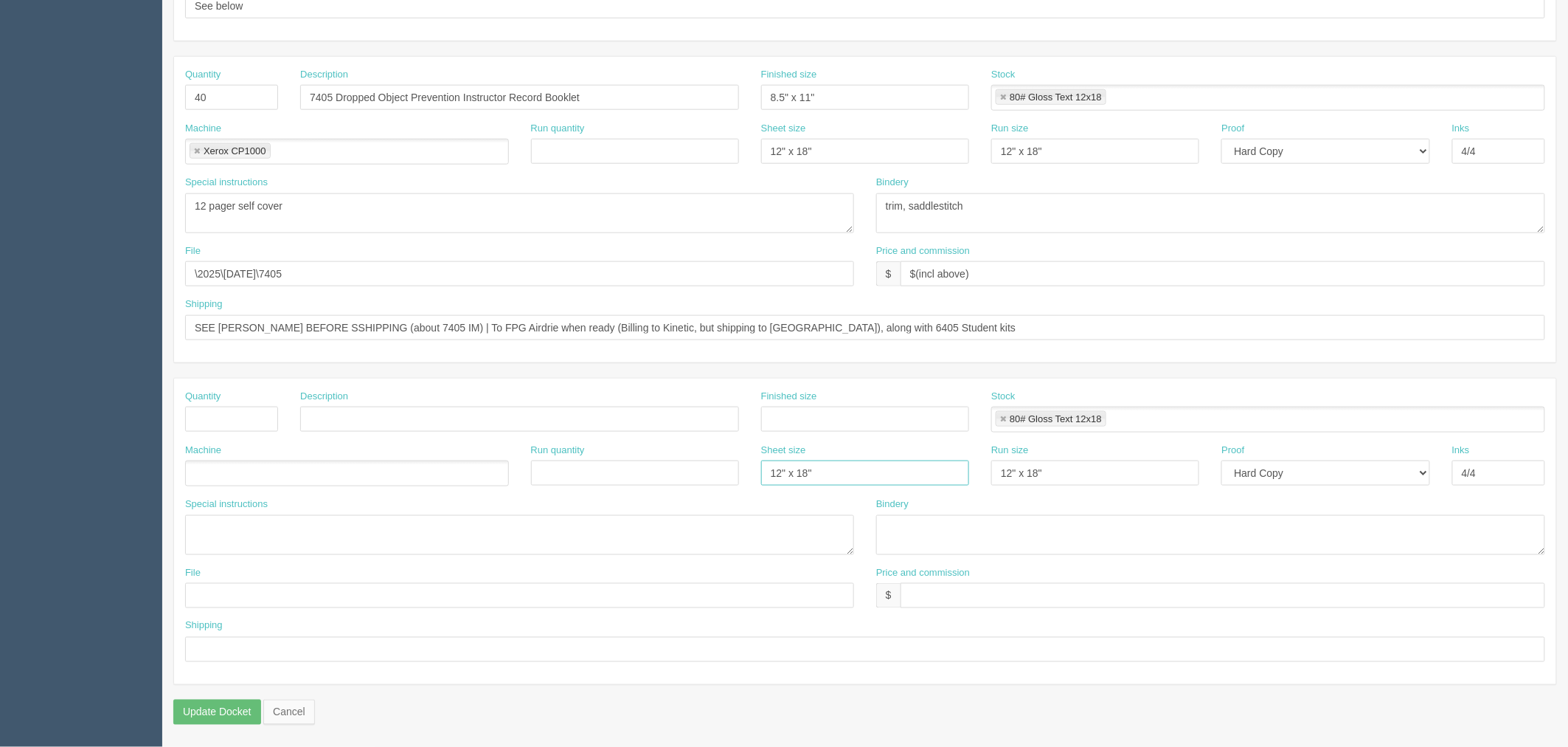
drag, startPoint x: 845, startPoint y: 473, endPoint x: 696, endPoint y: 453, distance: 150.3
click at [598, 453] on div "Machine Run quantity Sheet size 12" x 18" Run size 12" x 18" Proof -- Email Har…" at bounding box center [865, 470] width 1382 height 54
drag, startPoint x: 1072, startPoint y: 463, endPoint x: 915, endPoint y: 439, distance: 158.8
click at [802, 474] on div "Machine Run quantity Sheet size Run size 12" x 18" Proof -- Email Hard Copy Ink…" at bounding box center [865, 470] width 1382 height 54
drag, startPoint x: 1002, startPoint y: 415, endPoint x: 1178, endPoint y: 474, distance: 185.6
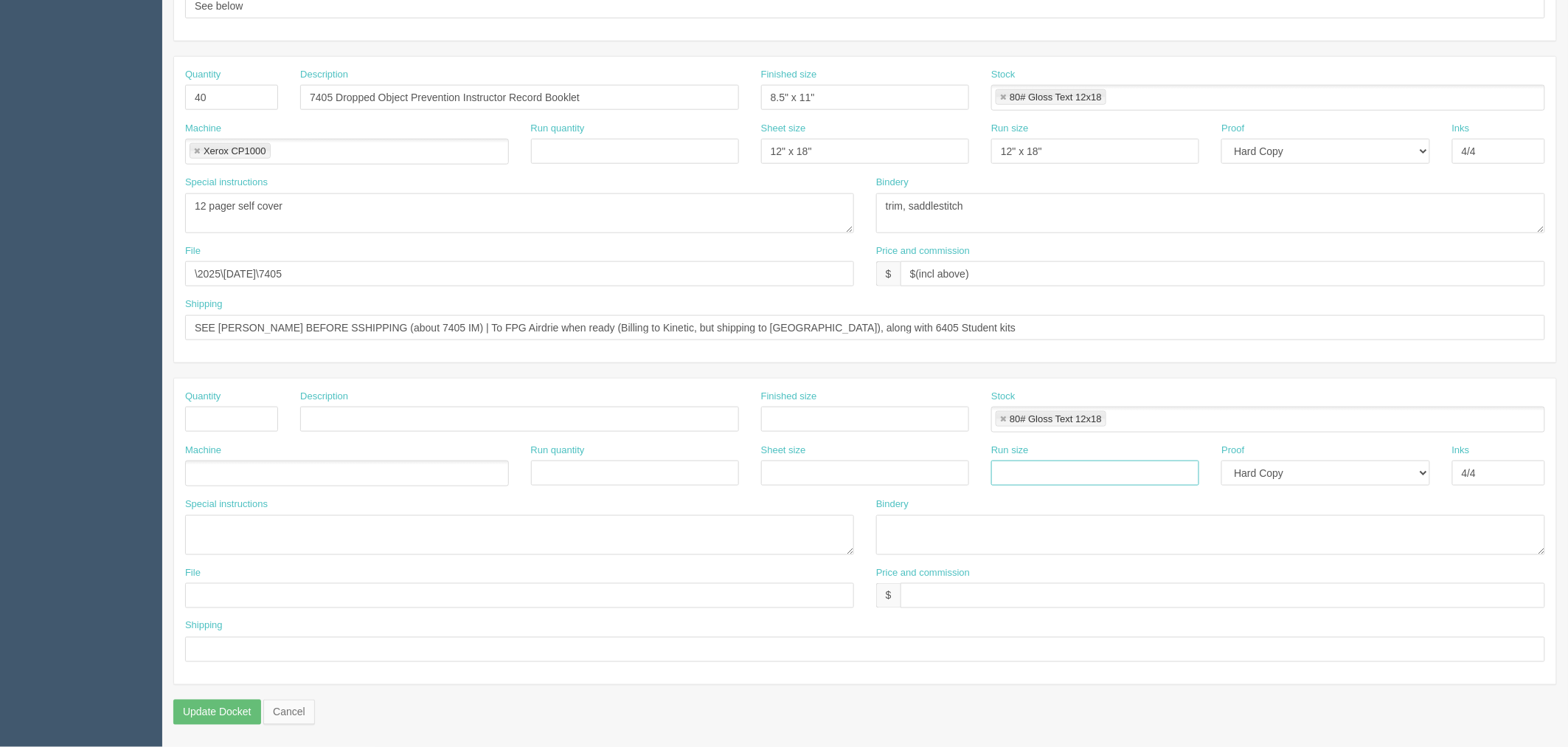
click at [1002, 415] on link at bounding box center [1003, 420] width 9 height 10
click at [1273, 473] on select "-- Email Hard Copy" at bounding box center [1325, 473] width 208 height 25
select select
click at [1222, 460] on select "-- Email Hard Copy" at bounding box center [1325, 473] width 208 height 25
drag, startPoint x: 1493, startPoint y: 473, endPoint x: 805, endPoint y: 473, distance: 688.0
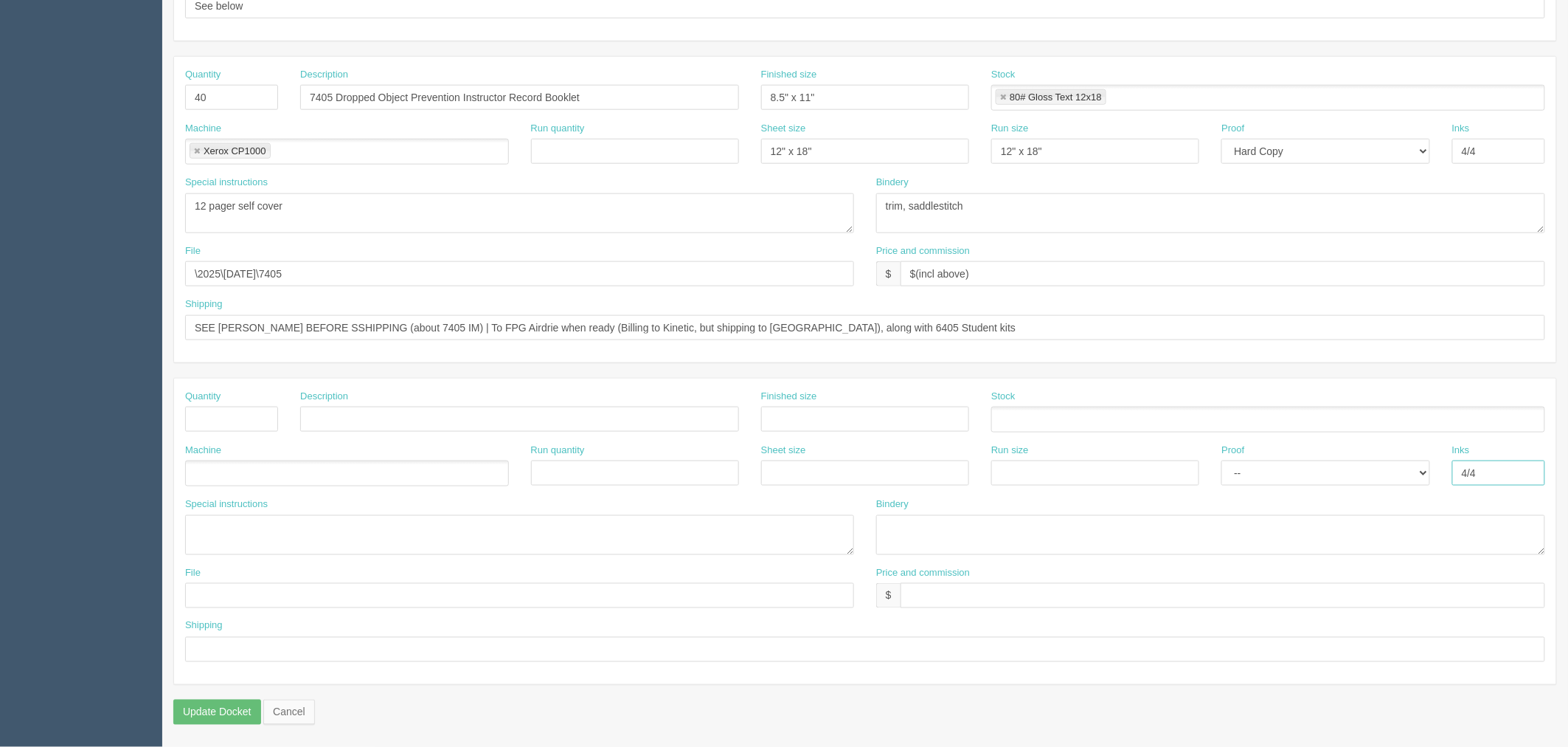
click at [805, 473] on div "Machine Run quantity Sheet size Run size Proof -- Email Hard Copy Inks 4/4" at bounding box center [865, 470] width 1382 height 54
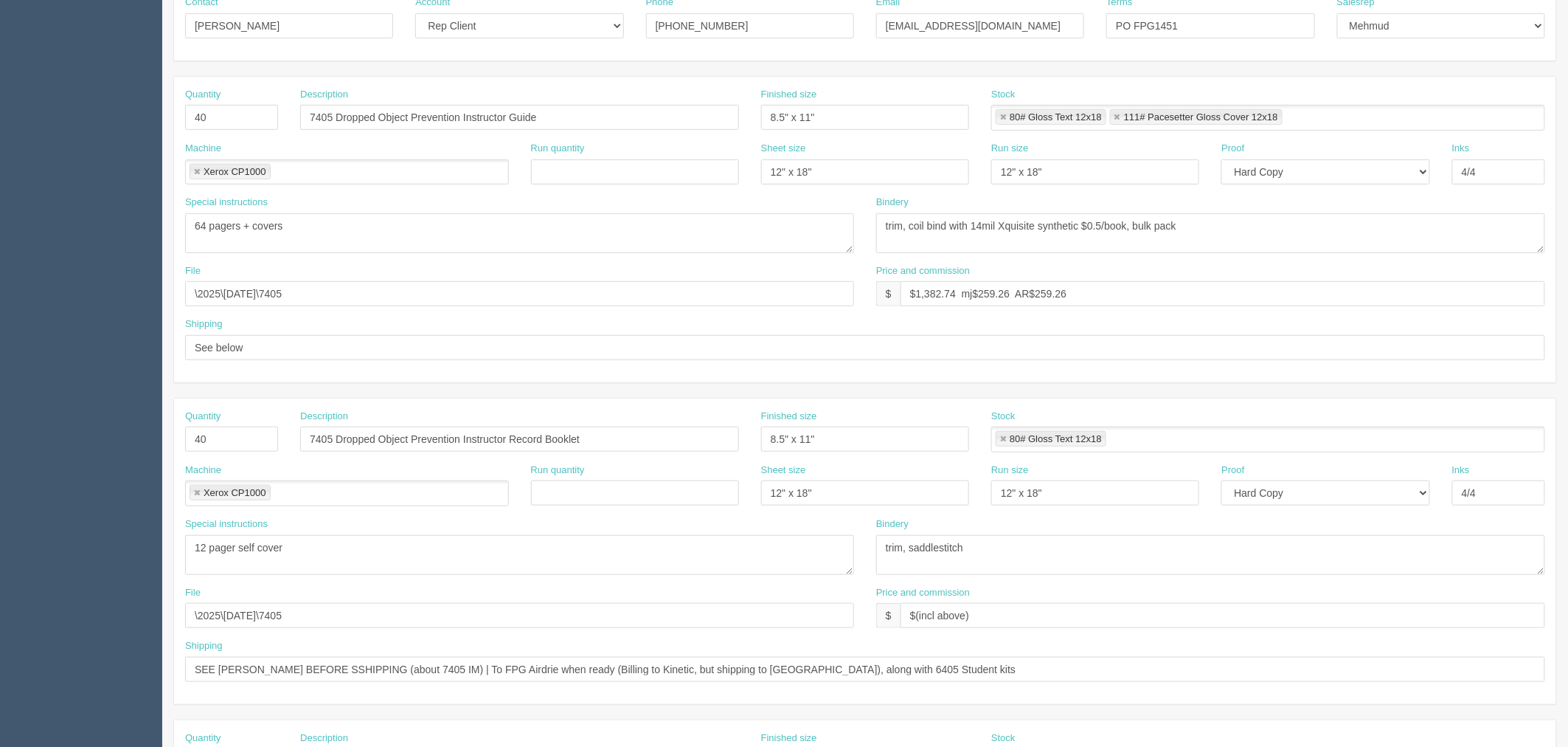
scroll to position [266, 0]
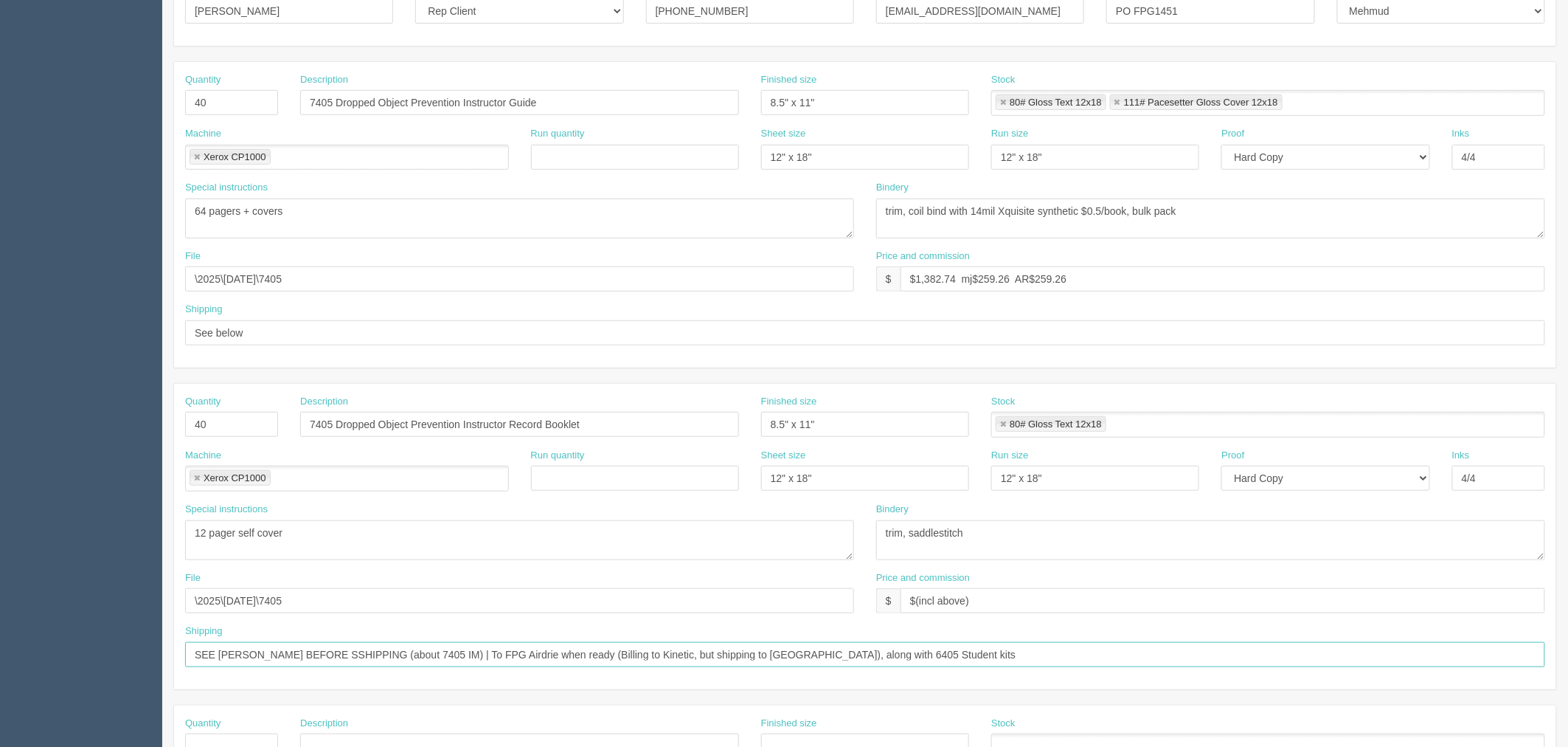
click at [289, 650] on input "SEE ZACK BEFORE SSHIPPING (about 7405 IM) | To FPG Airdrie when ready (Billing …" at bounding box center [864, 654] width 1360 height 25
click at [365, 652] on input "SEE ZACK BEFORE SHIPPING (about 7405 IM) | To FPG Airdrie when ready (Billing t…" at bounding box center [864, 654] width 1360 height 25
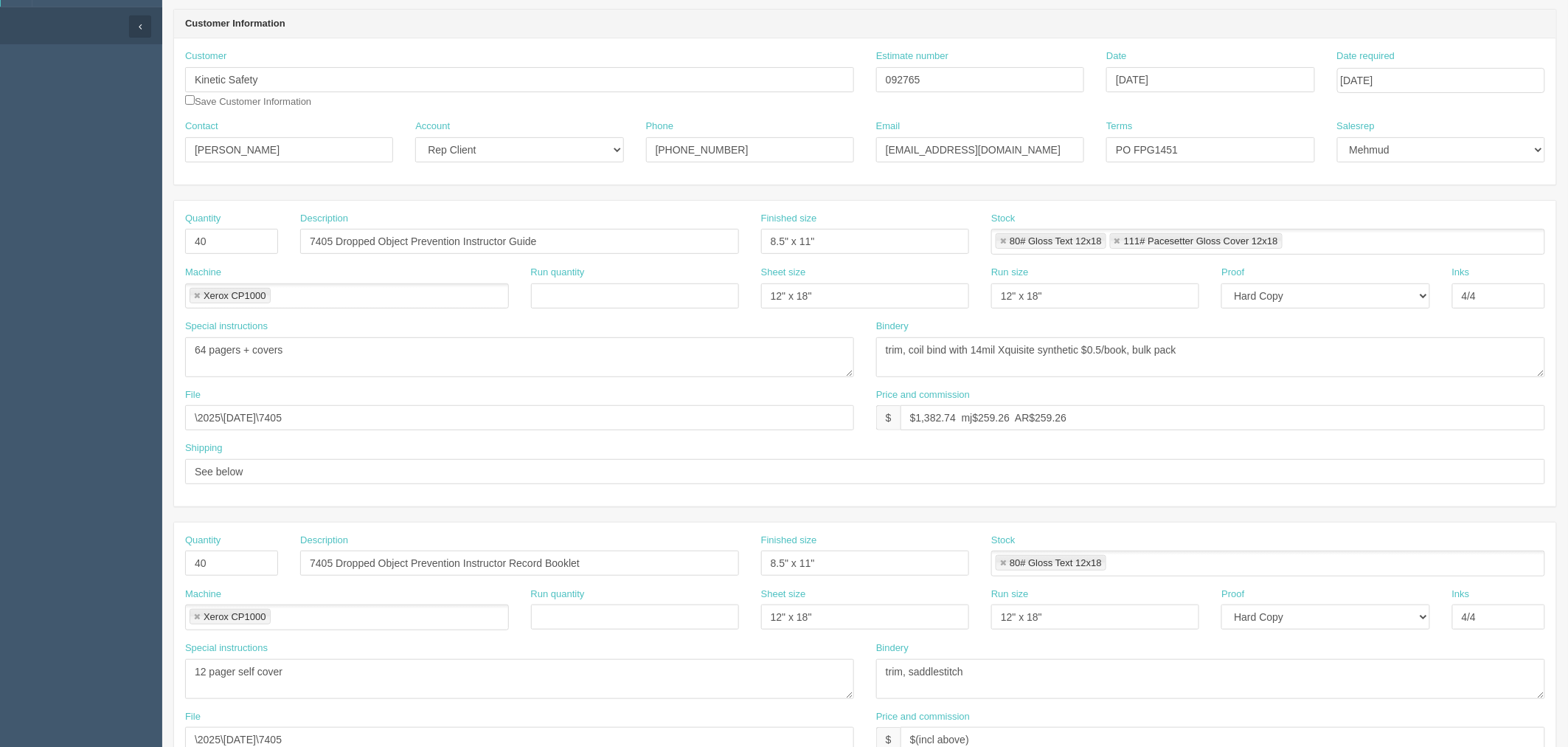
scroll to position [0, 0]
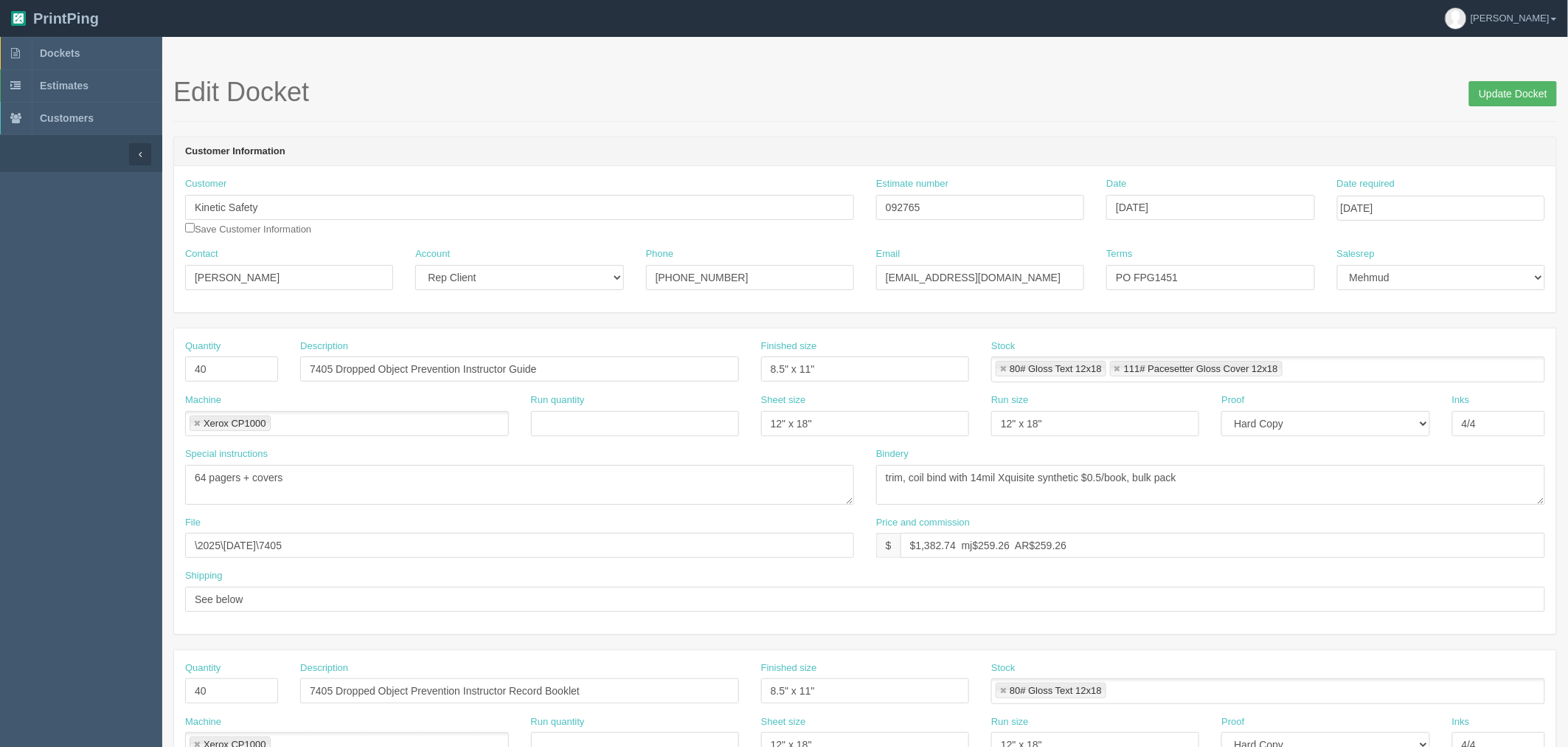
type input "SEE ZACK BEFORE SHIPPING (about 7405 IM) | To FPG Airdrie when ready (Billing t…"
click at [1499, 81] on span "Update Docket" at bounding box center [1513, 92] width 88 height 30
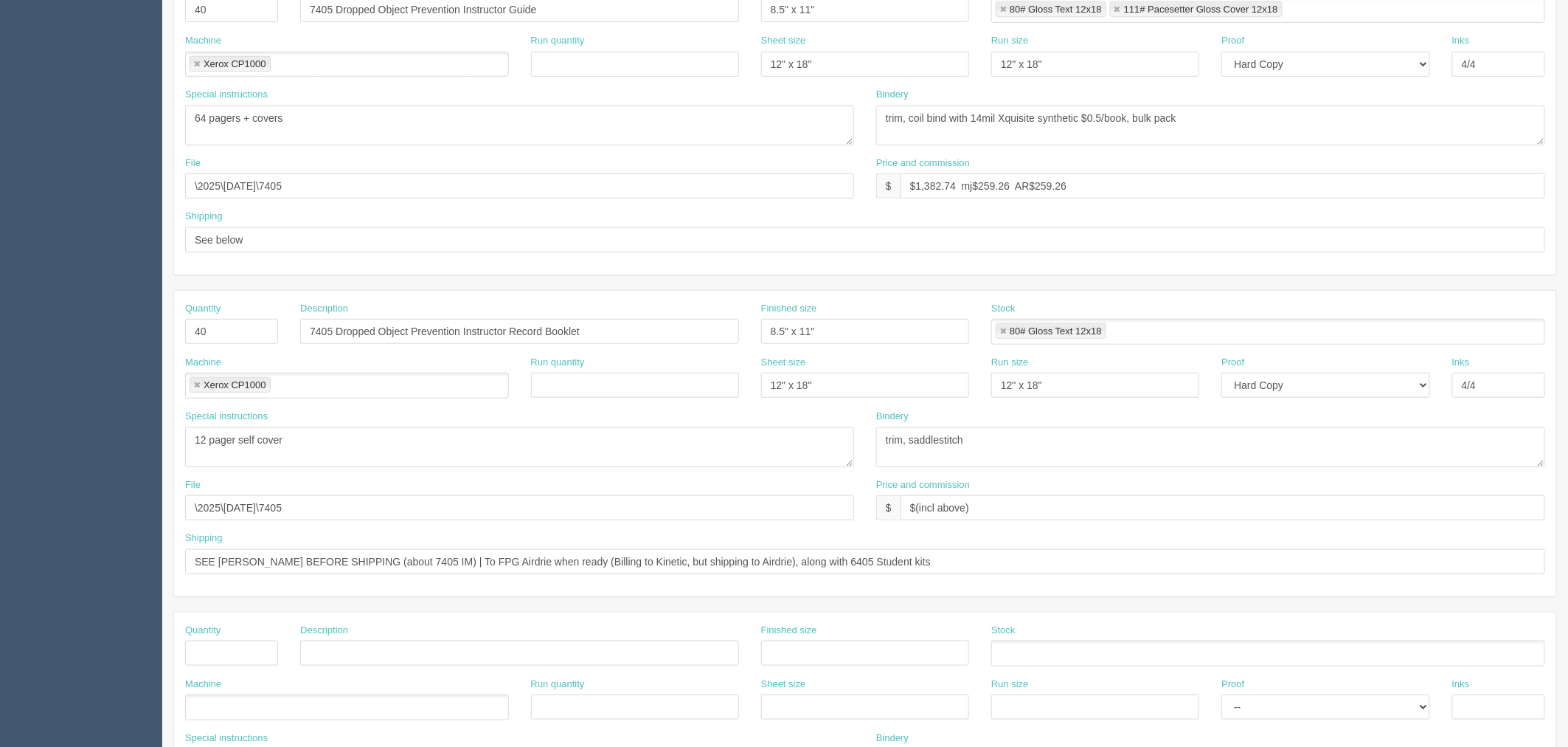
scroll to position [410, 0]
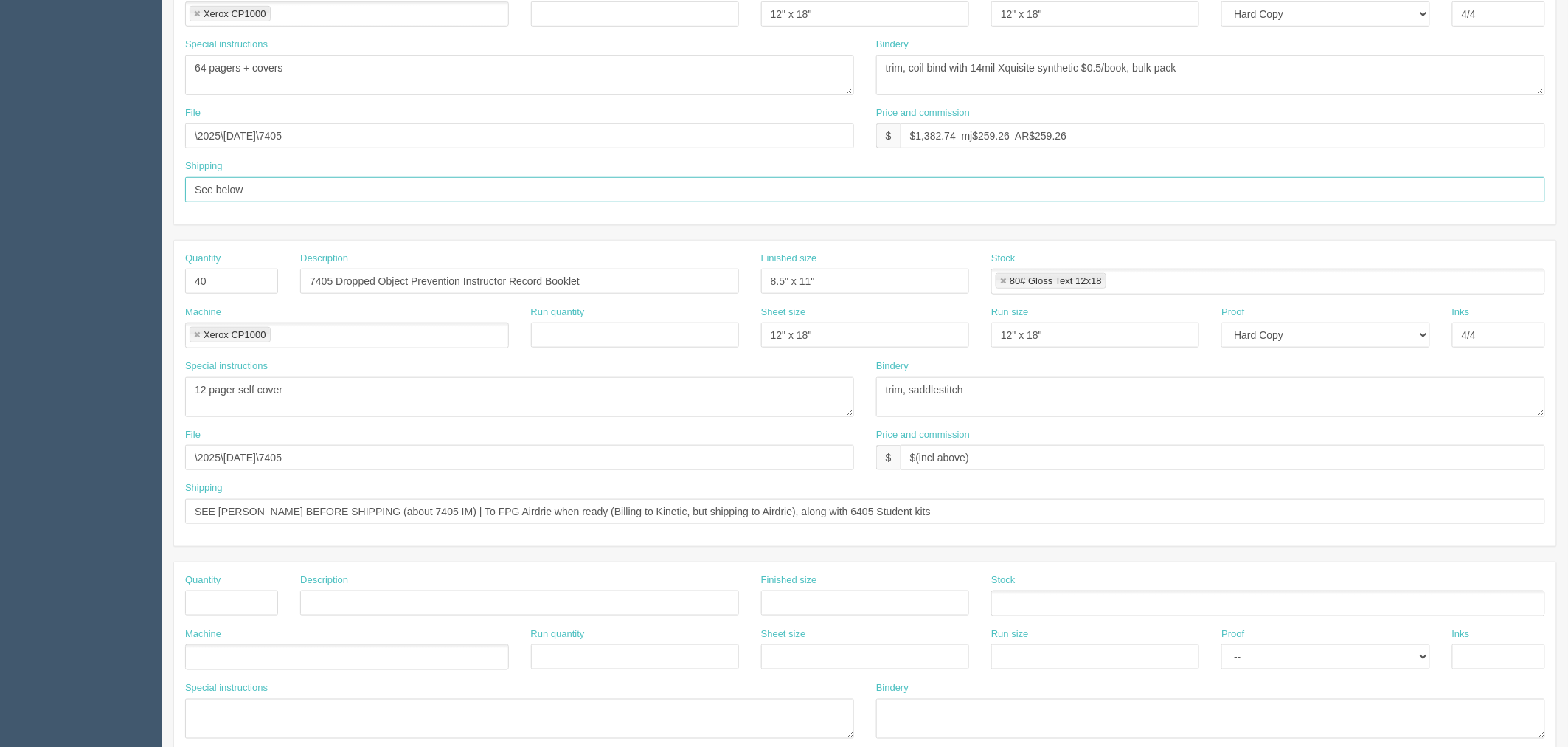
click at [364, 192] on input "See below" at bounding box center [864, 190] width 1360 height 25
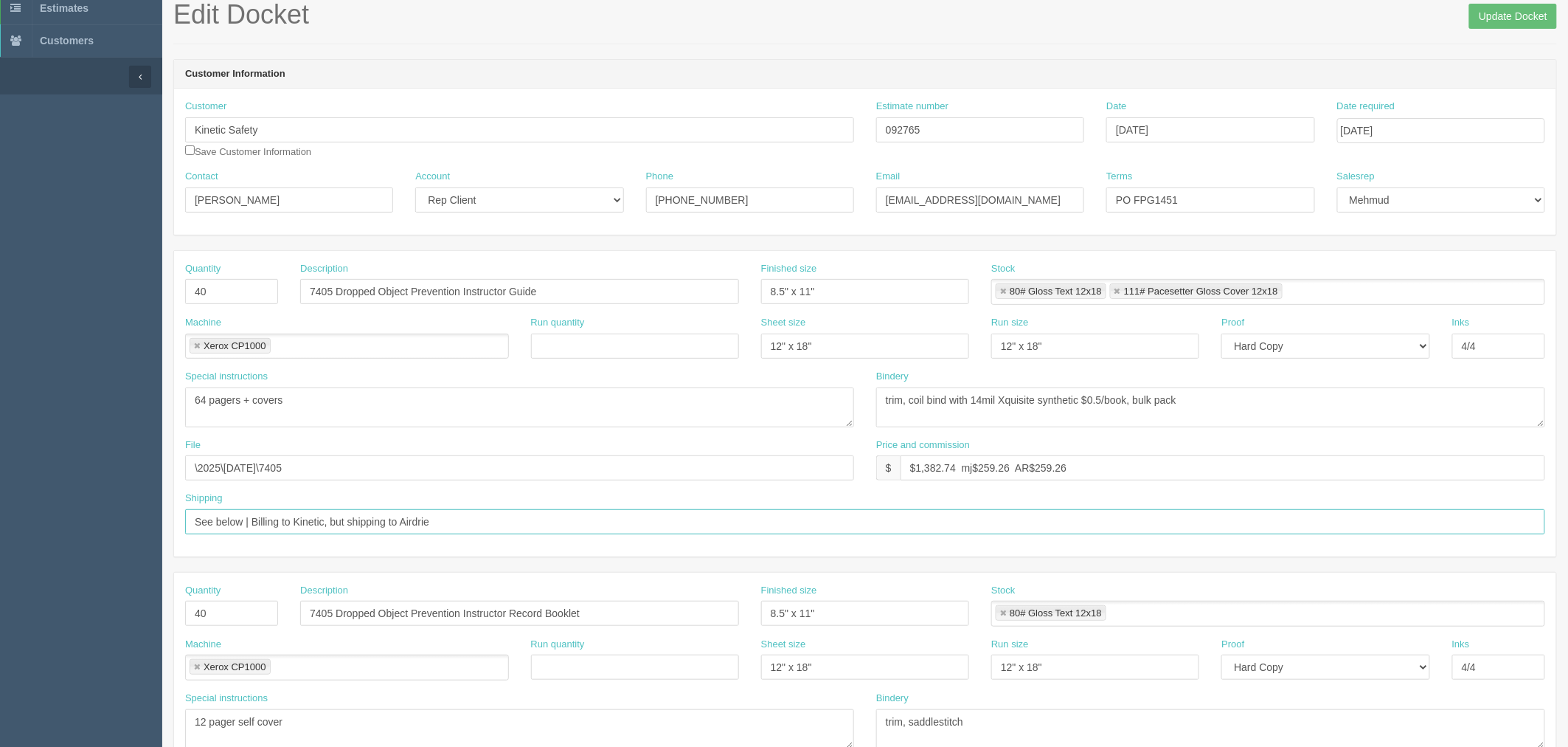
scroll to position [0, 0]
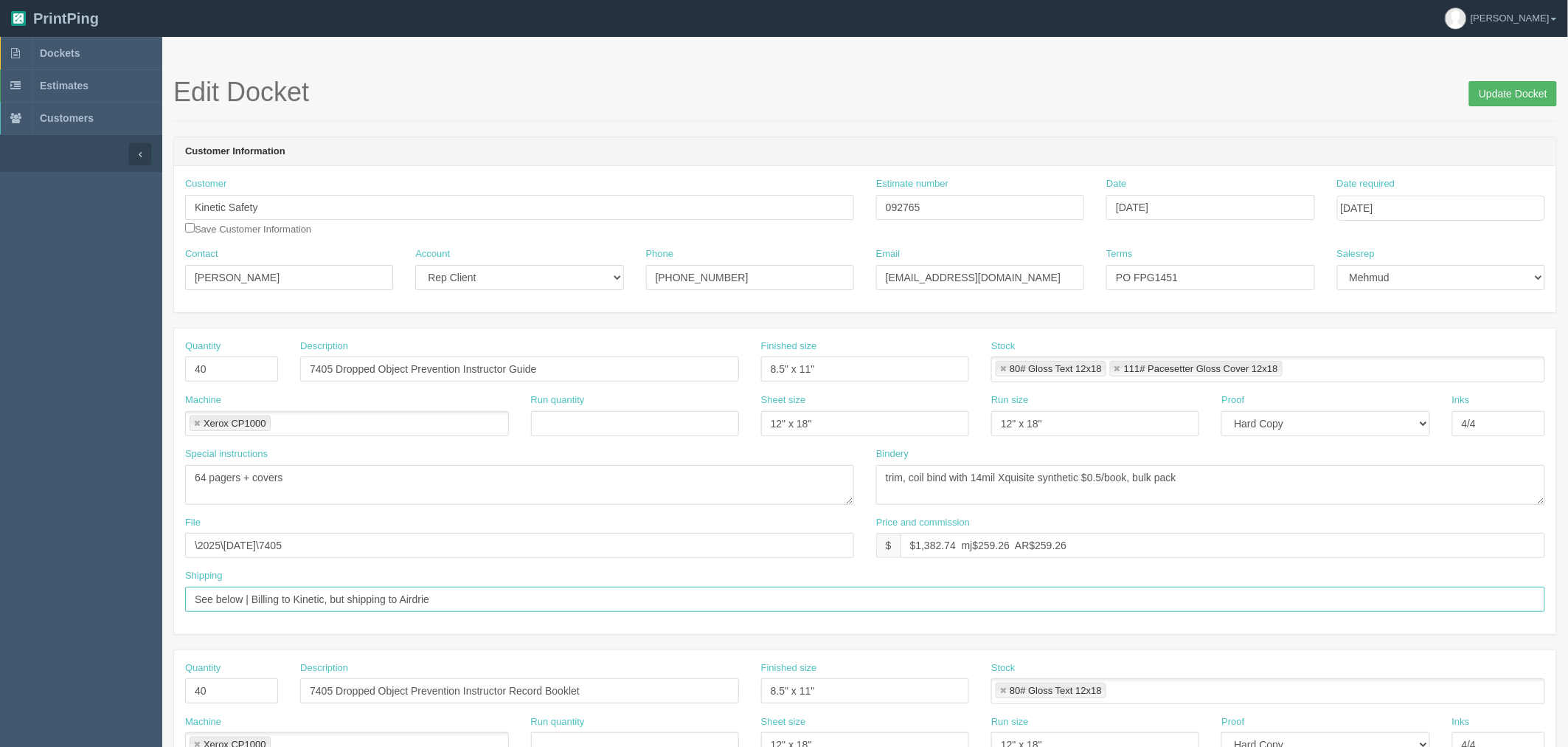
type input "See below | Billing to Kinetic, but shipping to Airdrie"
click at [1496, 89] on input "Update Docket" at bounding box center [1513, 94] width 88 height 25
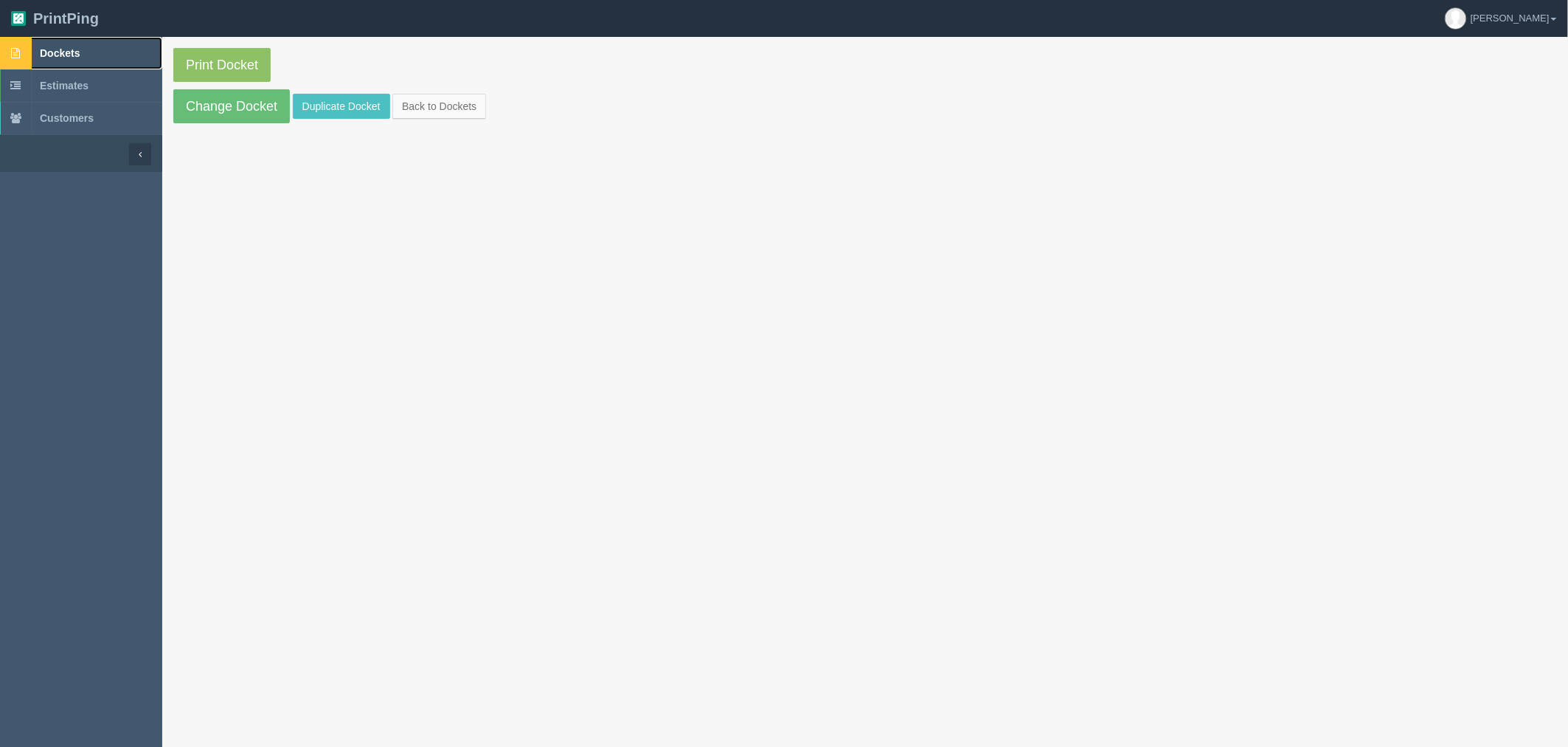
click at [98, 43] on link "Dockets" at bounding box center [81, 52] width 162 height 32
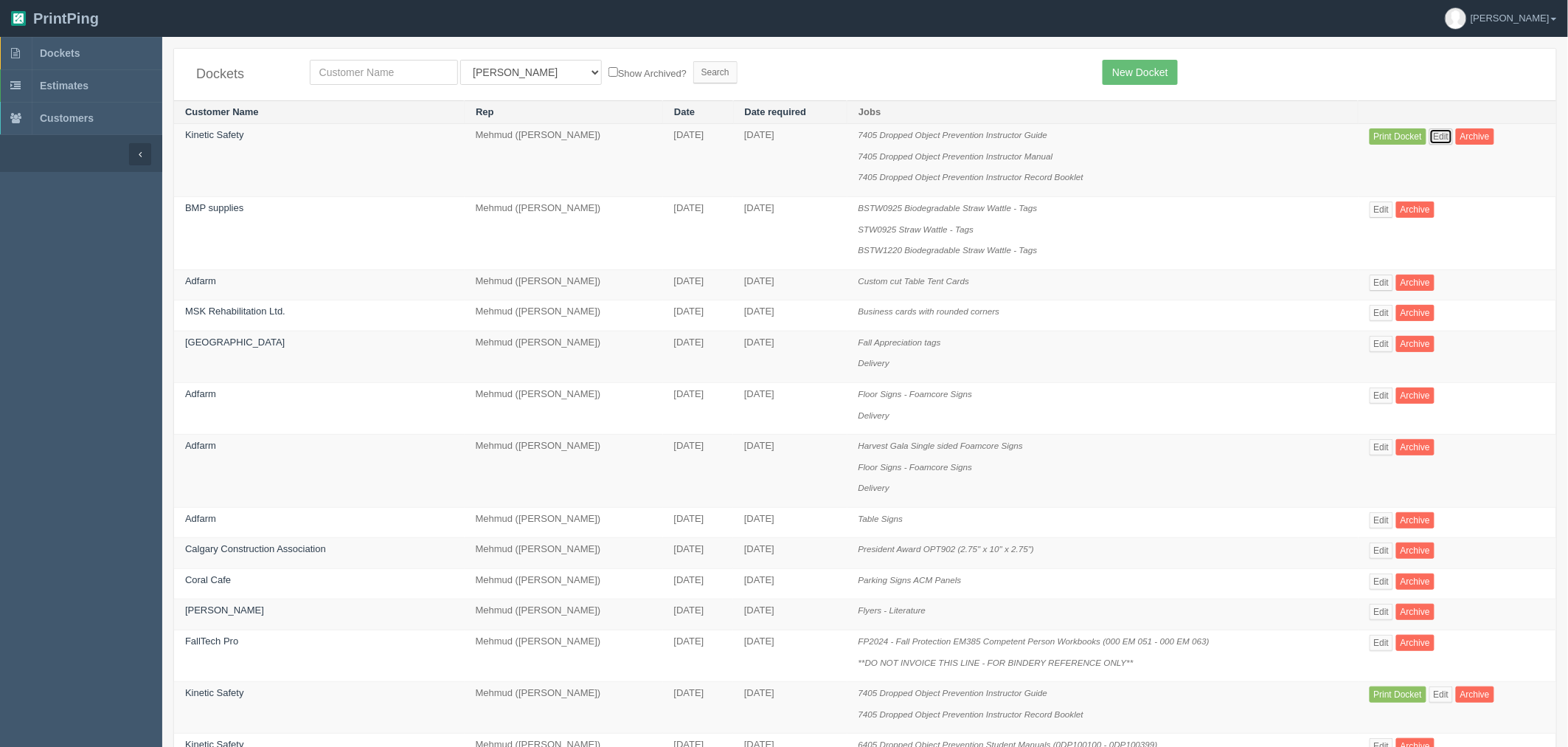
click at [1443, 135] on link "Edit" at bounding box center [1441, 137] width 24 height 17
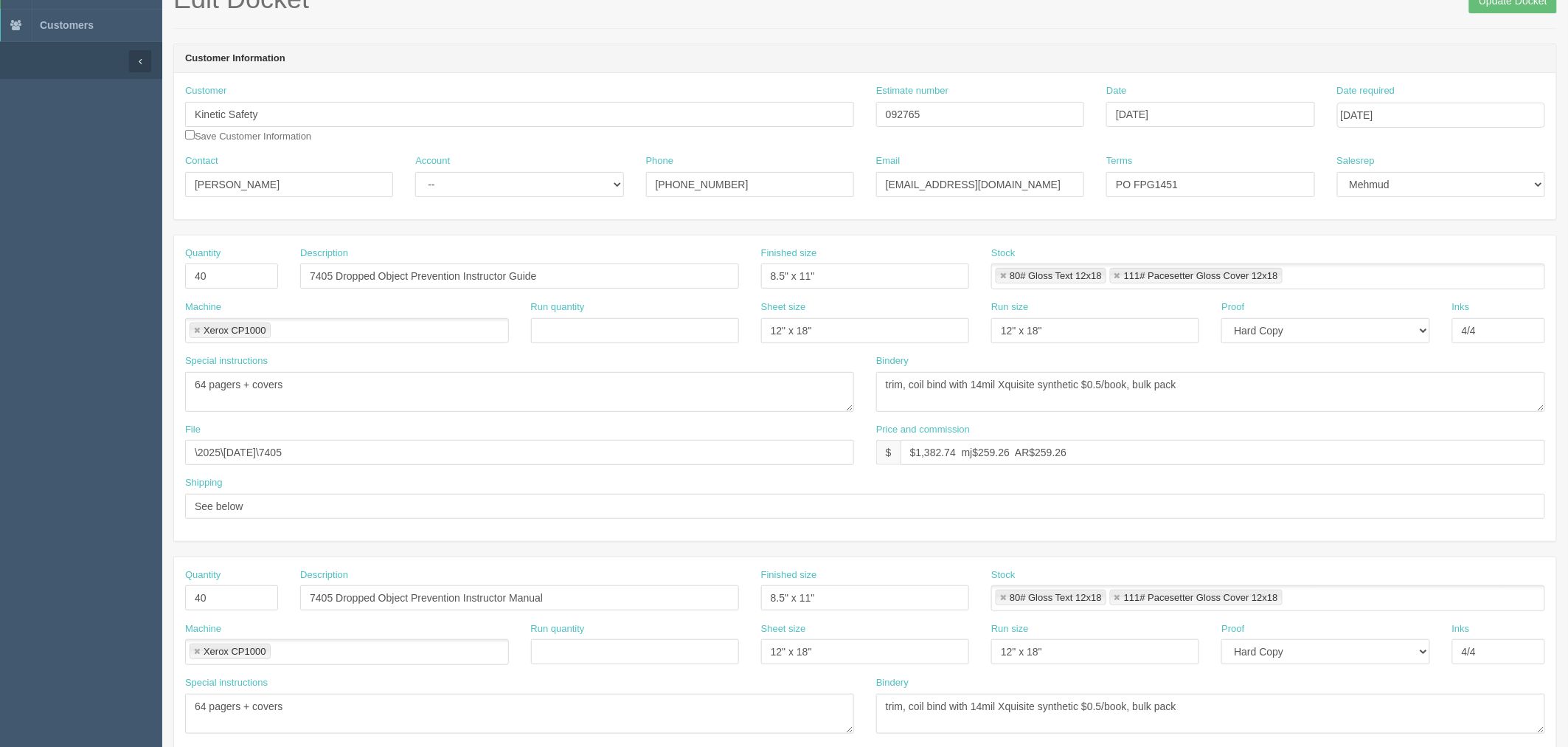
scroll to position [492, 0]
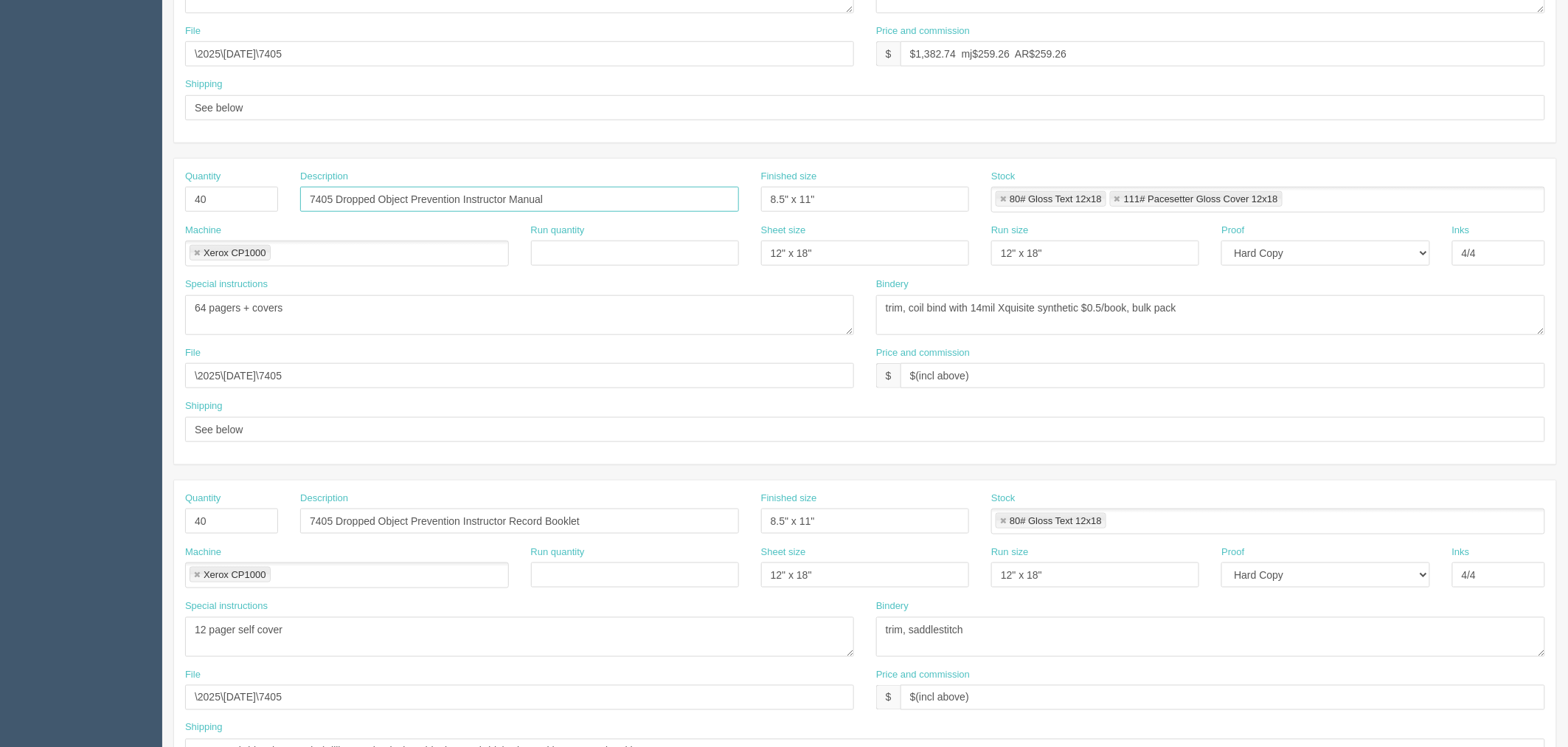
drag, startPoint x: 424, startPoint y: 197, endPoint x: 0, endPoint y: 202, distance: 424.0
click at [0, 202] on section "Dockets Estimates Customers" at bounding box center [784, 197] width 1568 height 1303
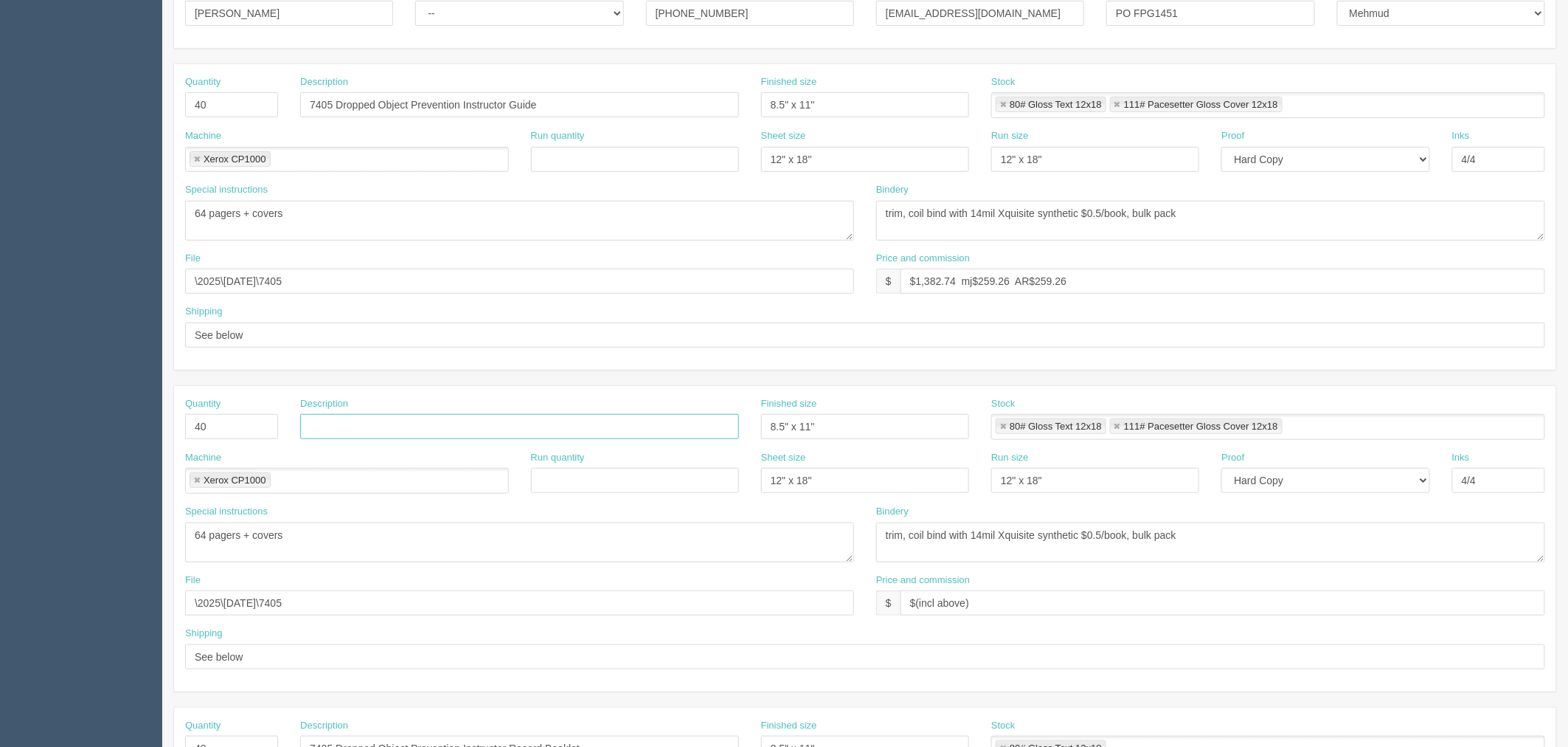
scroll to position [245, 0]
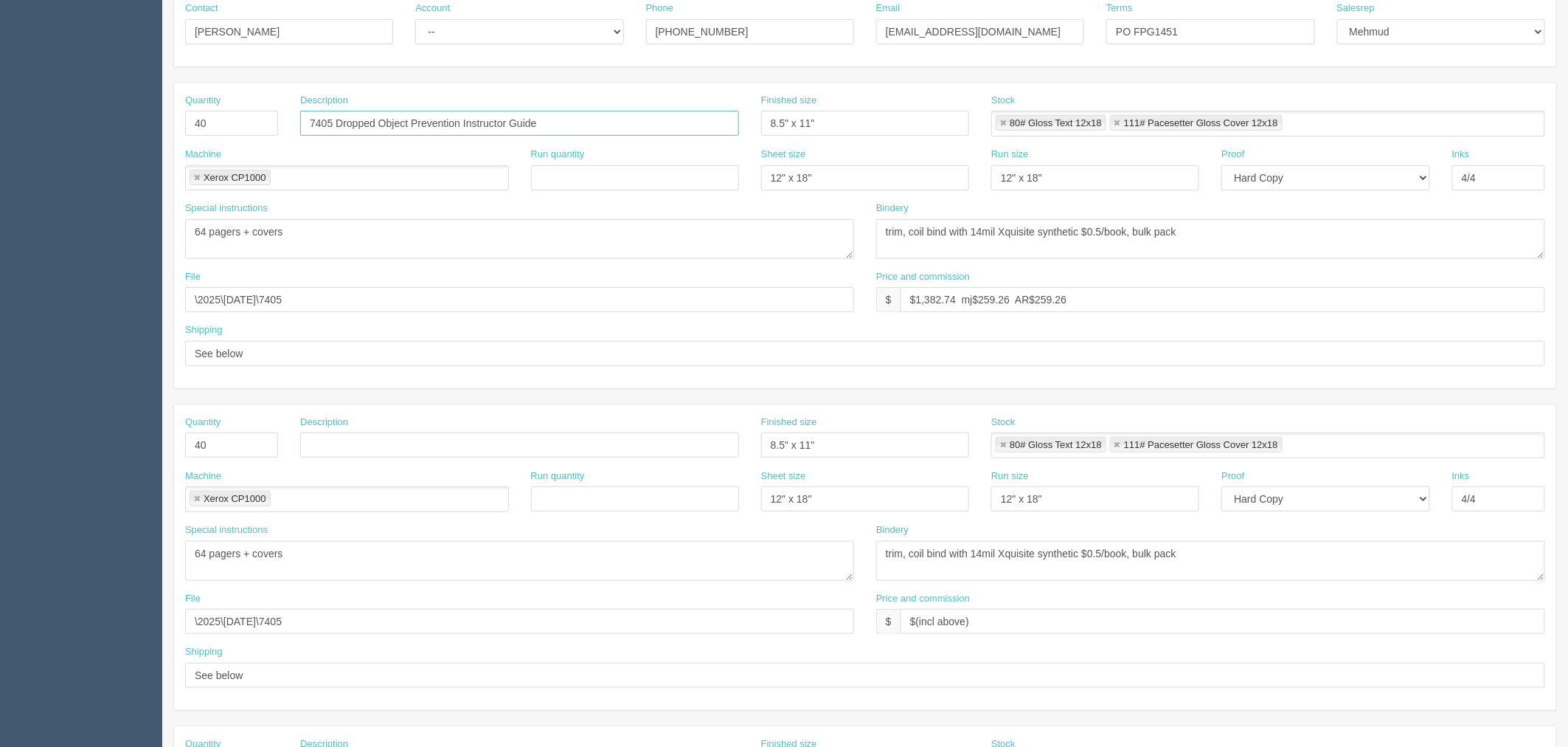
drag, startPoint x: 373, startPoint y: 119, endPoint x: 0, endPoint y: 121, distance: 373.0
click at [0, 119] on section "Dockets Estimates Customers" at bounding box center [784, 443] width 1568 height 1303
paste input "Manual"
type input "7405 Dropped Object Prevention Instructor Manual"
drag, startPoint x: 300, startPoint y: 558, endPoint x: 0, endPoint y: 540, distance: 300.5
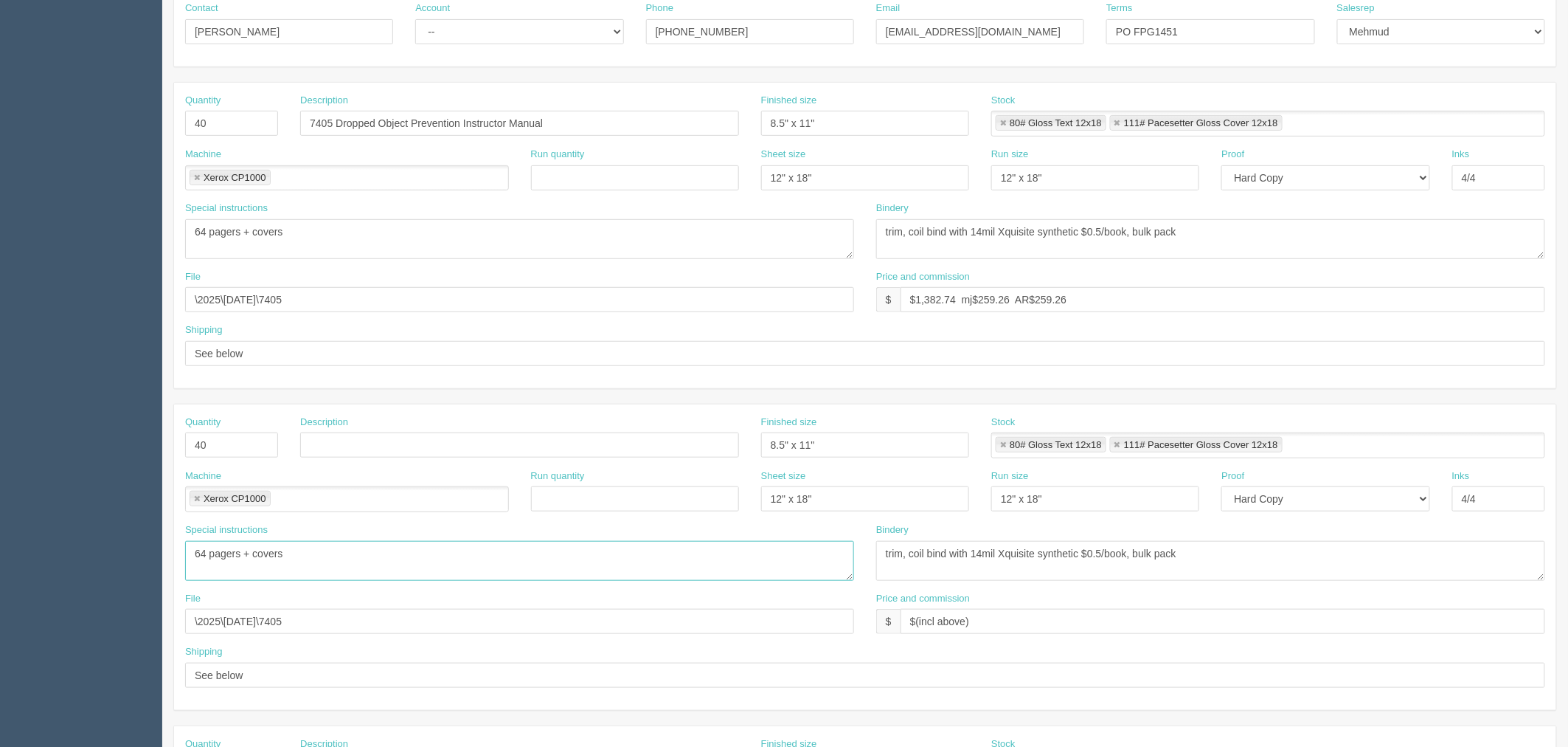
click at [0, 540] on section "Dockets Estimates Customers" at bounding box center [784, 443] width 1568 height 1303
drag, startPoint x: 148, startPoint y: 232, endPoint x: 0, endPoint y: 232, distance: 148.0
click at [0, 232] on section "Dockets Estimates Customers" at bounding box center [784, 443] width 1568 height 1303
drag, startPoint x: 219, startPoint y: 122, endPoint x: 0, endPoint y: 120, distance: 219.0
click at [0, 119] on section "Dockets Estimates Customers" at bounding box center [784, 443] width 1568 height 1303
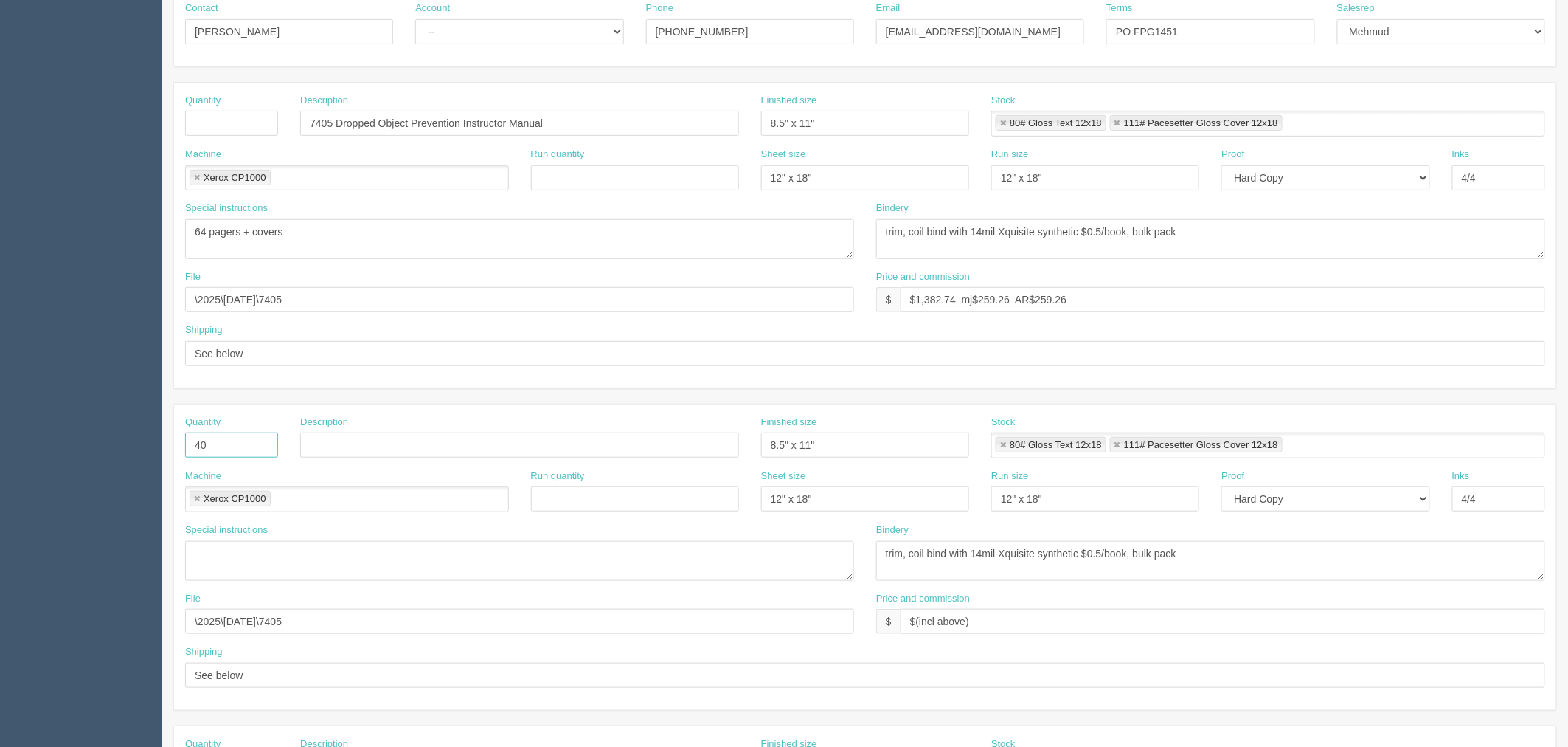
drag, startPoint x: 152, startPoint y: 431, endPoint x: 146, endPoint y: 459, distance: 28.6
click at [104, 429] on section "Dockets Estimates Customers" at bounding box center [784, 443] width 1568 height 1303
click at [192, 500] on link at bounding box center [196, 499] width 9 height 10
click at [1007, 444] on link at bounding box center [1003, 445] width 9 height 10
type input "111# Pacesetter Gloss Cover 12x18"
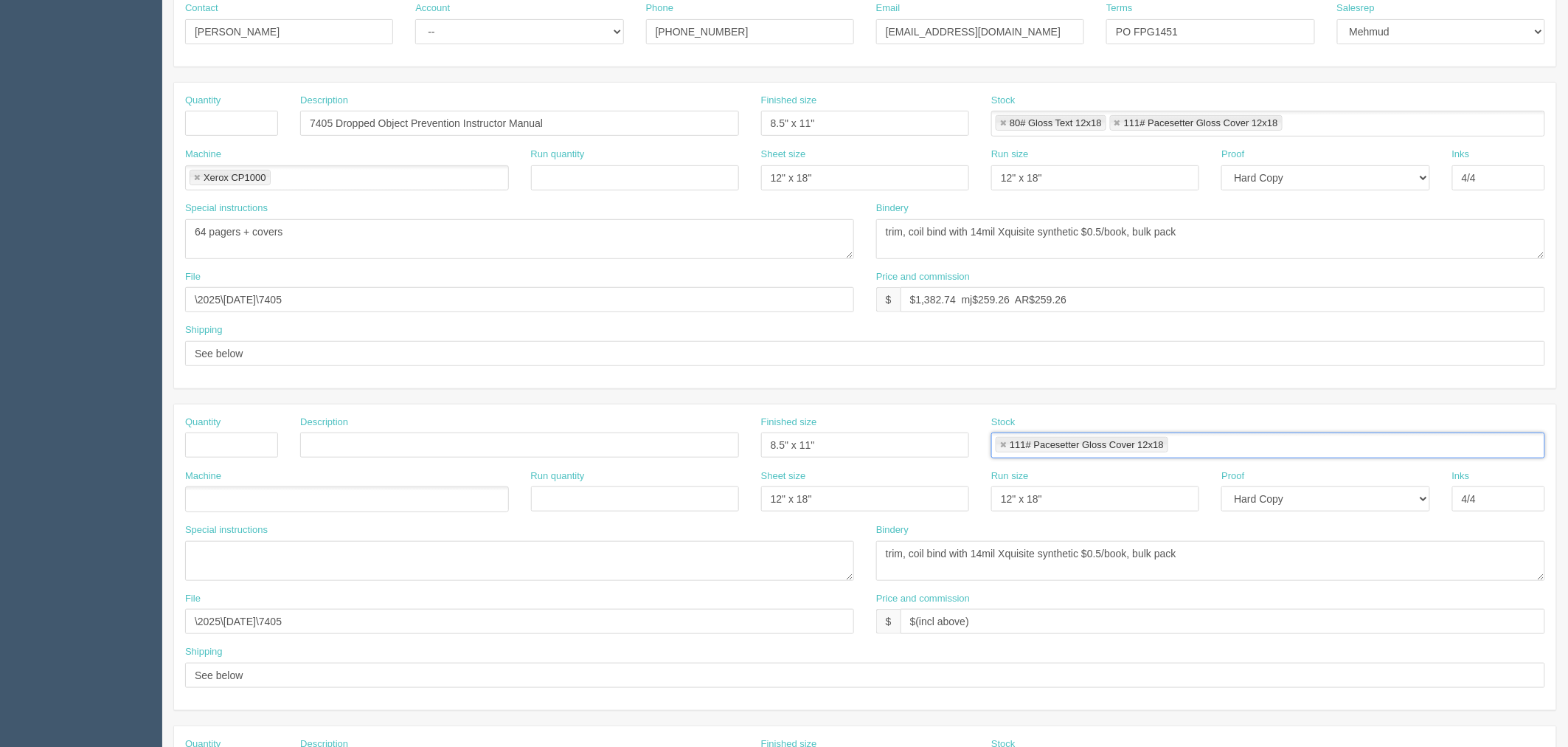
click at [1007, 444] on link at bounding box center [1003, 445] width 9 height 10
drag, startPoint x: 859, startPoint y: 453, endPoint x: 676, endPoint y: 454, distance: 183.0
click at [677, 453] on div "Quantity Description Finished size 8.5" x 11" Stock" at bounding box center [865, 442] width 1382 height 54
drag, startPoint x: 796, startPoint y: 492, endPoint x: 865, endPoint y: 500, distance: 69.5
click at [694, 500] on div "Machine Run quantity Sheet size 12" x 18" Run size 12" x 18" Proof -- Email Har…" at bounding box center [865, 496] width 1382 height 54
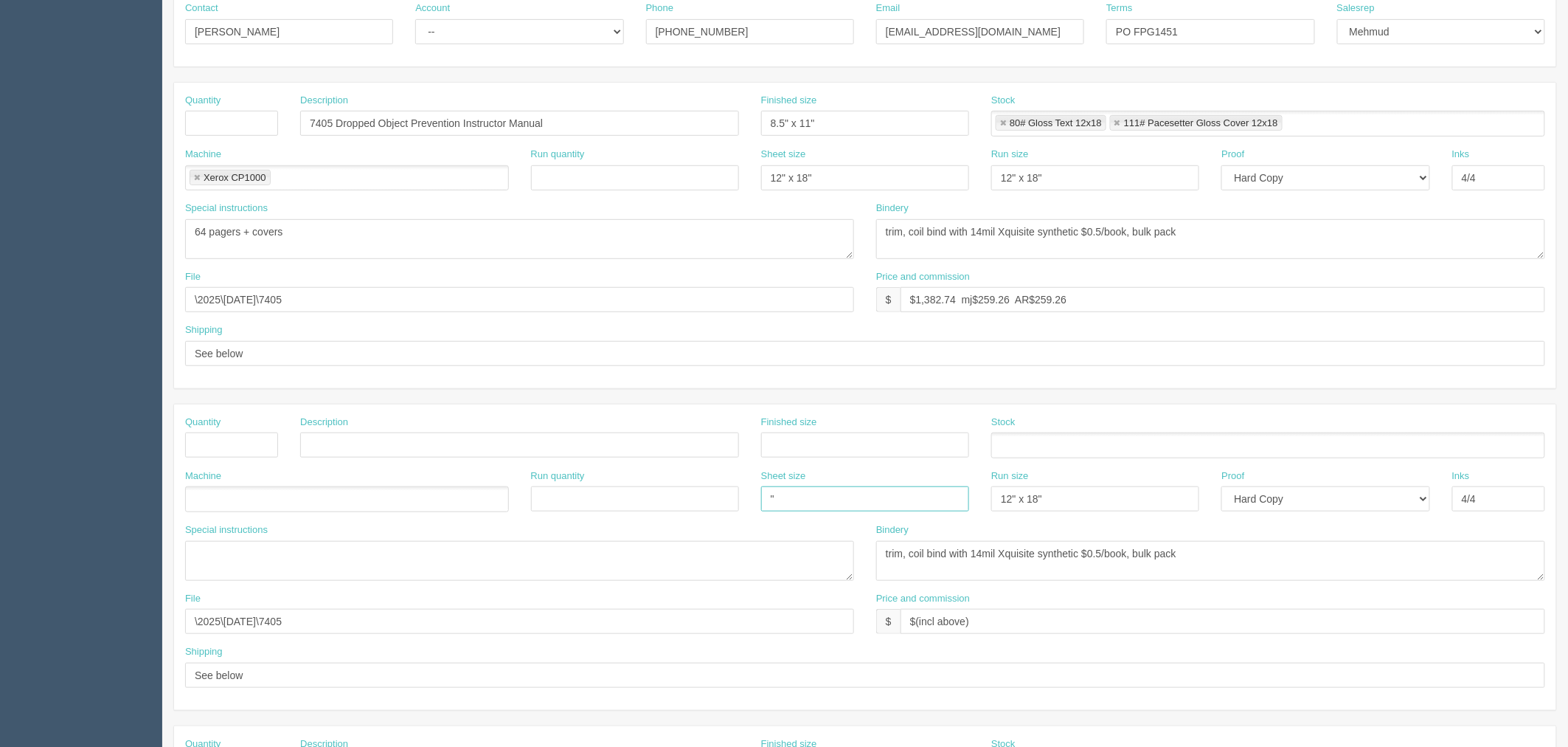
type input """
drag, startPoint x: 1043, startPoint y: 504, endPoint x: 1057, endPoint y: 503, distance: 14.0
click at [1043, 504] on input "12" x 18"" at bounding box center [1095, 498] width 208 height 25
click at [908, 500] on div "Machine Run quantity Sheet size " Run size 12" x 18" Proof -- Email Hard Copy I…" at bounding box center [865, 496] width 1382 height 54
click at [1313, 505] on select "-- Email Hard Copy" at bounding box center [1325, 498] width 208 height 25
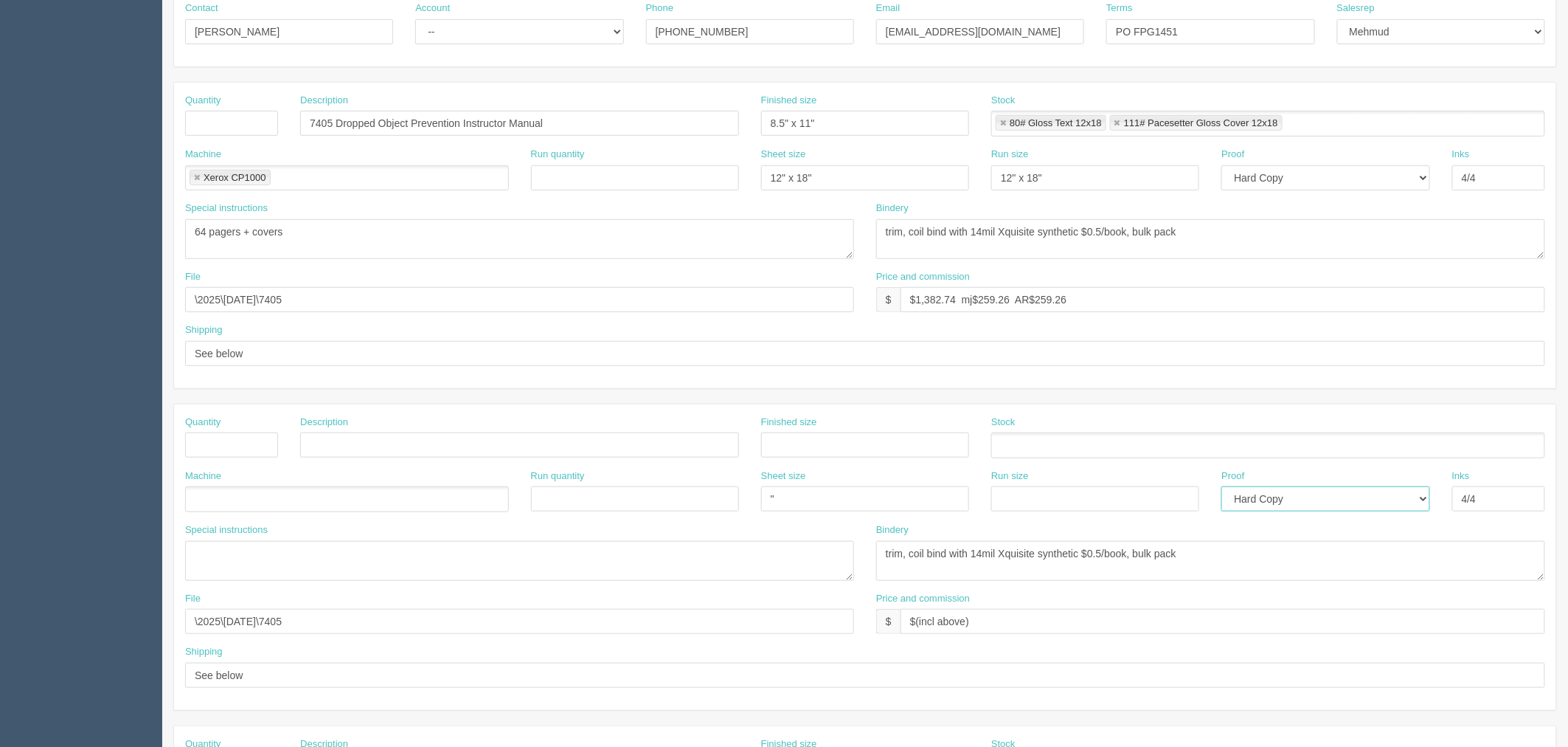
select select
click at [1222, 486] on select "-- Email Hard Copy" at bounding box center [1325, 498] width 208 height 25
drag, startPoint x: 1488, startPoint y: 498, endPoint x: 1193, endPoint y: 531, distance: 296.8
click at [1207, 507] on div "Machine Run quantity Sheet size " Run size Proof -- Email Hard Copy Inks 4/4" at bounding box center [865, 496] width 1382 height 54
drag, startPoint x: 1270, startPoint y: 557, endPoint x: 651, endPoint y: 557, distance: 619.0
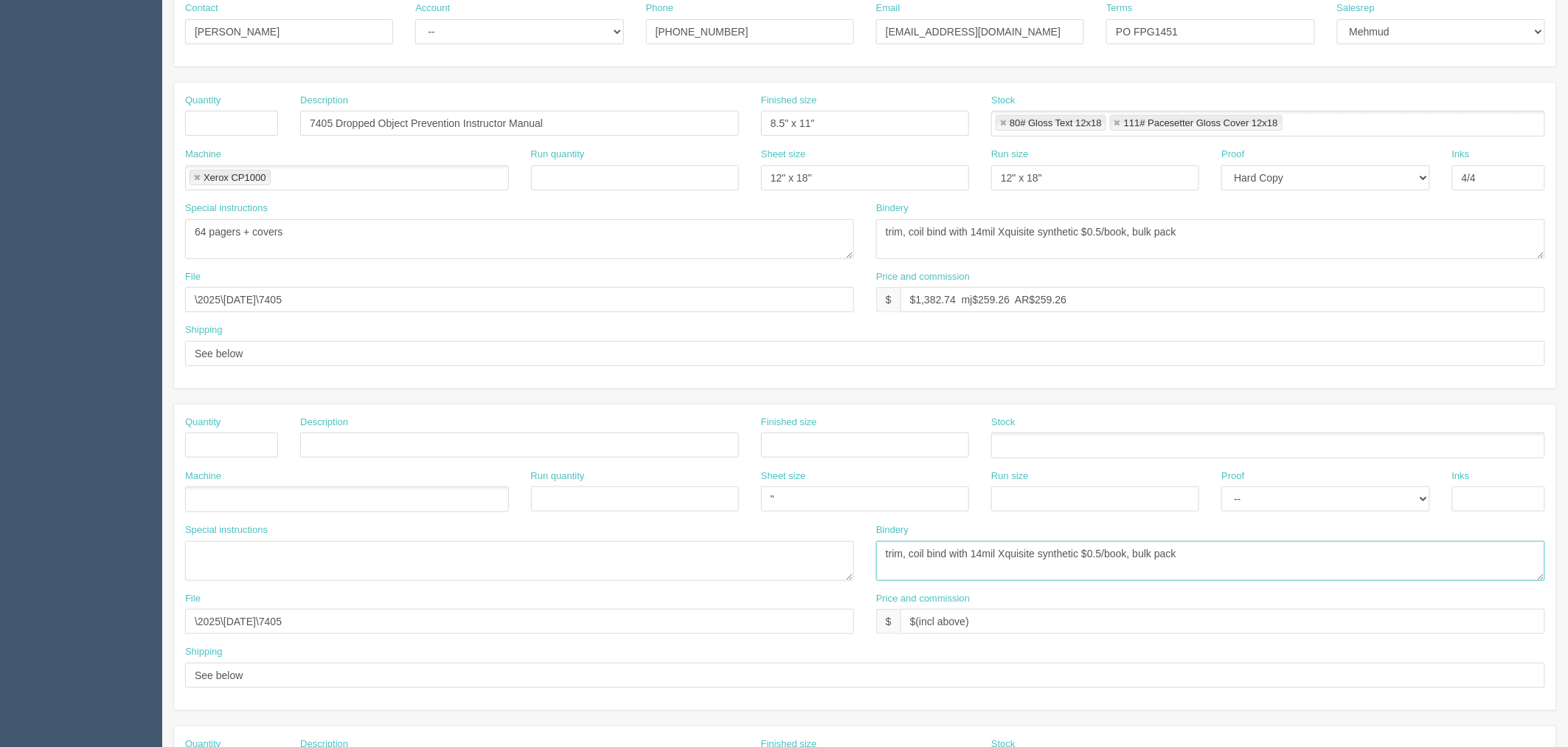
click at [653, 557] on div "Special instructions 64 pagers + covers Bindery trim, coil bind with 14mil Xqui…" at bounding box center [865, 557] width 1382 height 69
drag, startPoint x: 999, startPoint y: 624, endPoint x: 450, endPoint y: 614, distance: 549.1
click at [456, 614] on div "File \2025\October 2025\7405 Price and commission $ $(incl above)" at bounding box center [865, 618] width 1382 height 54
click at [0, 620] on section "Dockets Estimates Customers" at bounding box center [784, 443] width 1568 height 1303
drag, startPoint x: 257, startPoint y: 677, endPoint x: 215, endPoint y: 623, distance: 68.4
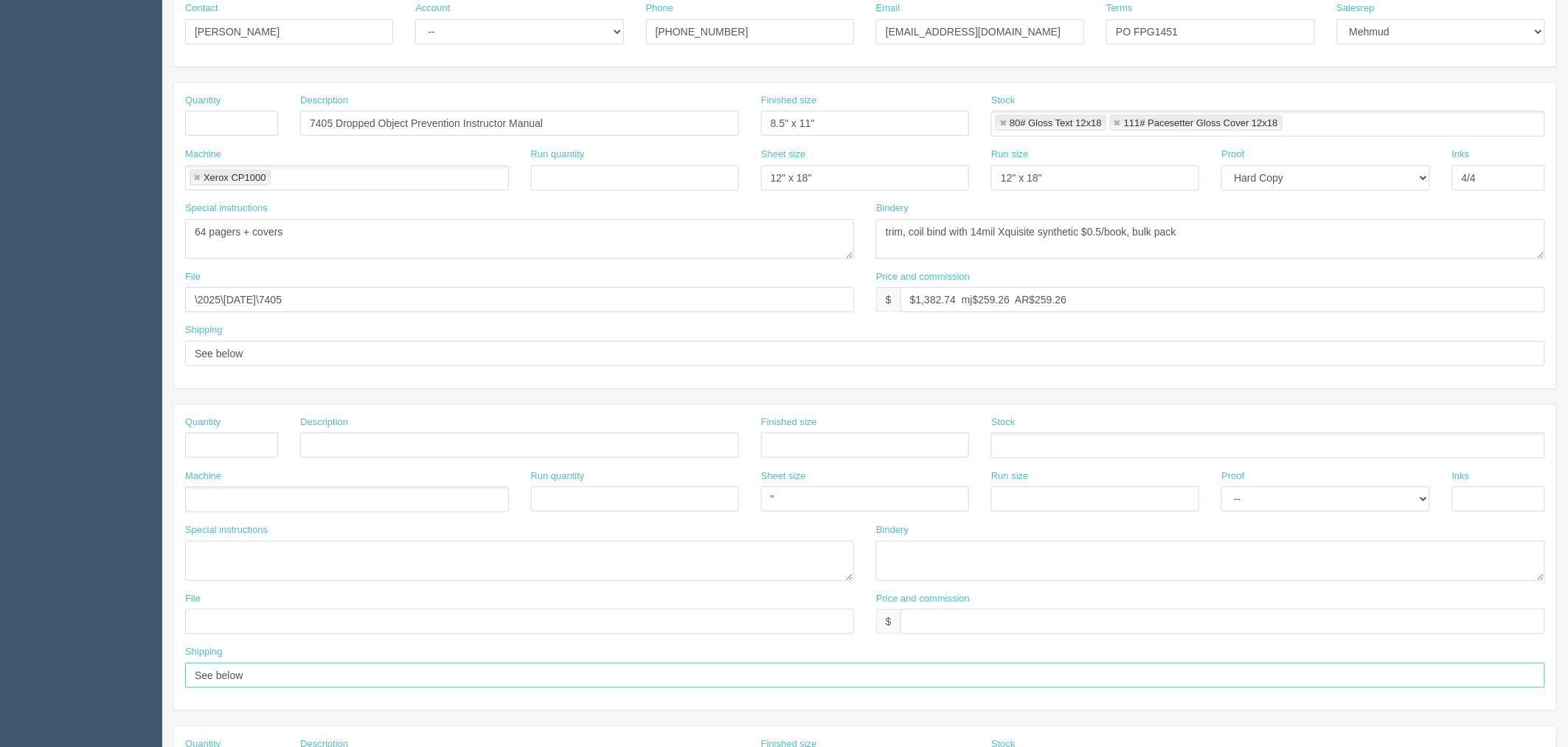
click at [0, 666] on section "Dockets Estimates Customers" at bounding box center [784, 443] width 1568 height 1303
drag, startPoint x: 1105, startPoint y: 298, endPoint x: 0, endPoint y: 279, distance: 1105.2
click at [0, 279] on section "Dockets Estimates Customers" at bounding box center [784, 443] width 1568 height 1303
click at [924, 296] on input "$0 on 7405 IG, IRB docket" at bounding box center [1223, 299] width 645 height 25
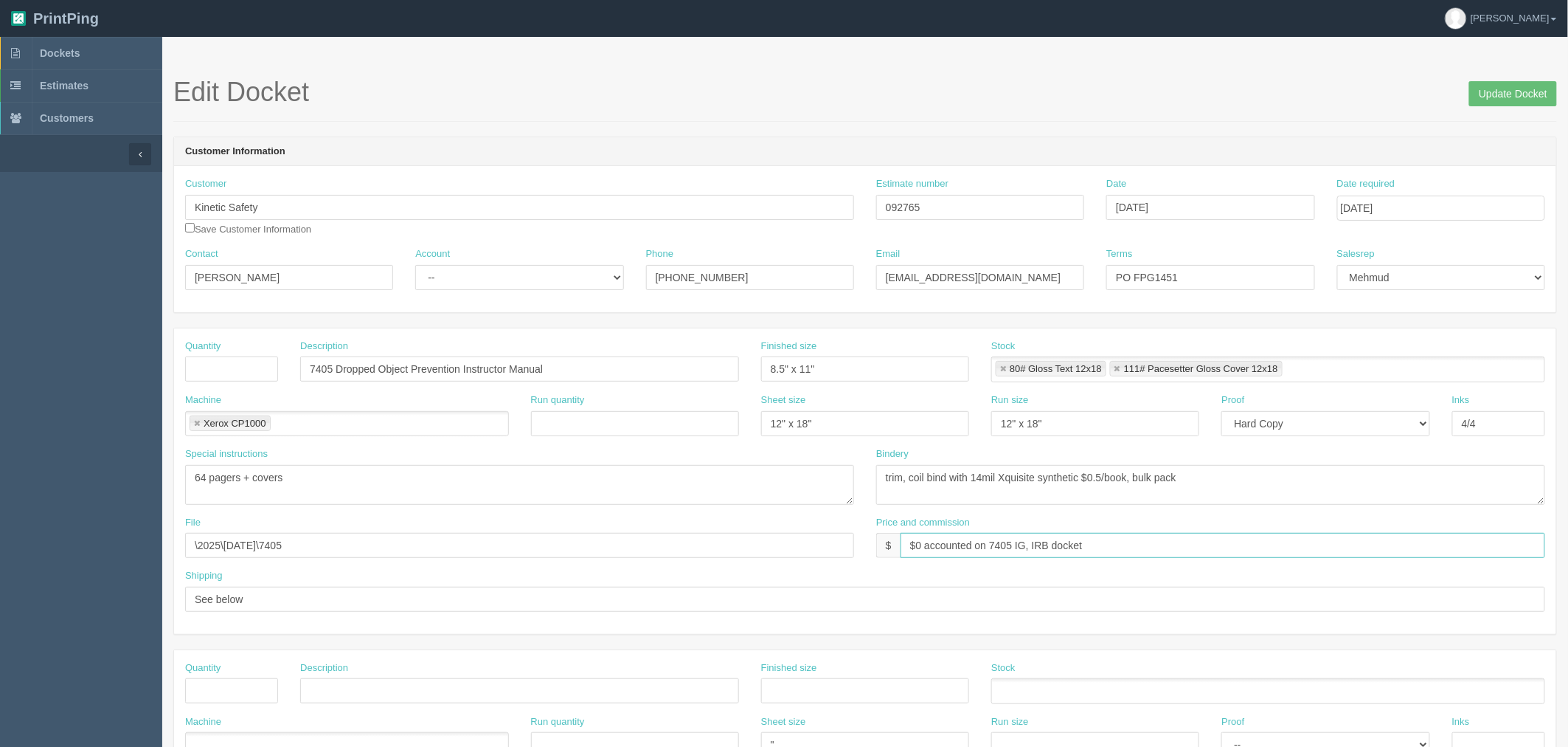
type input "$0 accounted on 7405 IG, IRB docket"
click at [1175, 200] on input "[DATE]" at bounding box center [1210, 207] width 208 height 25
click at [1206, 305] on td "9" at bounding box center [1200, 307] width 19 height 22
type input "October 9, 2025"
click at [889, 85] on h1 "Edit Docket Update Docket" at bounding box center [865, 92] width 1384 height 30
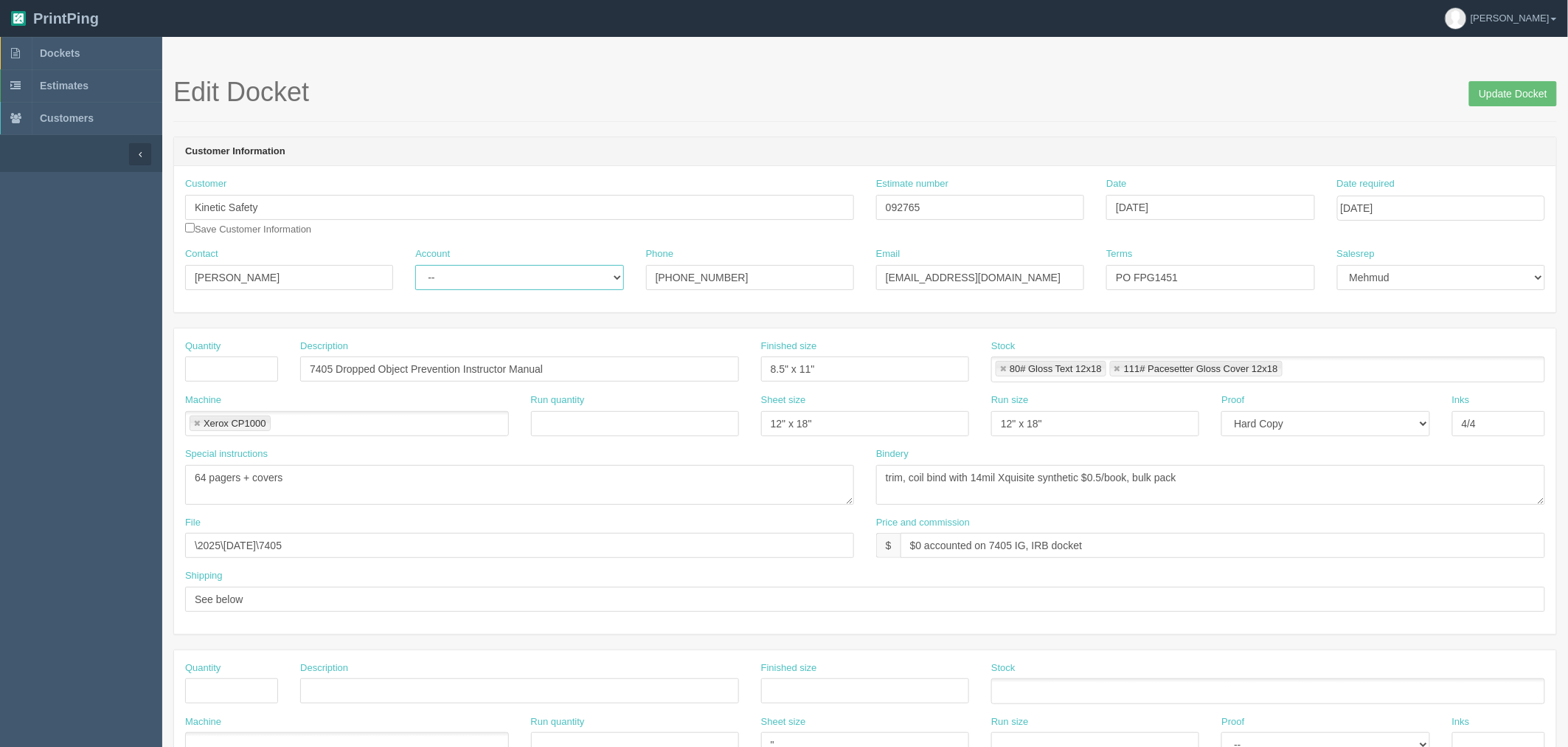
drag, startPoint x: 530, startPoint y: 275, endPoint x: 521, endPoint y: 280, distance: 10.3
click at [530, 275] on select "-- Existing Client Allrush Client Rep Client" at bounding box center [519, 277] width 208 height 25
select select "Rep Client"
click at [415, 264] on select "-- Existing Client Allrush Client Rep Client" at bounding box center [519, 277] width 208 height 25
drag, startPoint x: 234, startPoint y: 363, endPoint x: 230, endPoint y: 352, distance: 11.7
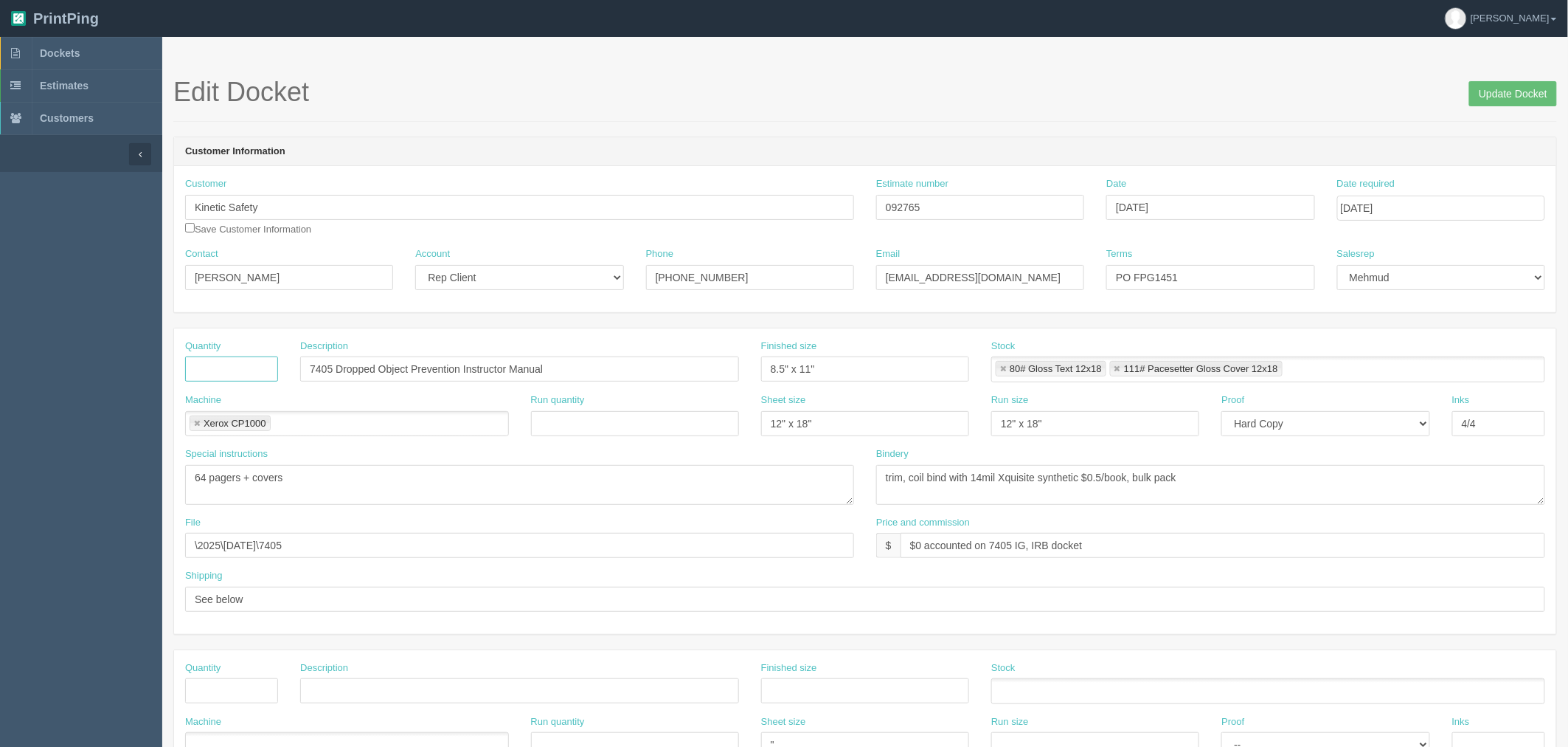
click at [234, 360] on input "text" at bounding box center [231, 369] width 93 height 25
type input "40"
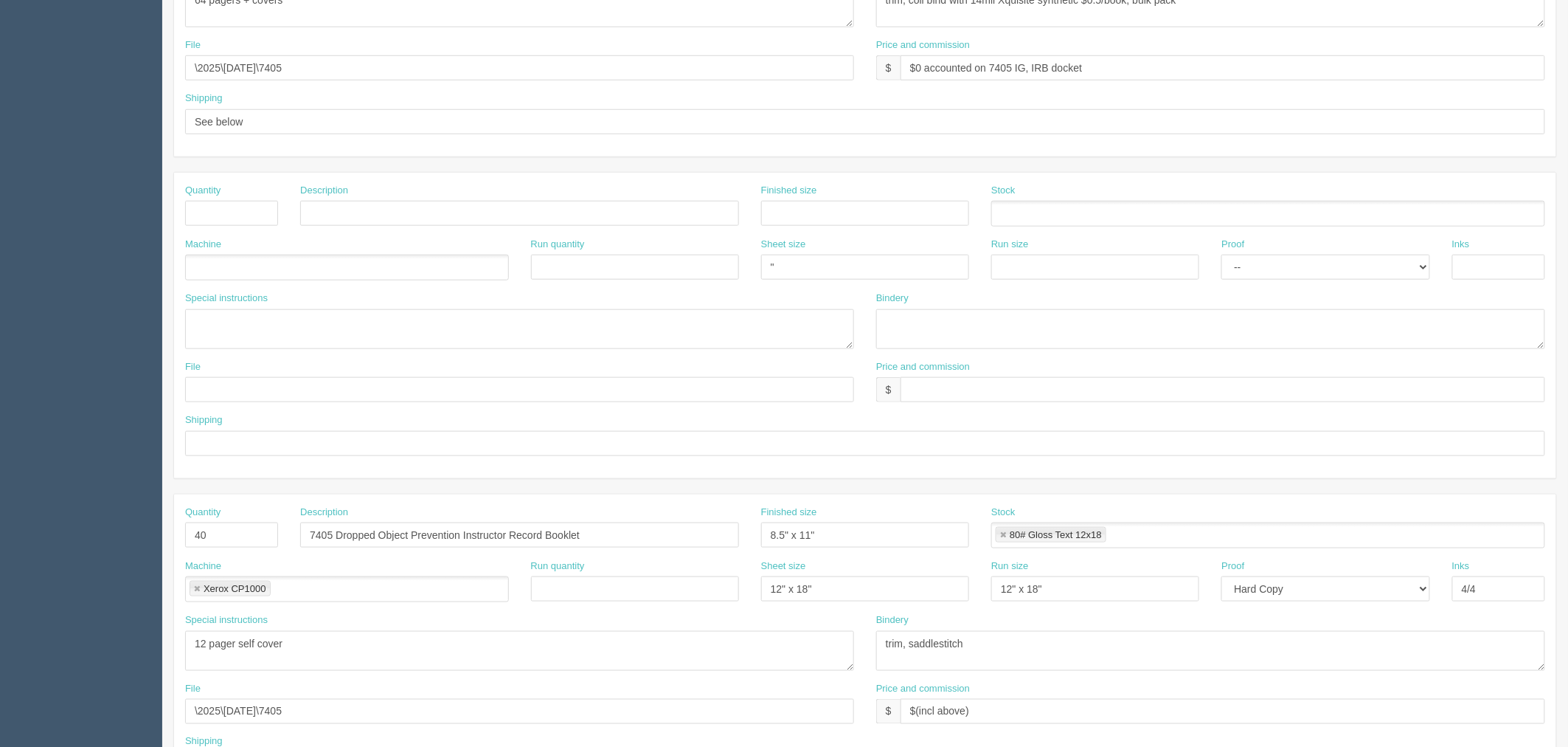
scroll to position [492, 0]
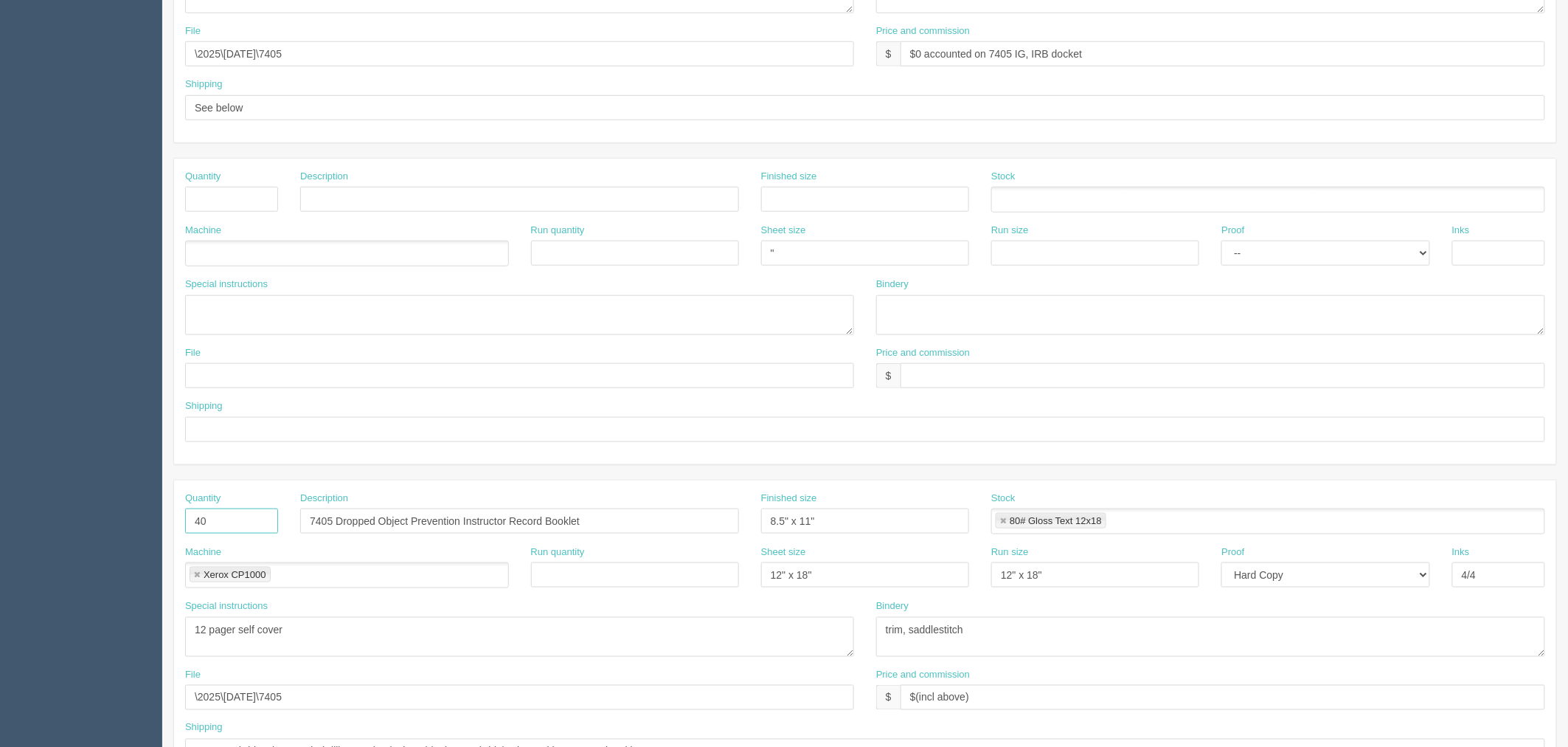
drag, startPoint x: 207, startPoint y: 526, endPoint x: 501, endPoint y: 517, distance: 294.1
click at [161, 517] on section "Dockets Estimates Customers" at bounding box center [784, 197] width 1568 height 1303
drag, startPoint x: 403, startPoint y: 522, endPoint x: 31, endPoint y: 551, distance: 373.1
click at [53, 542] on section "Dockets Estimates Customers" at bounding box center [784, 197] width 1568 height 1303
drag, startPoint x: 192, startPoint y: 574, endPoint x: 227, endPoint y: 593, distance: 39.8
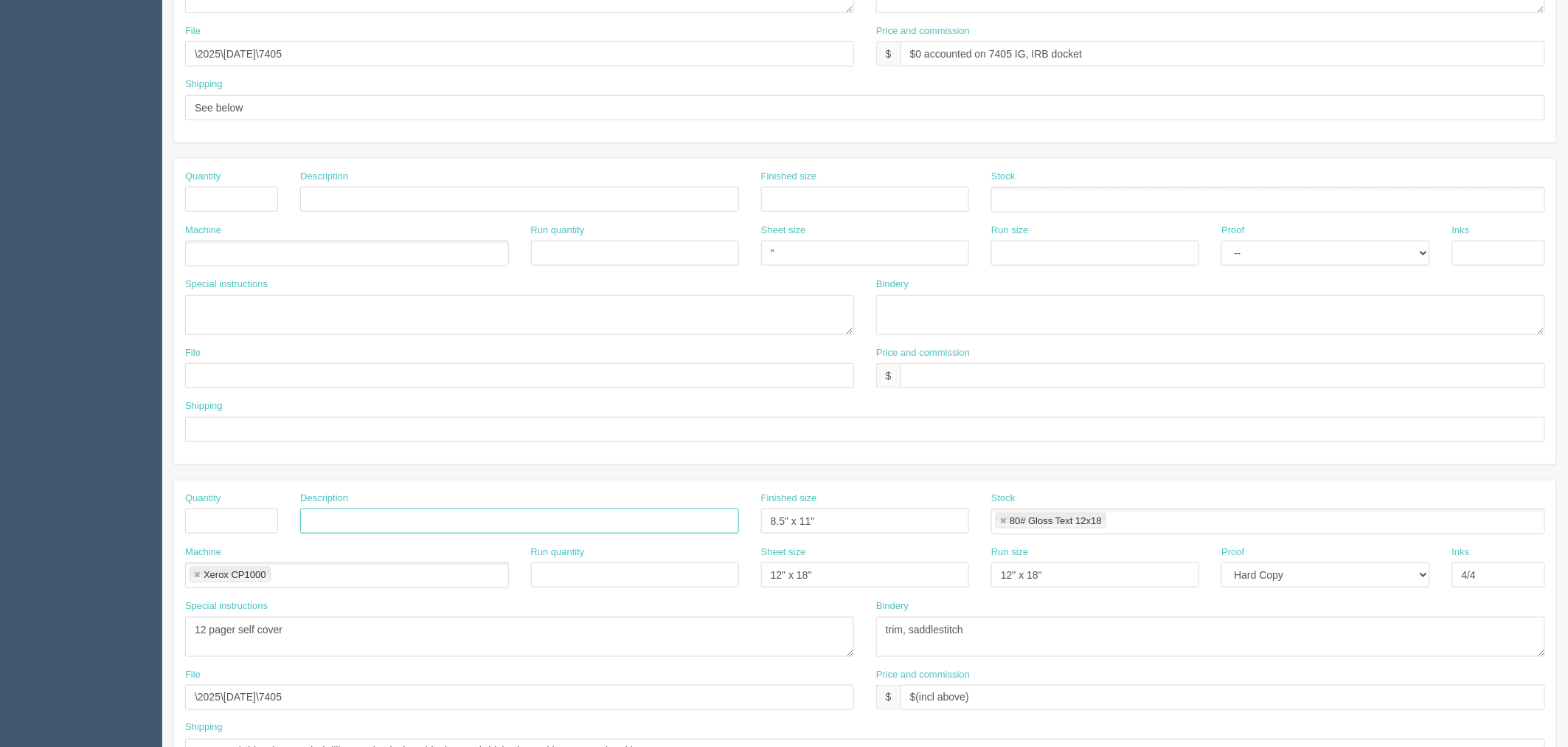
click at [192, 574] on link at bounding box center [196, 575] width 9 height 10
drag, startPoint x: 244, startPoint y: 626, endPoint x: 23, endPoint y: 626, distance: 221.0
click at [23, 626] on section "Dockets Estimates Customers" at bounding box center [784, 197] width 1568 height 1303
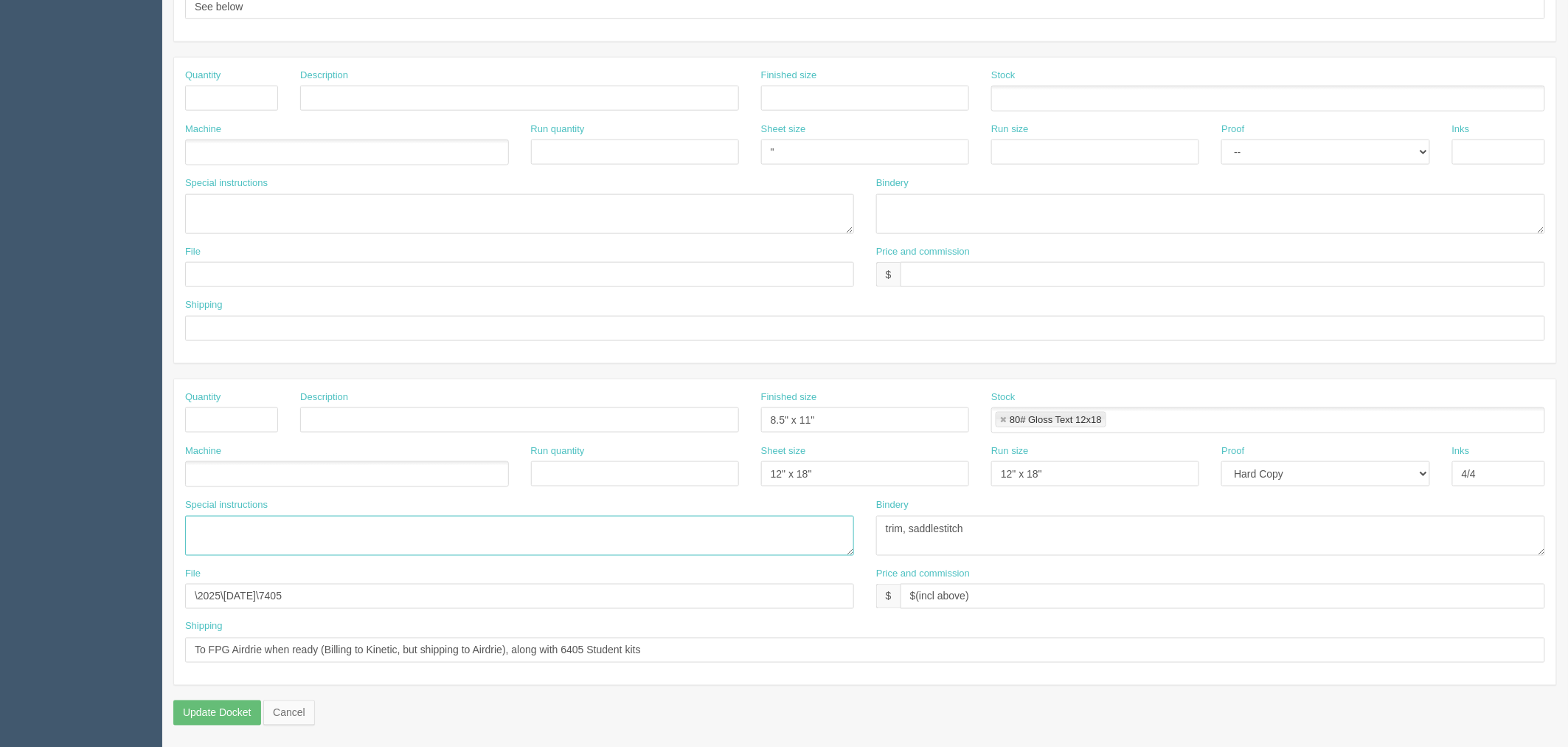
scroll to position [594, 0]
drag, startPoint x: 341, startPoint y: 601, endPoint x: 573, endPoint y: 604, distance: 232.0
click at [0, 603] on section "Dockets Estimates Customers" at bounding box center [784, 95] width 1568 height 1303
drag, startPoint x: 738, startPoint y: 647, endPoint x: 0, endPoint y: 566, distance: 742.4
click at [0, 566] on section "Dockets Estimates Customers" at bounding box center [784, 95] width 1568 height 1303
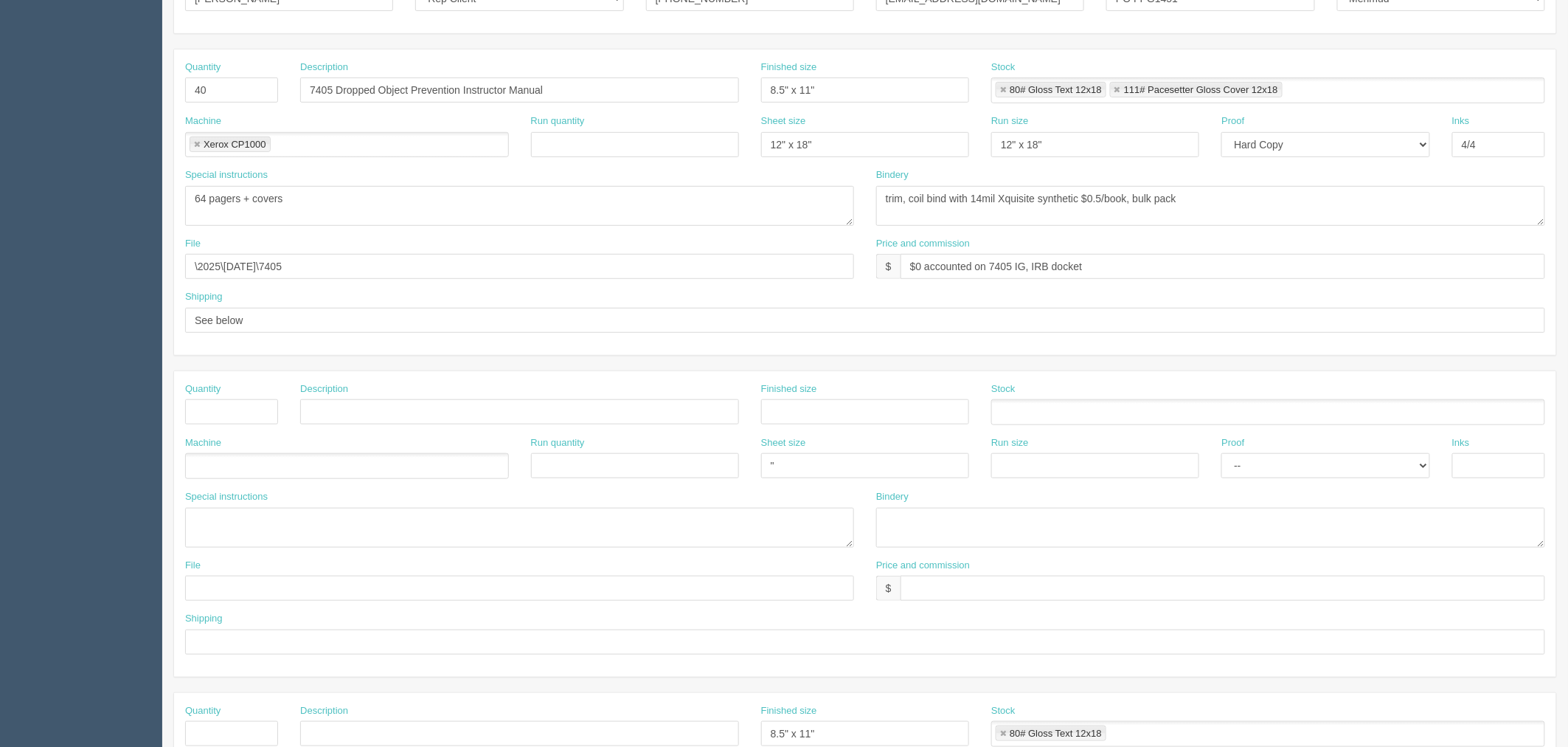
scroll to position [266, 0]
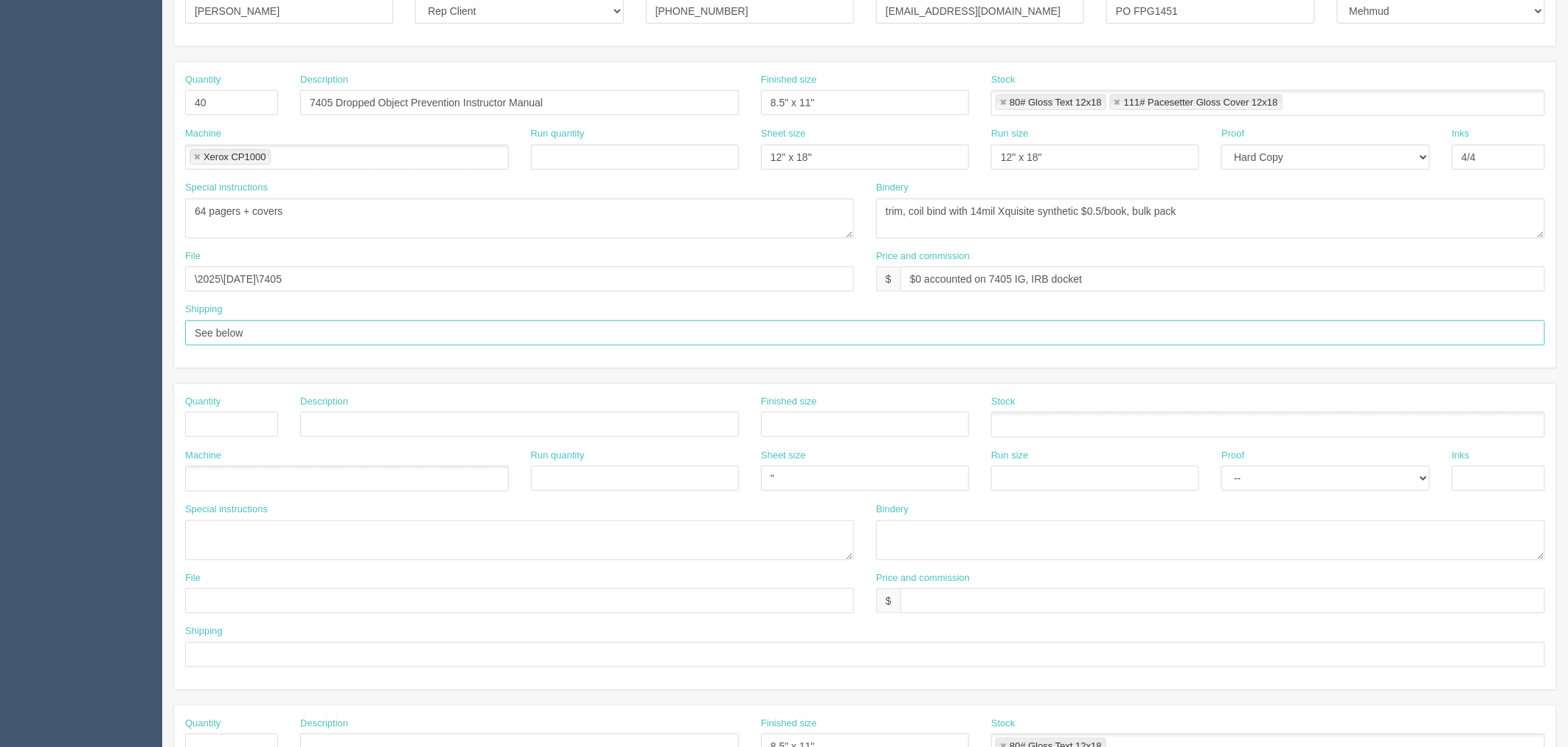
drag, startPoint x: 285, startPoint y: 329, endPoint x: 0, endPoint y: 329, distance: 285.0
click at [0, 329] on section "Dockets Estimates Customers" at bounding box center [784, 422] width 1568 height 1303
paste input "To FPG Airdrie when ready (Billing to Kinetic, but shipping to Airdrie), along …"
drag, startPoint x: 521, startPoint y: 331, endPoint x: 266, endPoint y: 331, distance: 255.0
click at [266, 331] on input "To FPG Airdrie when ready (Billing to Kinetic, but shipping to Airdrie), along …" at bounding box center [864, 332] width 1360 height 25
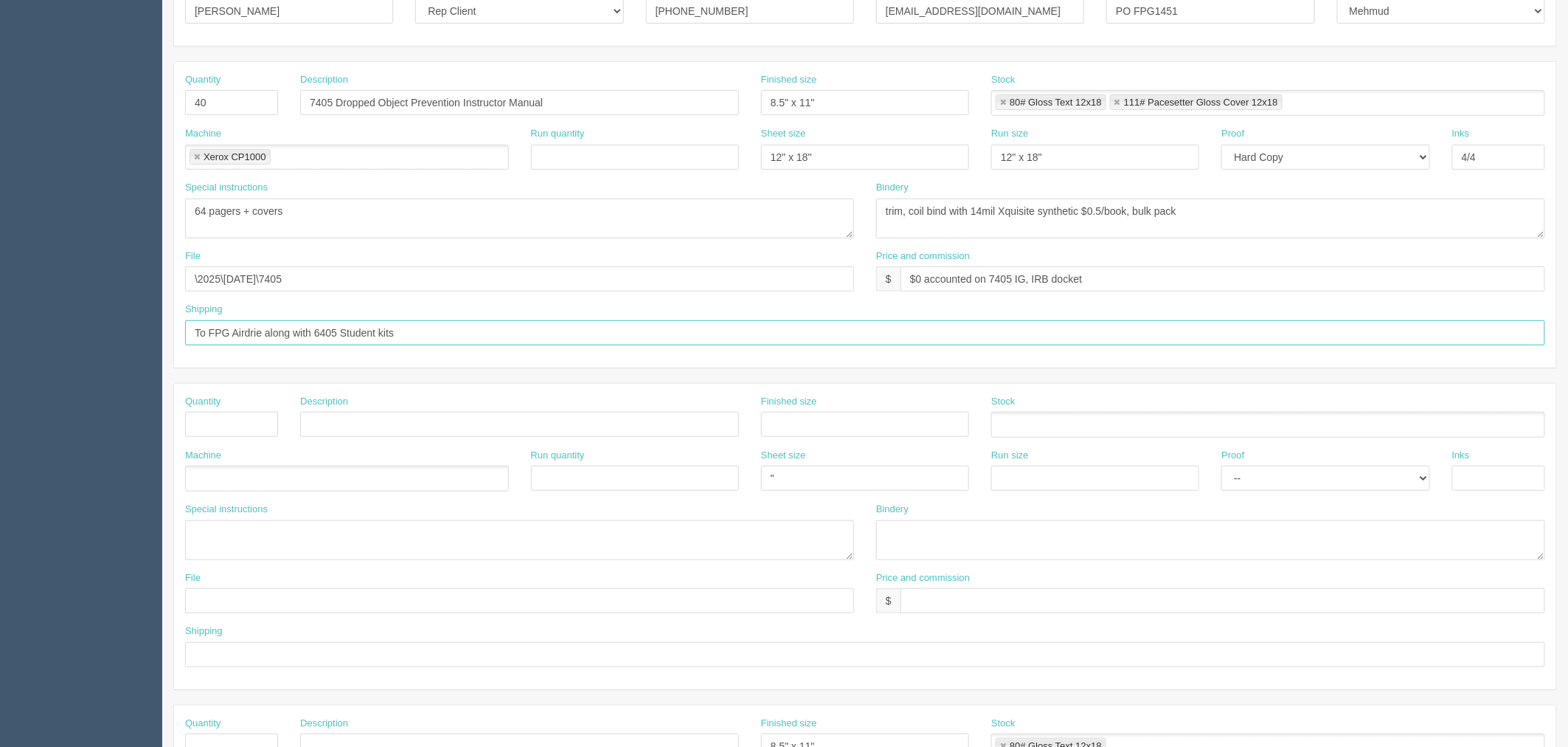
click at [318, 329] on input "To FPG Airdrie along with 6405 Student kits" at bounding box center [864, 332] width 1360 height 25
type input "To FPG Airdrie along with 7405 IG, IRB and 6405 Student kits"
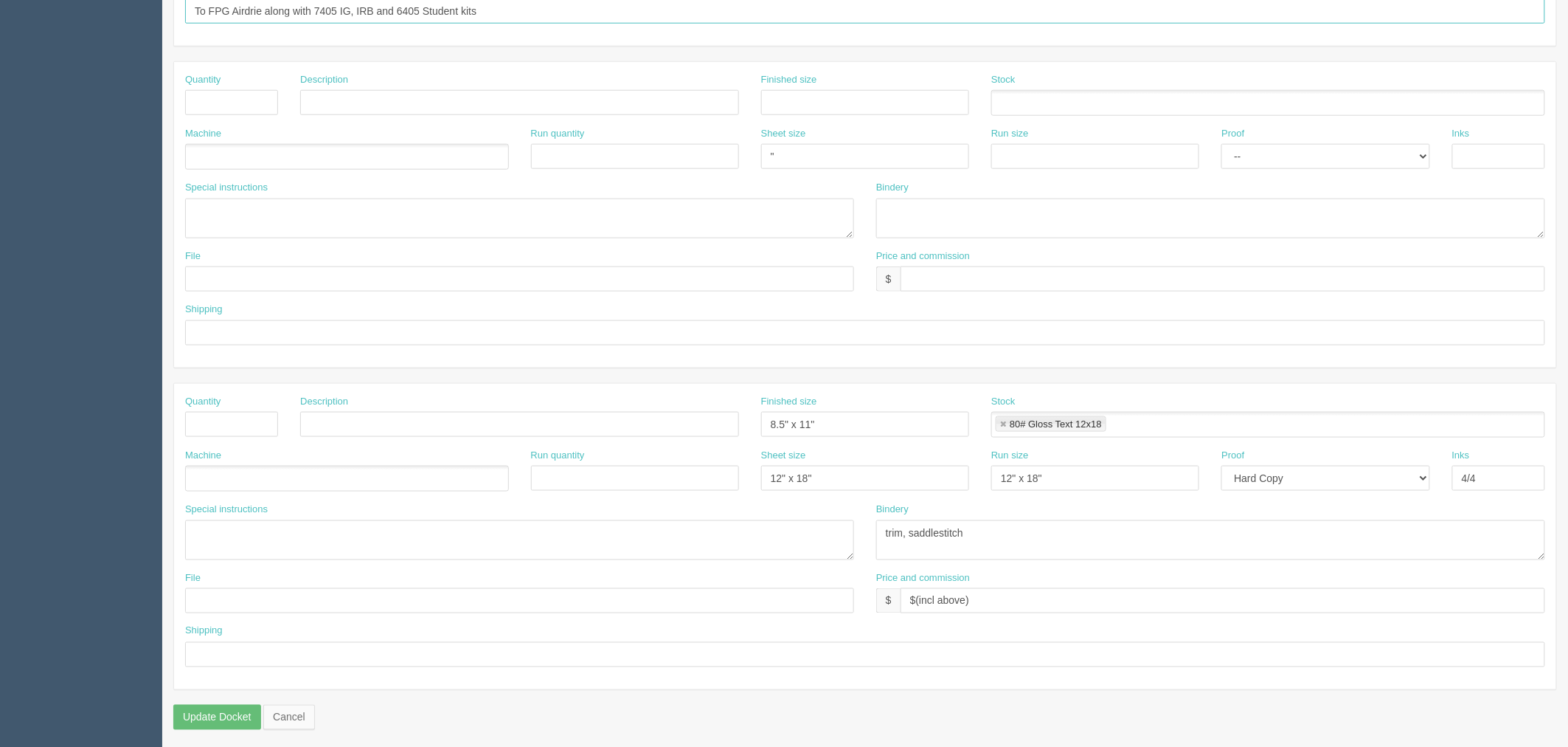
scroll to position [594, 0]
drag, startPoint x: 1004, startPoint y: 420, endPoint x: 903, endPoint y: 419, distance: 101.0
click at [1003, 419] on link at bounding box center [1003, 420] width 9 height 10
type input "To FPG Airdrie along with 7405 IG, IRB and 6405 Student kits"
click at [615, 426] on div "Quantity Description Finished size 8.5" x 11" Stock" at bounding box center [865, 416] width 1382 height 54
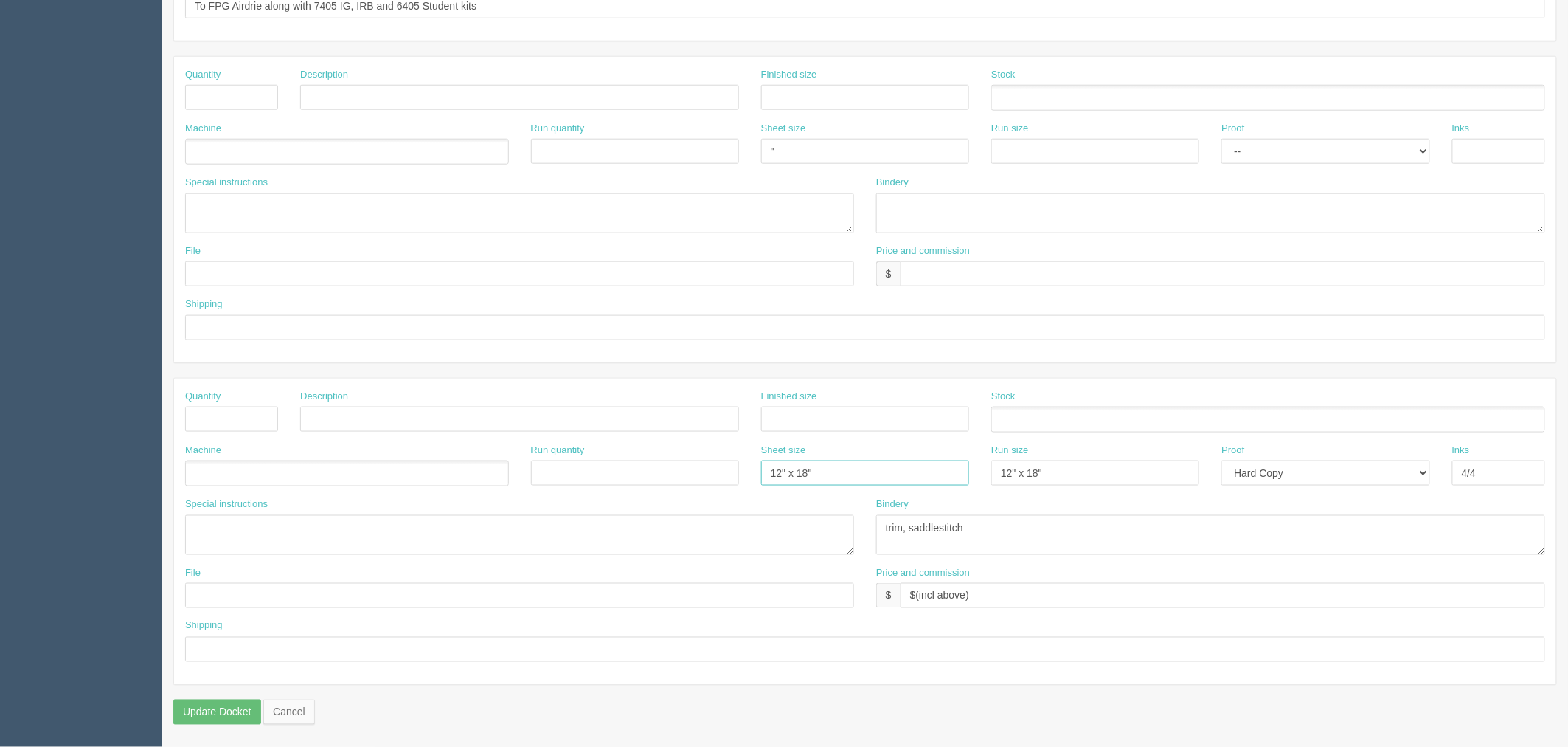
drag, startPoint x: 817, startPoint y: 475, endPoint x: 607, endPoint y: 455, distance: 211.0
click at [607, 455] on div "Machine Run quantity Sheet size 12" x 18" Run size 12" x 18" Proof -- Email Har…" at bounding box center [865, 470] width 1382 height 54
drag, startPoint x: 1116, startPoint y: 463, endPoint x: 780, endPoint y: 471, distance: 336.1
click at [780, 471] on div "Machine Run quantity Sheet size Run size 12" x 18" Proof -- Email Hard Copy Ink…" at bounding box center [865, 470] width 1382 height 54
drag, startPoint x: 751, startPoint y: 540, endPoint x: 946, endPoint y: 510, distance: 197.3
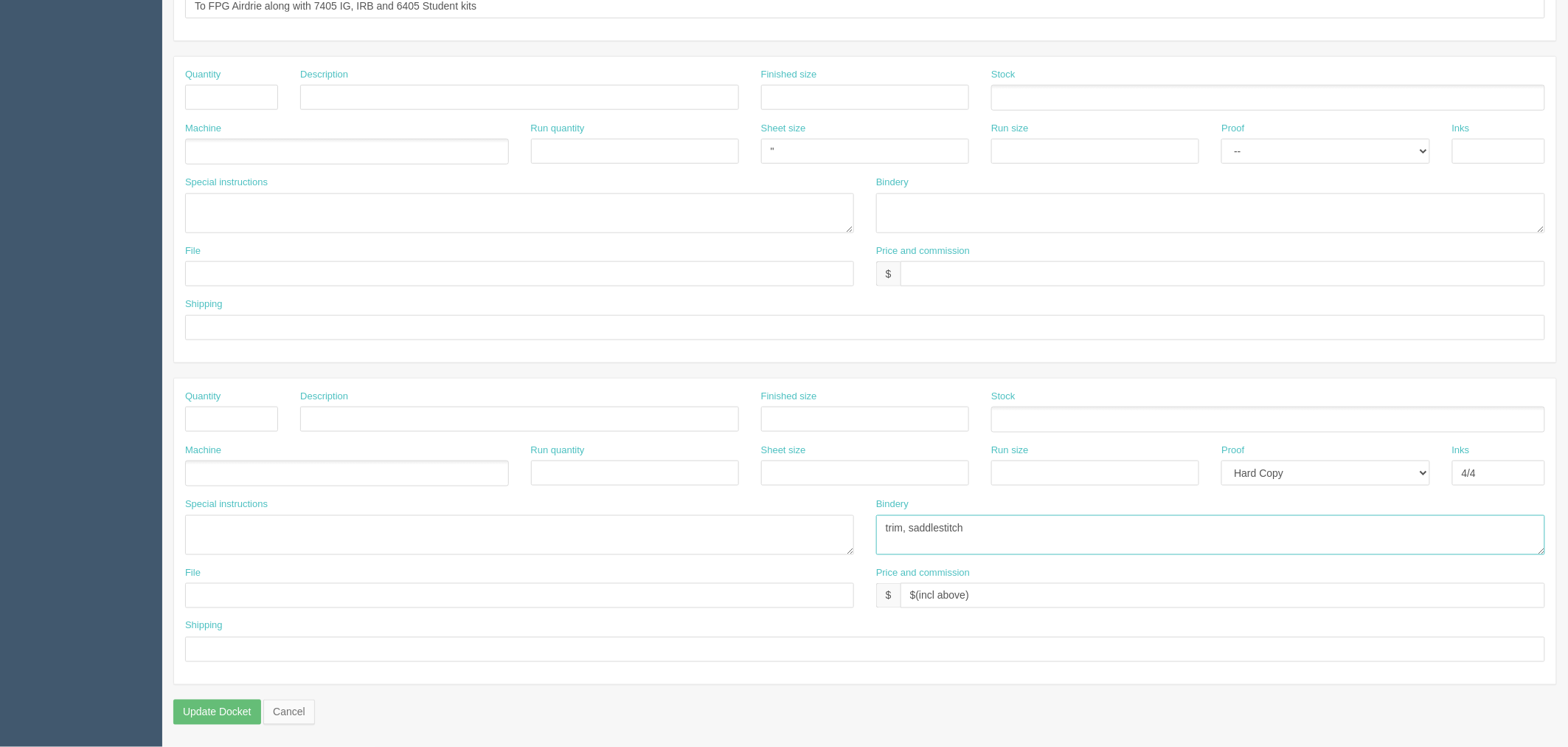
click at [578, 540] on div "Special instructions 12 pager self cover Bindery trim, saddlestitch" at bounding box center [865, 531] width 1382 height 69
click at [1344, 473] on select "-- Email Hard Copy" at bounding box center [1325, 473] width 208 height 25
select select
click at [1222, 460] on select "-- Email Hard Copy" at bounding box center [1325, 473] width 208 height 25
drag, startPoint x: 1508, startPoint y: 473, endPoint x: 1062, endPoint y: 489, distance: 446.3
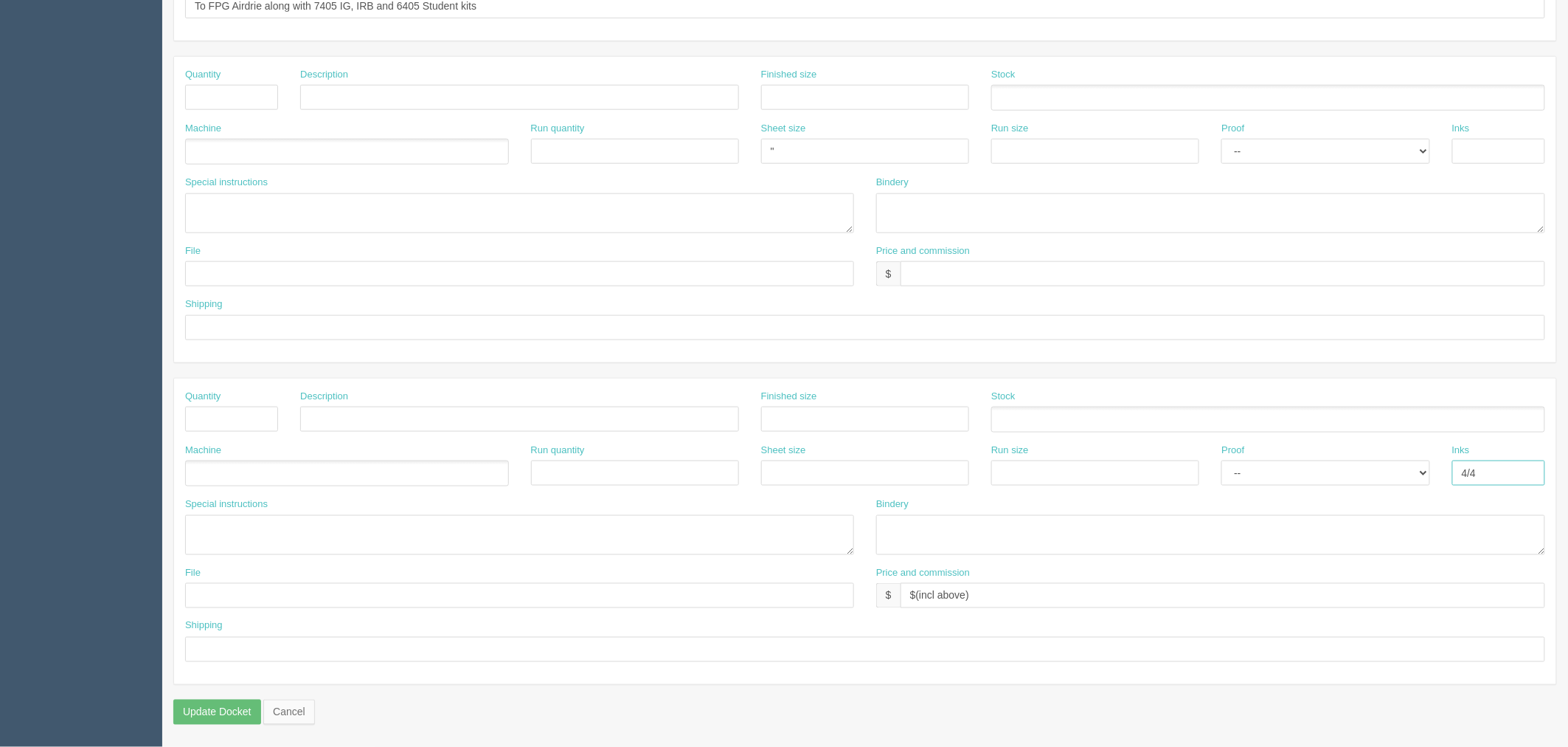
click at [1075, 483] on div "Machine Run quantity Sheet size Run size Proof -- Email Hard Copy Inks 4/4" at bounding box center [865, 470] width 1382 height 54
drag, startPoint x: 354, startPoint y: 540, endPoint x: 113, endPoint y: 526, distance: 241.4
click at [137, 526] on section "Dockets Estimates Customers" at bounding box center [784, 95] width 1568 height 1303
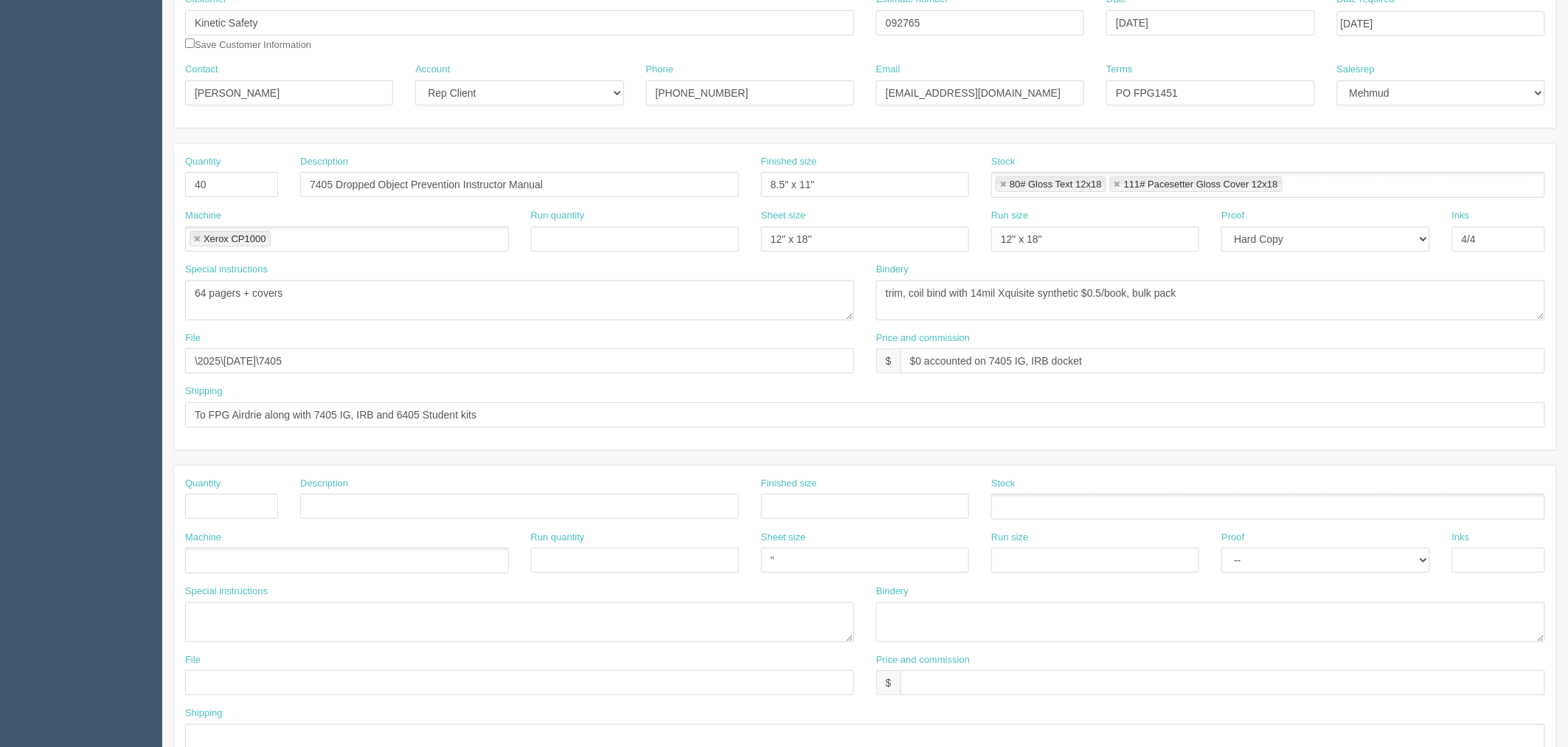
scroll to position [102, 0]
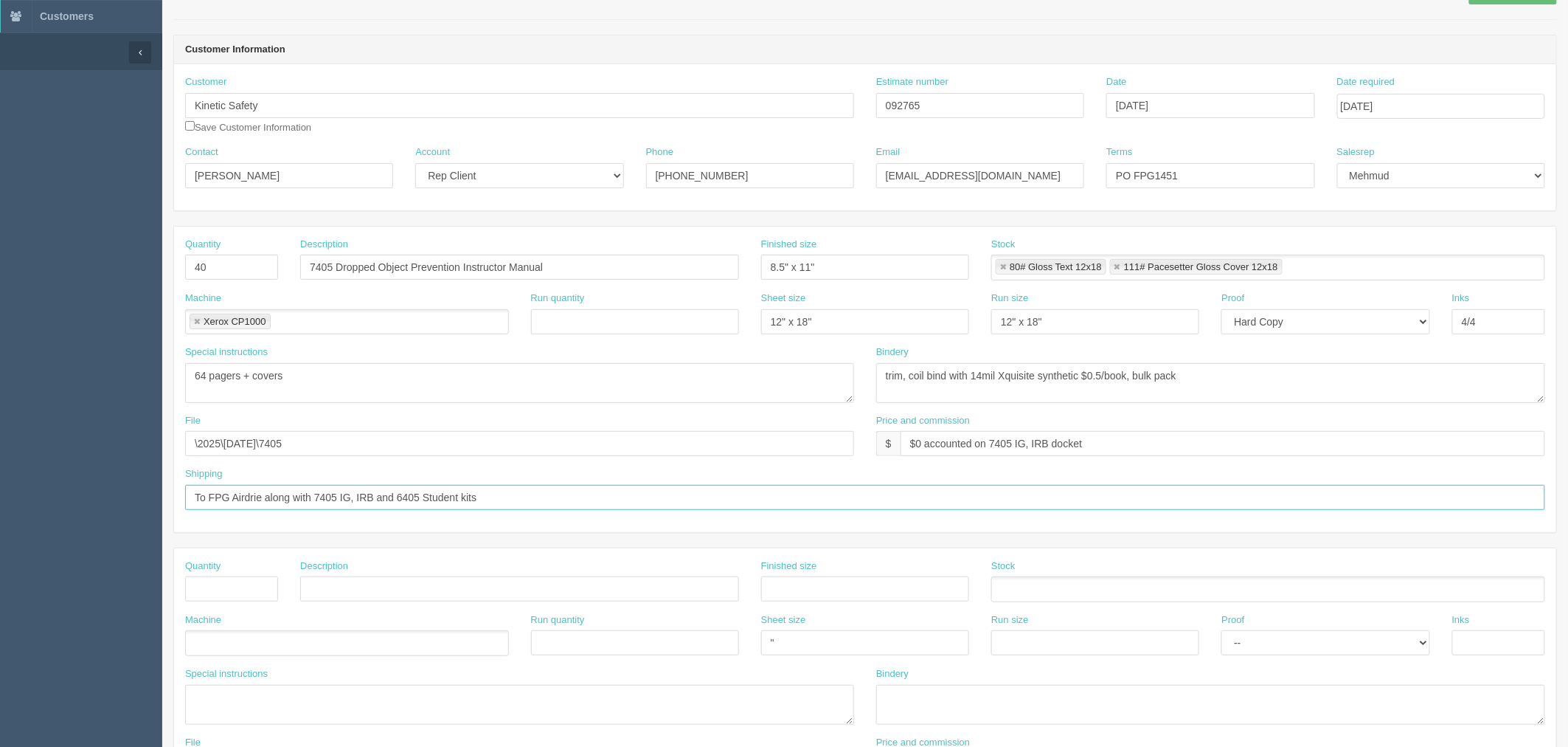
click at [194, 487] on input "To FPG Airdrie along with 7405 IG, IRB and 6405 Student kits" at bounding box center [864, 497] width 1360 height 25
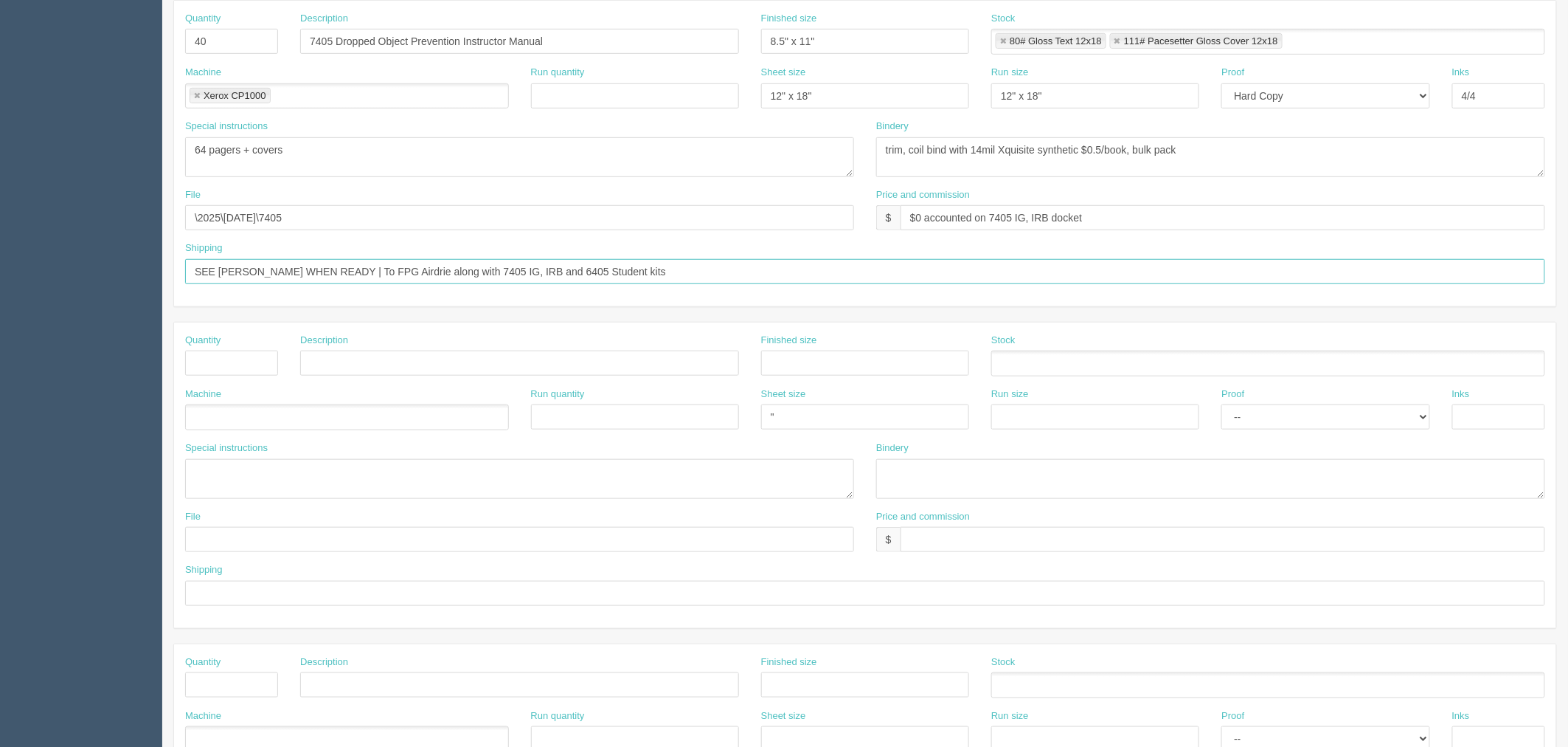
type input "SEE ZACK WHEN READY | To FPG Airdrie along with 7405 IG, IRB and 6405 Student k…"
click at [254, 487] on textarea "64 pagers + covers" at bounding box center [519, 479] width 669 height 40
type textarea "("
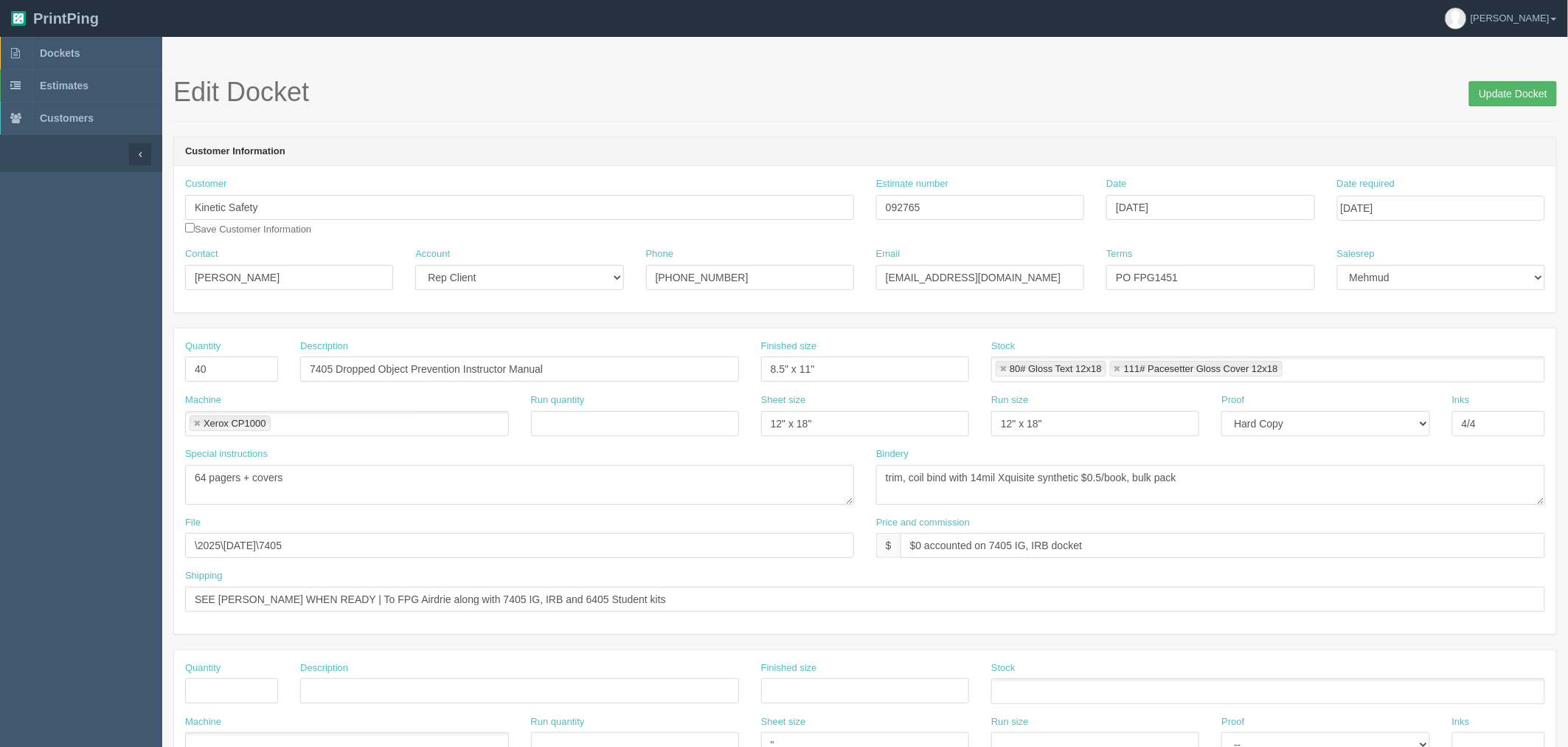
type textarea "**FILE TO COME ON THURSDAY - DKT TO PROOFS BIN TILL WE RECEIVE FILE**"
click at [1536, 90] on input "Update Docket" at bounding box center [1513, 94] width 88 height 25
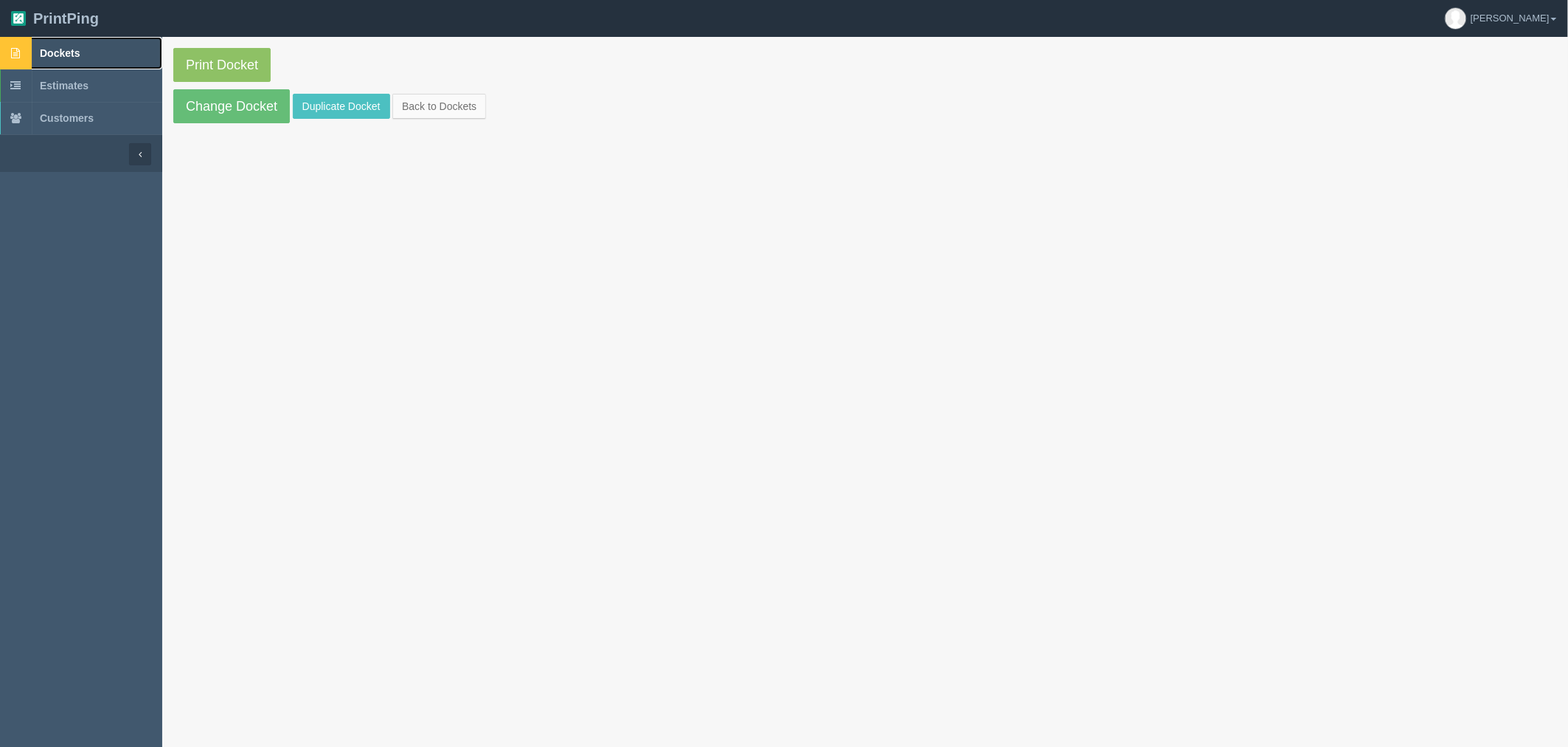
click at [102, 47] on link "Dockets" at bounding box center [81, 52] width 162 height 32
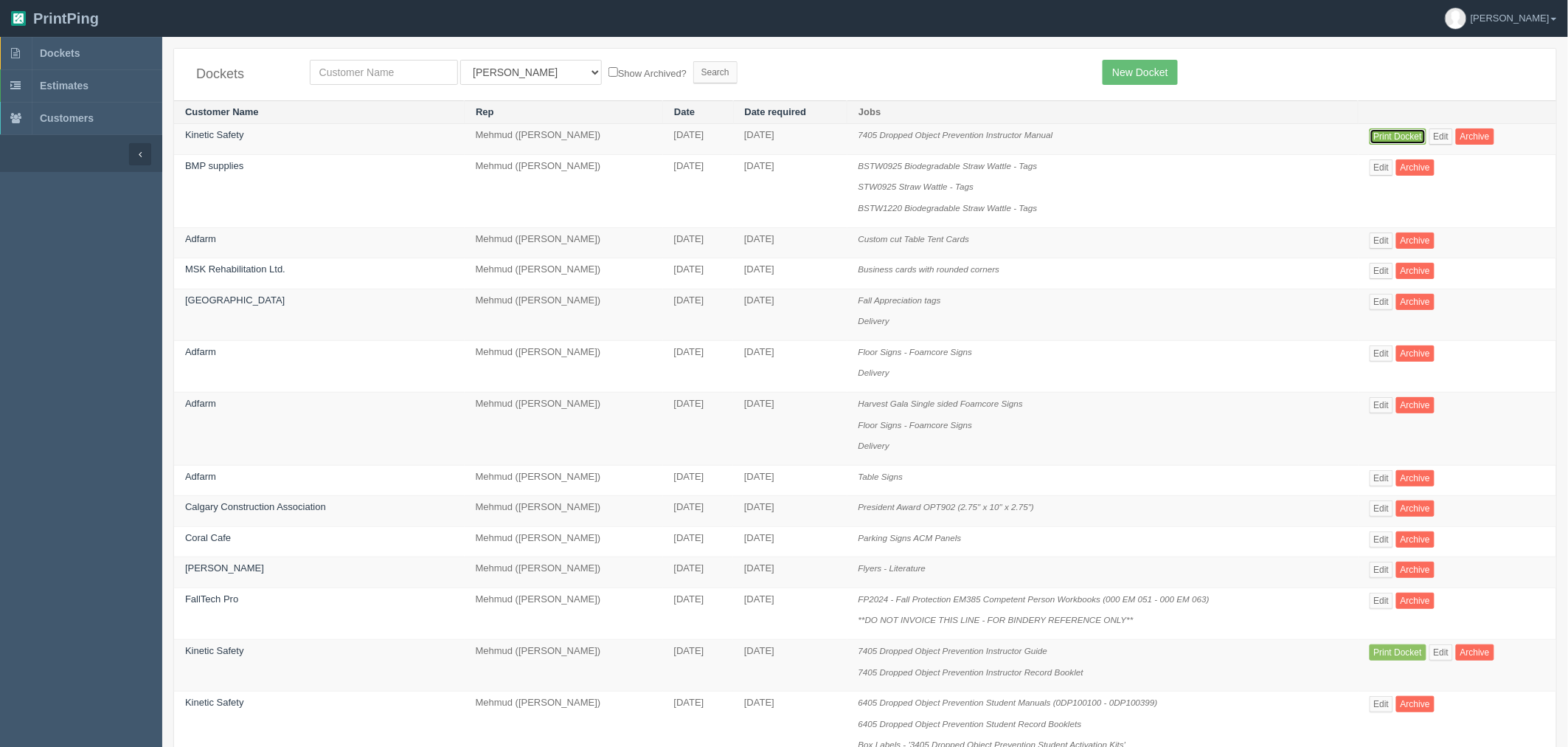
click at [1400, 131] on link "Print Docket" at bounding box center [1398, 137] width 57 height 17
click at [1397, 655] on link "Print Docket" at bounding box center [1398, 652] width 57 height 17
click at [77, 41] on link "Dockets" at bounding box center [81, 52] width 162 height 32
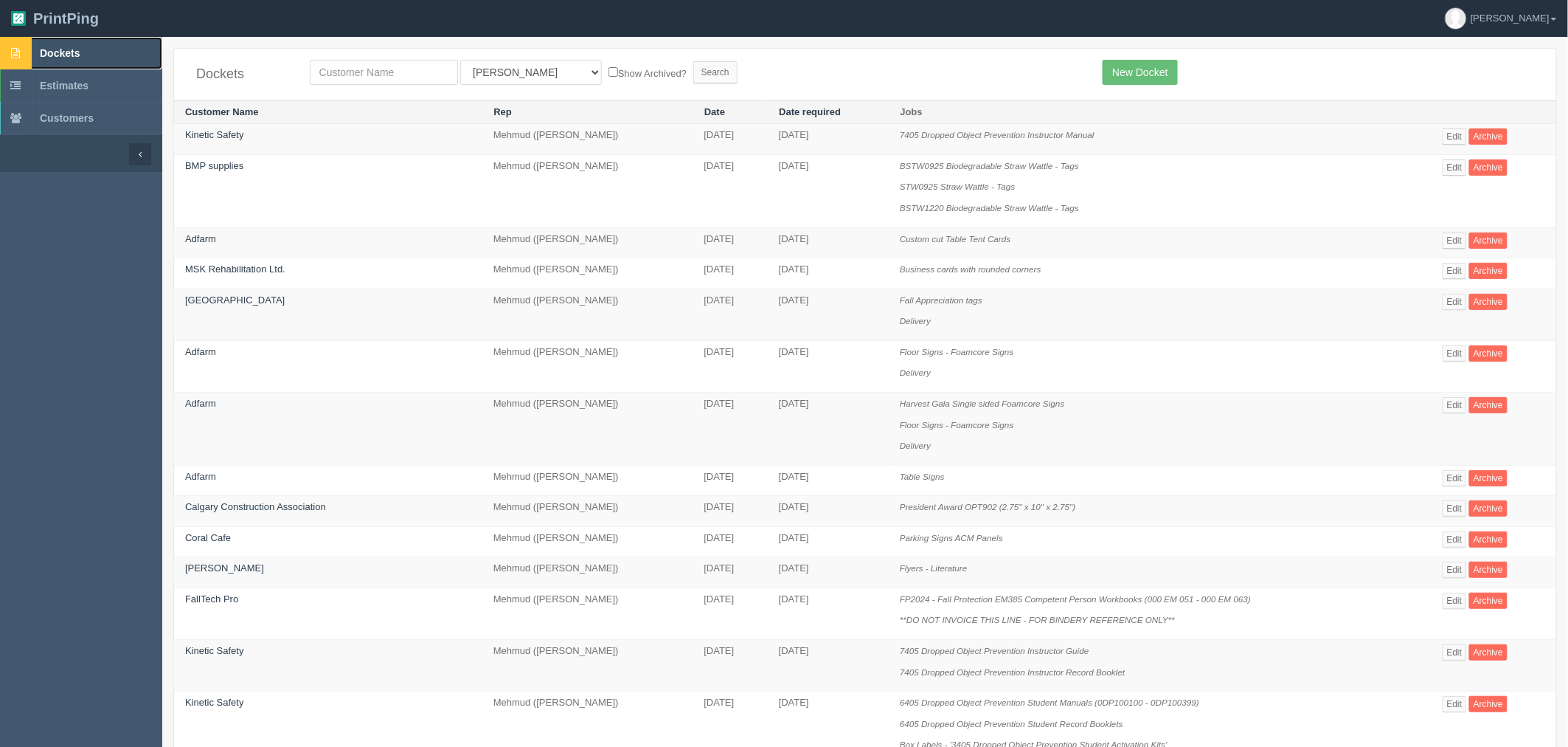
drag, startPoint x: 108, startPoint y: 44, endPoint x: 273, endPoint y: 145, distance: 193.5
click at [108, 44] on link "Dockets" at bounding box center [81, 52] width 162 height 32
drag, startPoint x: 54, startPoint y: 60, endPoint x: 65, endPoint y: 59, distance: 11.0
click at [53, 59] on link "Dockets" at bounding box center [81, 52] width 162 height 32
click at [85, 48] on link "Dockets" at bounding box center [81, 52] width 162 height 32
